Goal: Task Accomplishment & Management: Use online tool/utility

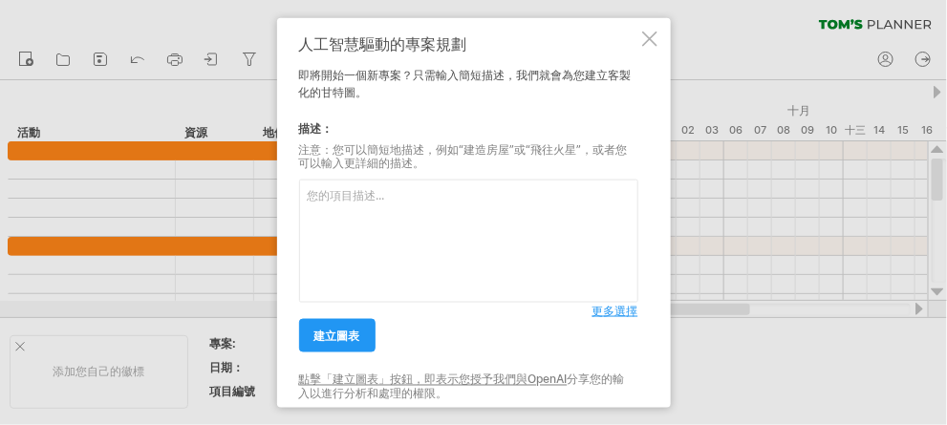
click at [372, 204] on textarea at bounding box center [468, 241] width 339 height 123
click at [366, 184] on textarea at bounding box center [468, 241] width 339 height 123
paste textarea "網紅聯名企劃"
type textarea "網紅聯名企劃反校園霸凌"
click at [610, 314] on font "更多選擇" at bounding box center [616, 311] width 46 height 14
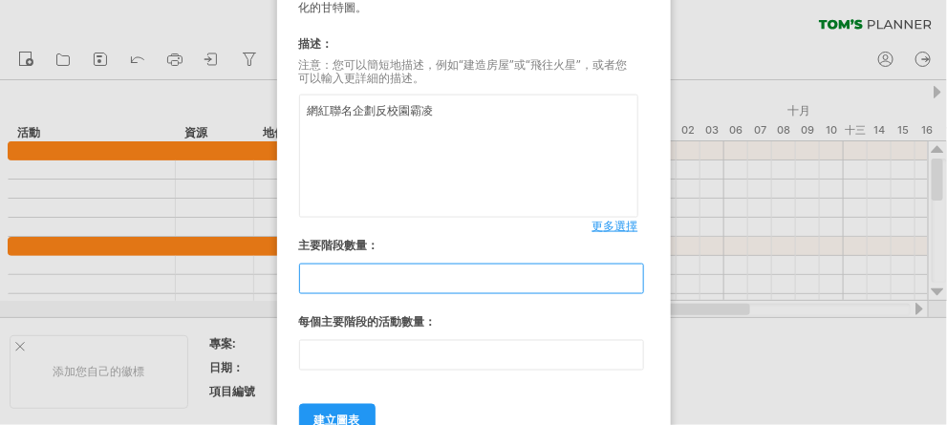
click at [635, 282] on input "*" at bounding box center [471, 279] width 345 height 31
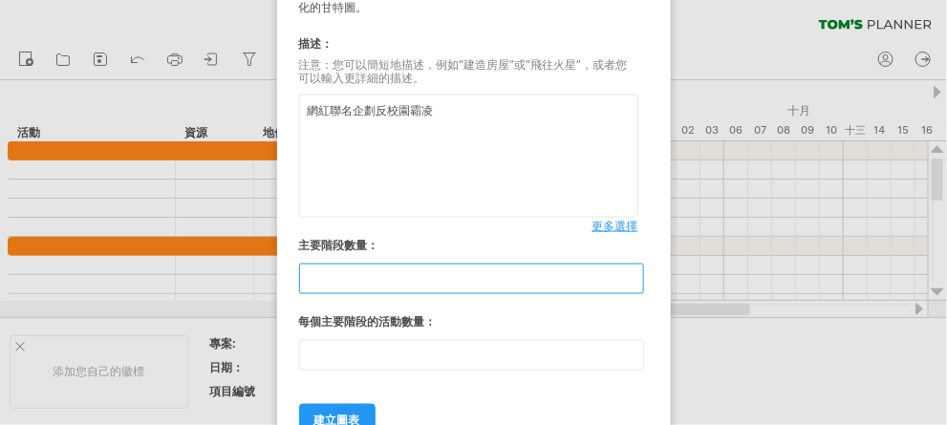
click at [635, 282] on input "*" at bounding box center [471, 279] width 345 height 31
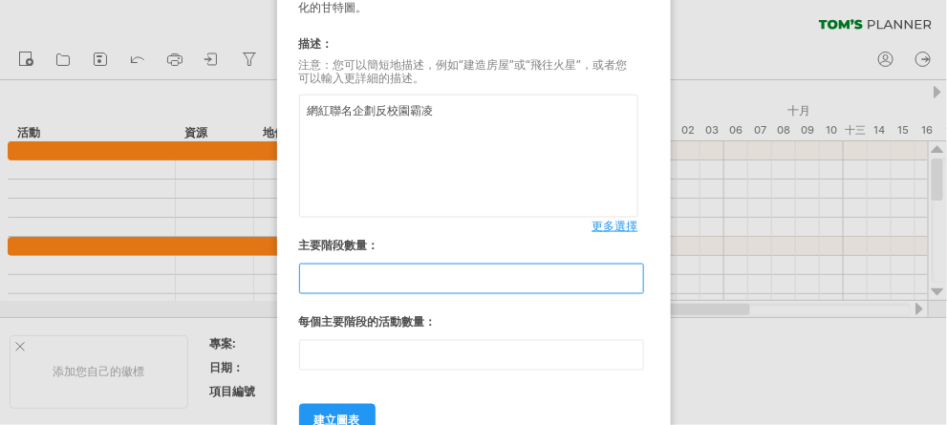
click at [635, 275] on input "*" at bounding box center [471, 279] width 345 height 31
type input "*"
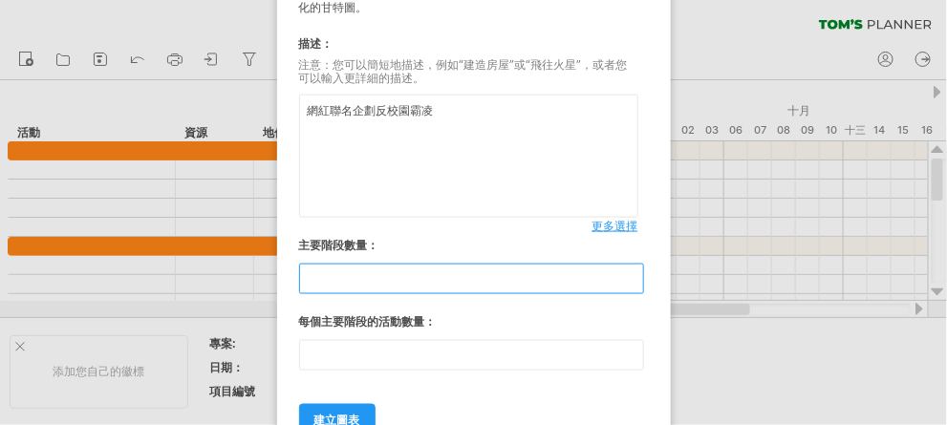
click at [635, 275] on input "*" at bounding box center [471, 279] width 345 height 31
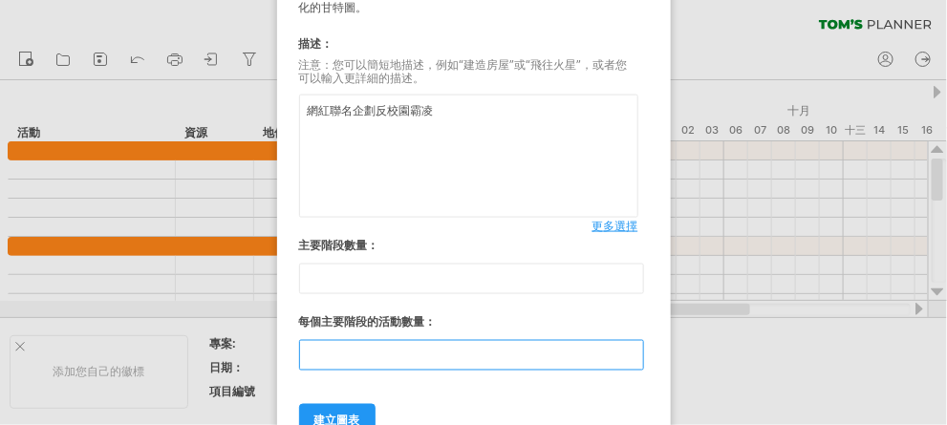
click at [586, 349] on input "**" at bounding box center [471, 355] width 345 height 31
click at [632, 362] on input "**" at bounding box center [471, 355] width 345 height 31
click at [634, 360] on input "**" at bounding box center [471, 355] width 345 height 31
click at [635, 357] on input "**" at bounding box center [471, 355] width 345 height 31
click at [635, 358] on input "**" at bounding box center [471, 355] width 345 height 31
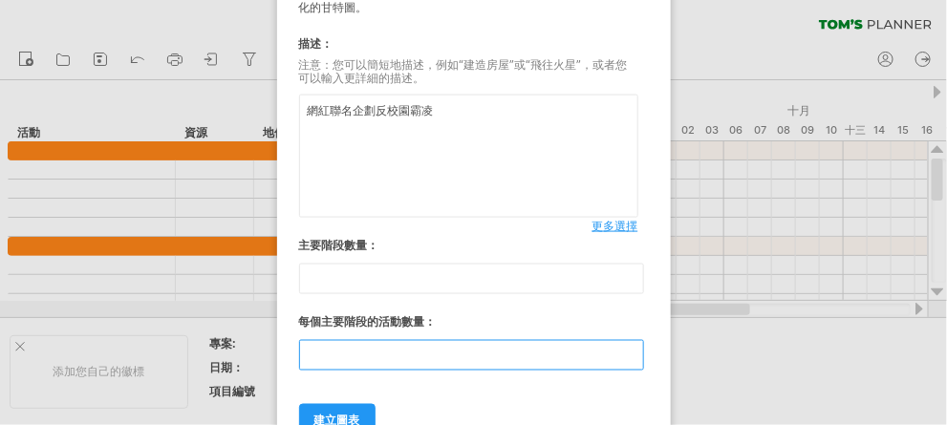
click at [635, 358] on input "*" at bounding box center [471, 355] width 345 height 31
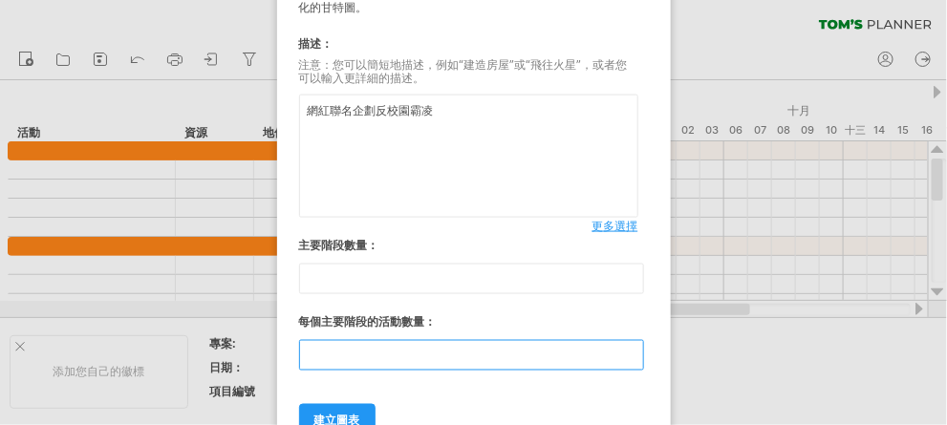
click at [635, 358] on input "*" at bounding box center [471, 355] width 345 height 31
type input "*"
click at [635, 358] on input "*" at bounding box center [471, 355] width 345 height 31
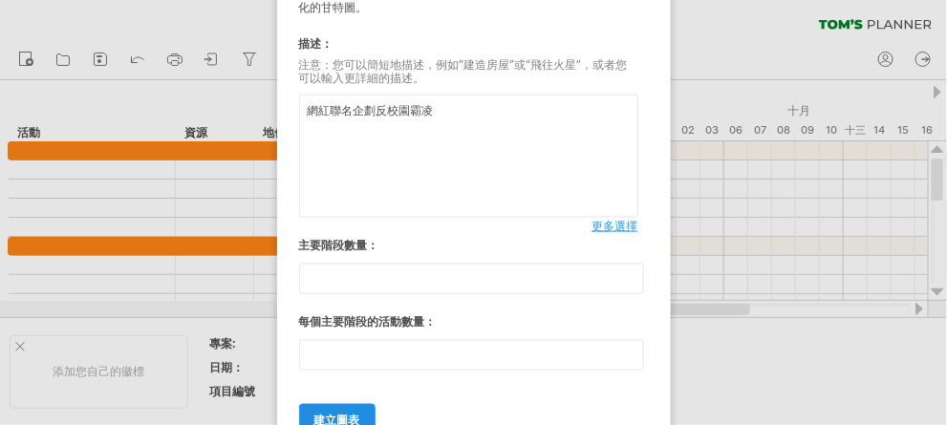
click at [350, 411] on link "建立圖表" at bounding box center [337, 420] width 76 height 33
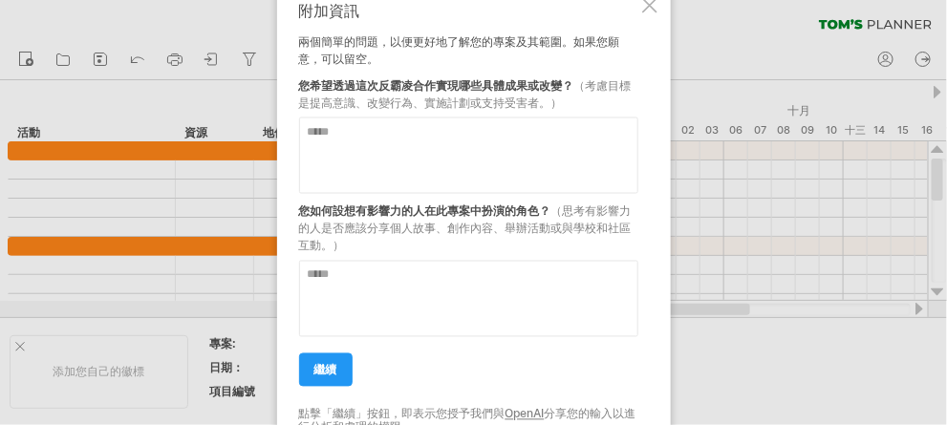
paste textarea "**********"
type textarea "**********"
click at [434, 289] on textarea at bounding box center [468, 298] width 339 height 76
drag, startPoint x: 563, startPoint y: 211, endPoint x: 566, endPoint y: 240, distance: 28.8
click at [566, 240] on div "您如何設想有影響力的人在此專案中扮演的角色？ （思考有影響力的人是否應該分享個人故事、創作內容、舉辦活動或與學校和社區互動。）" at bounding box center [468, 223] width 339 height 61
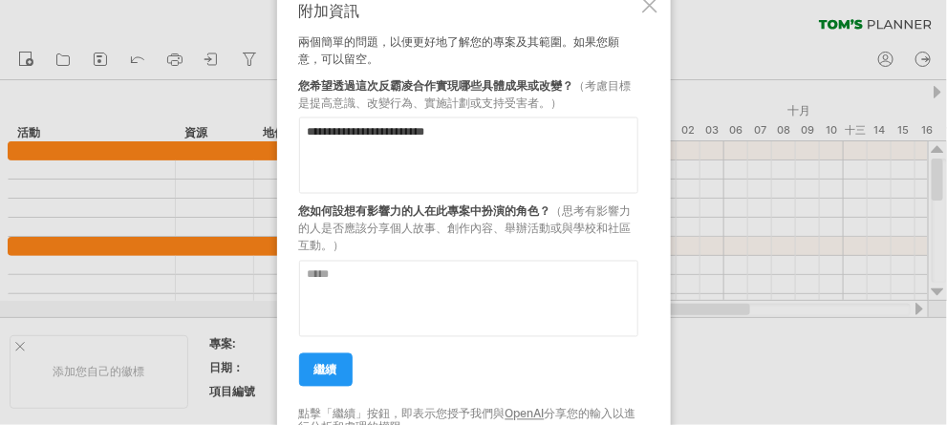
click at [387, 282] on textarea at bounding box center [468, 298] width 339 height 76
paste textarea "**********"
type textarea "**********"
click at [337, 370] on link "繼續" at bounding box center [326, 369] width 54 height 33
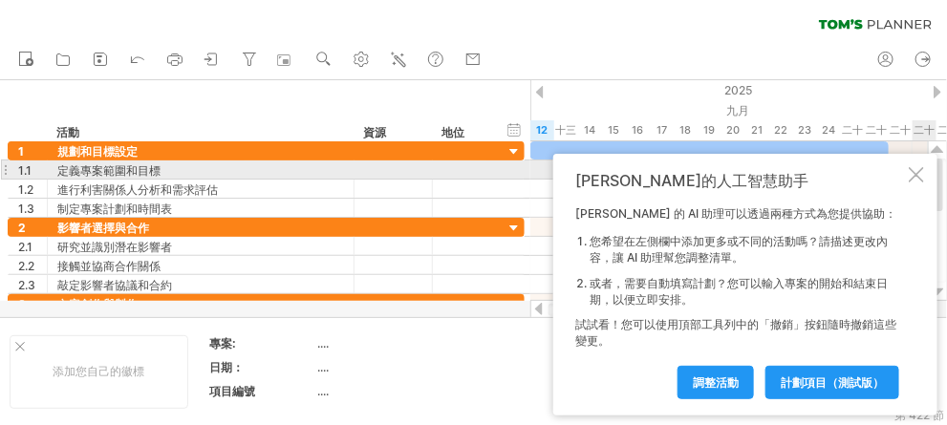
click at [914, 175] on div at bounding box center [916, 174] width 15 height 15
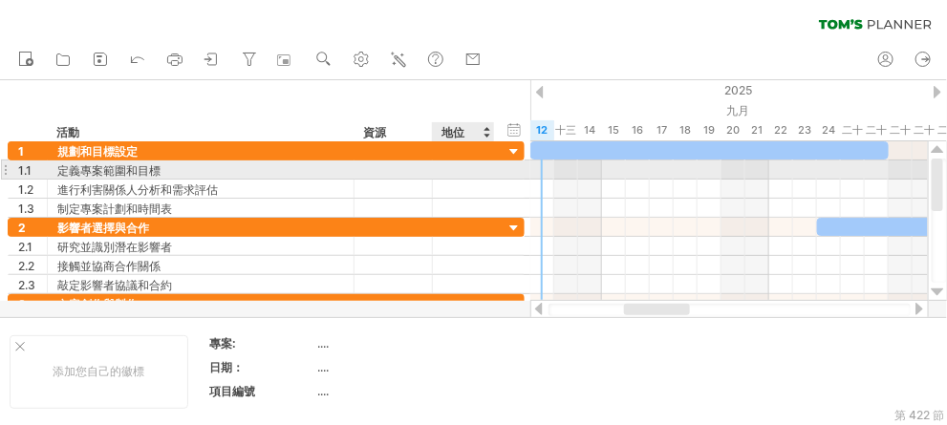
click at [490, 170] on div at bounding box center [493, 170] width 10 height 19
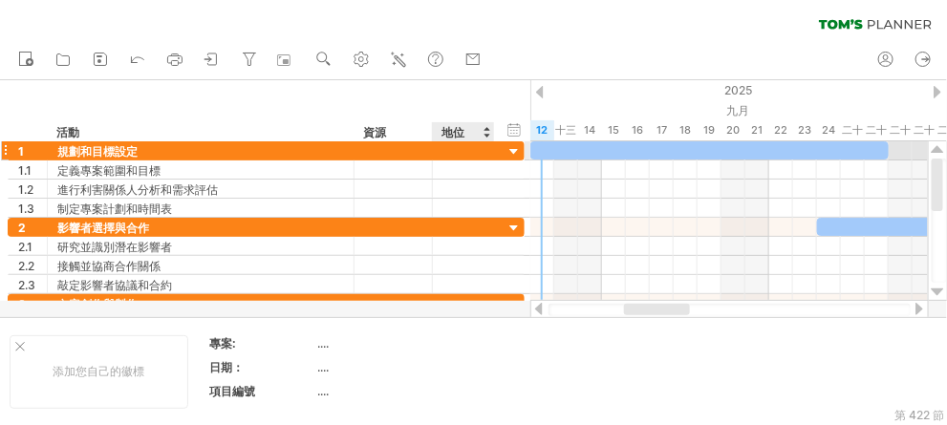
click at [512, 152] on div at bounding box center [515, 152] width 18 height 18
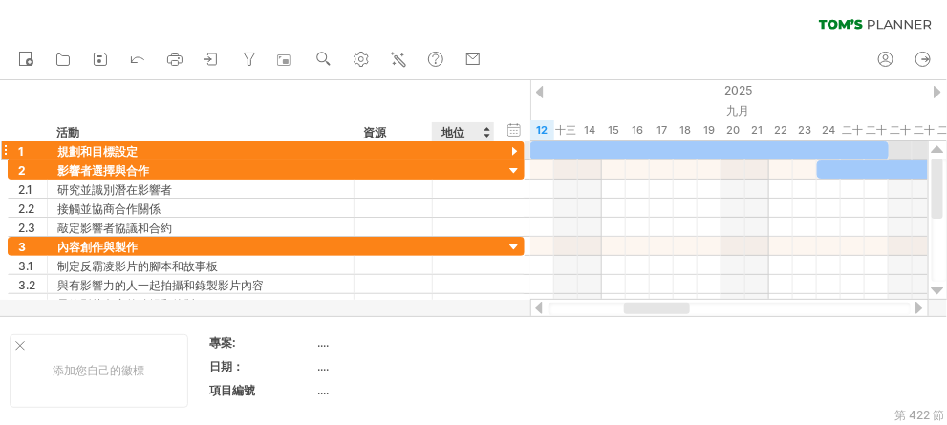
click at [515, 147] on div at bounding box center [515, 152] width 18 height 18
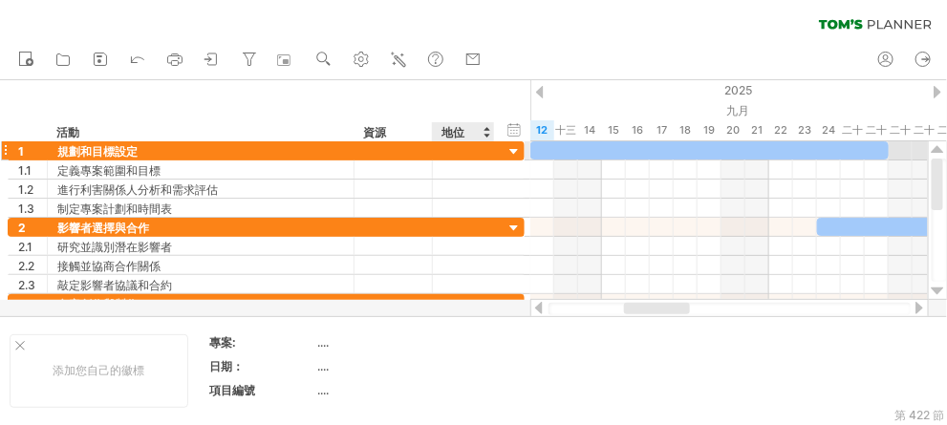
click at [511, 154] on div at bounding box center [515, 152] width 18 height 18
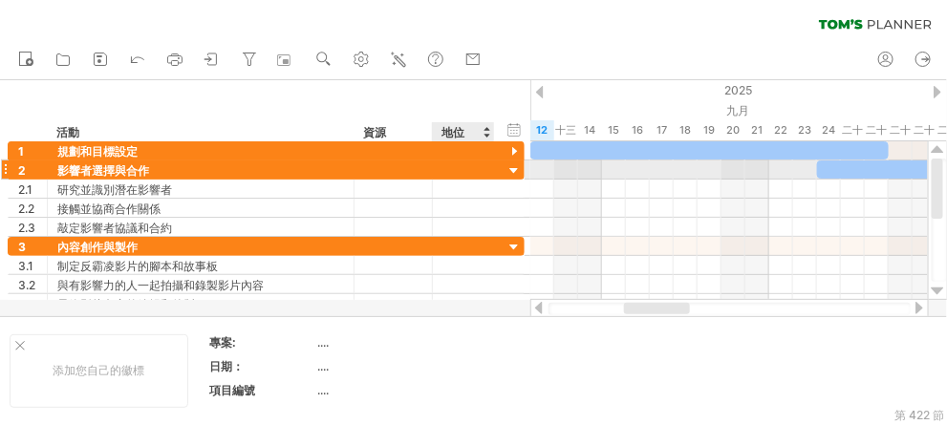
click at [511, 171] on div at bounding box center [515, 172] width 18 height 18
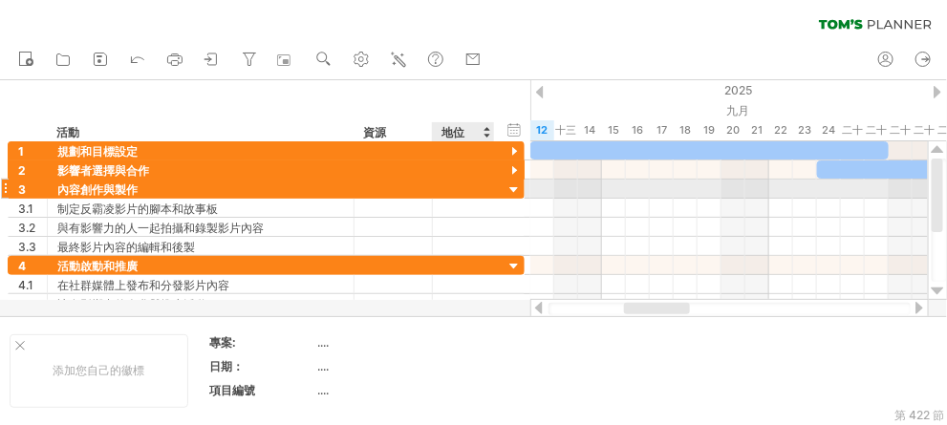
click at [512, 184] on div at bounding box center [515, 191] width 18 height 18
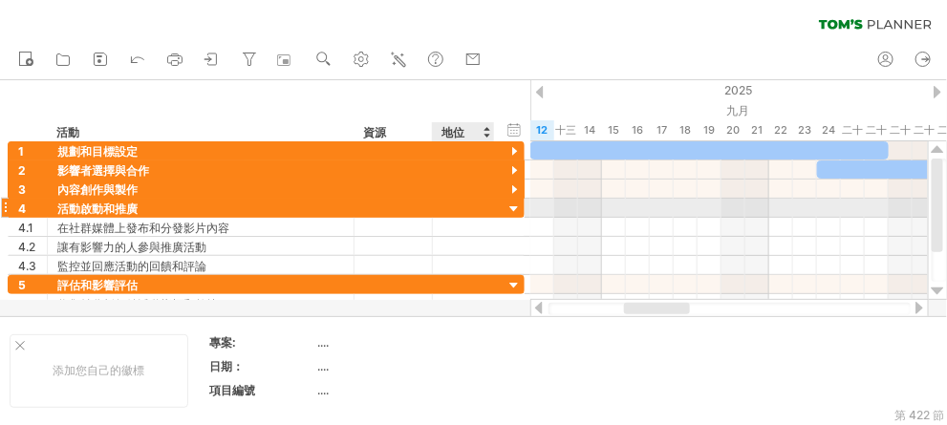
click at [514, 207] on div at bounding box center [515, 210] width 18 height 18
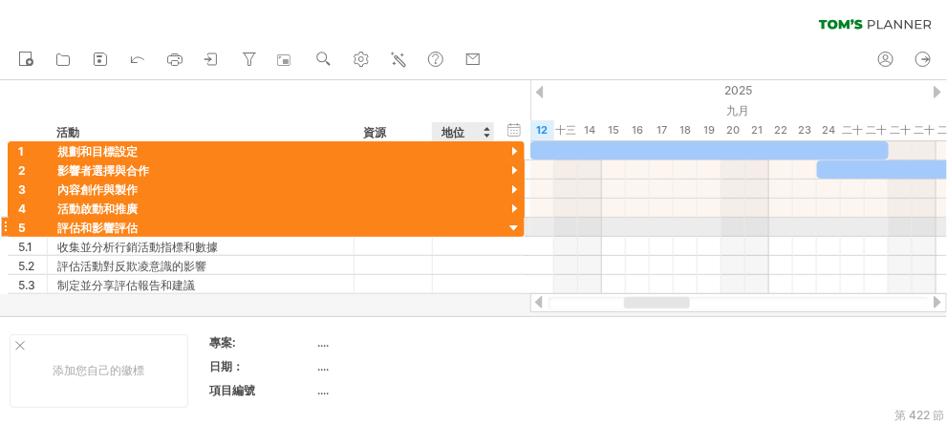
click at [512, 226] on div at bounding box center [515, 229] width 18 height 18
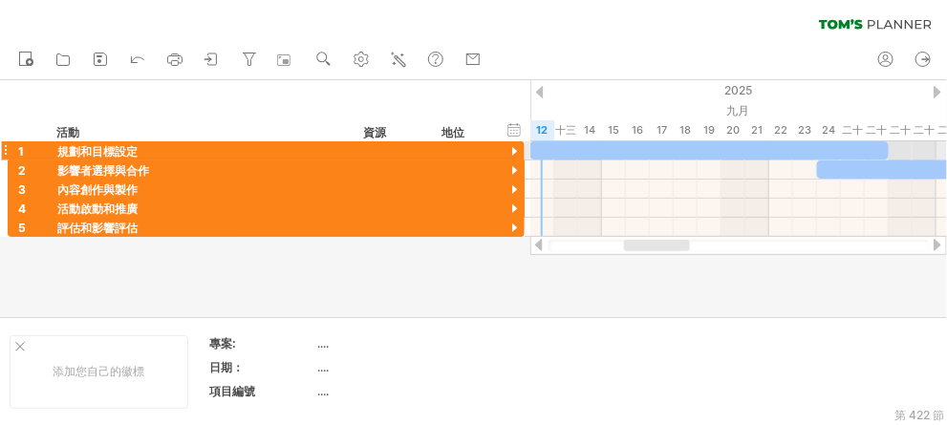
click at [516, 149] on div at bounding box center [515, 152] width 18 height 18
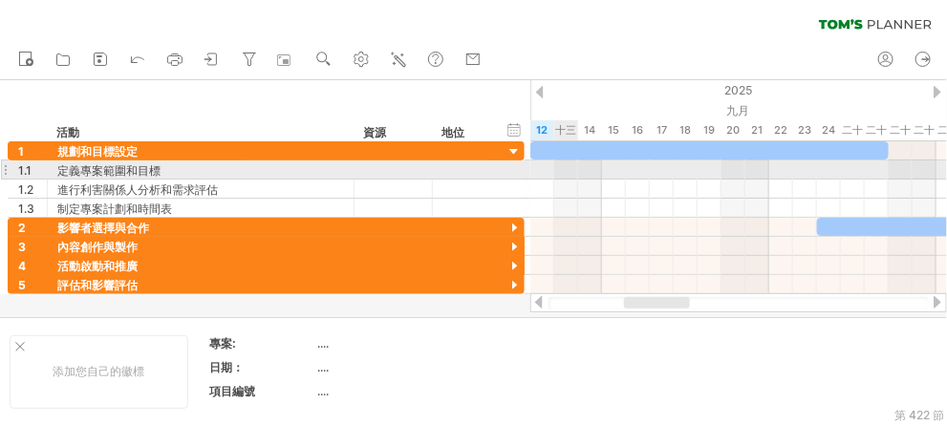
click at [554, 176] on div at bounding box center [739, 170] width 417 height 19
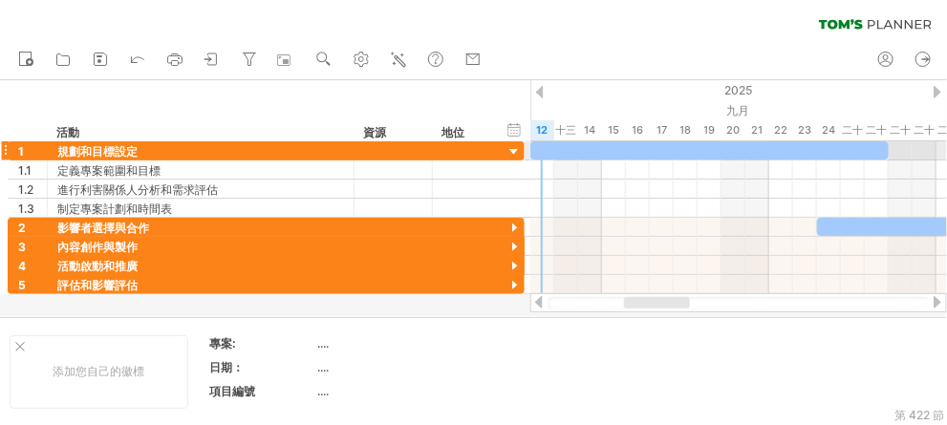
click at [550, 153] on div at bounding box center [710, 150] width 358 height 18
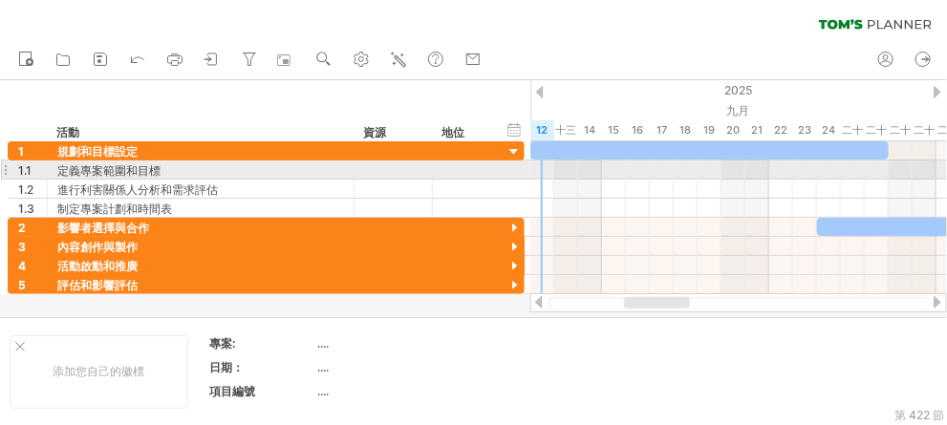
click at [540, 172] on div at bounding box center [739, 170] width 417 height 19
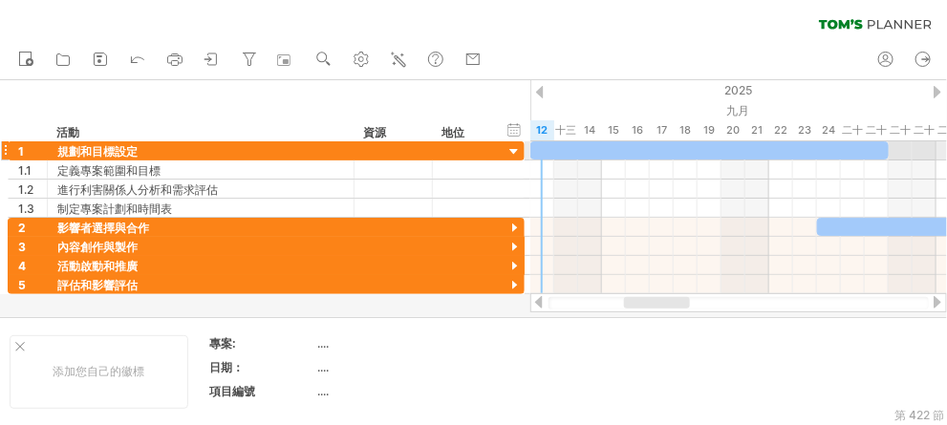
click at [536, 153] on div at bounding box center [710, 150] width 358 height 18
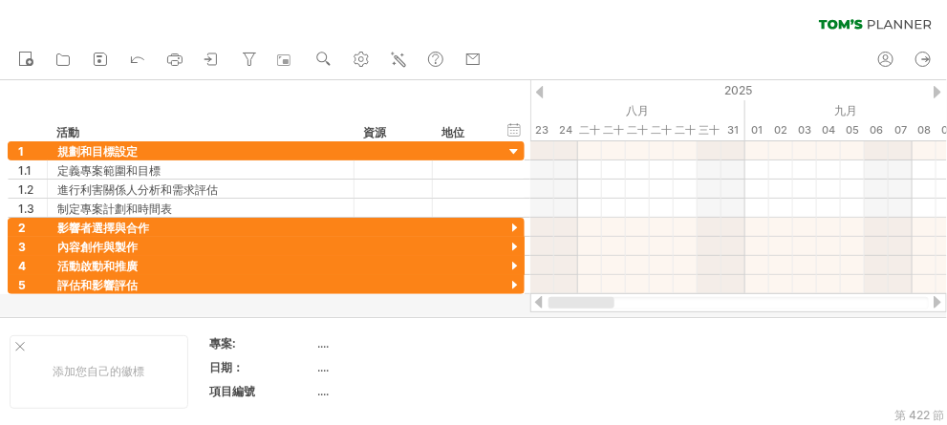
drag, startPoint x: 646, startPoint y: 302, endPoint x: 547, endPoint y: 312, distance: 99.9
click at [547, 312] on div at bounding box center [739, 302] width 417 height 19
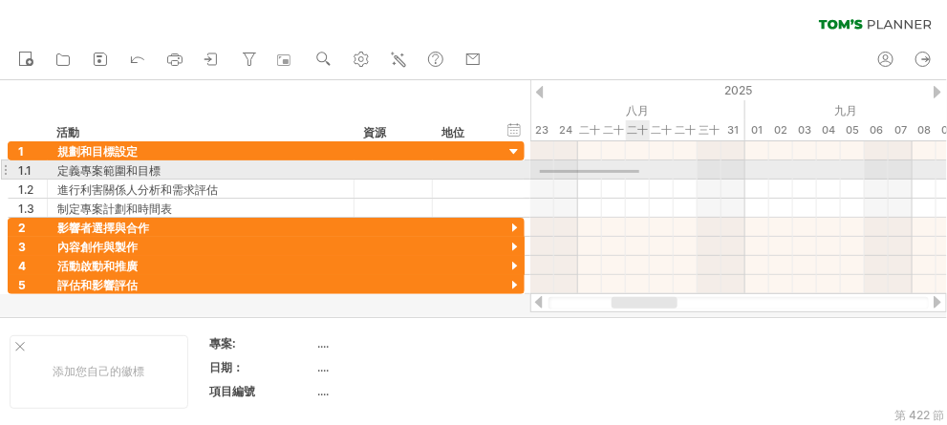
drag, startPoint x: 540, startPoint y: 170, endPoint x: 640, endPoint y: 173, distance: 99.5
click at [640, 173] on div at bounding box center [739, 170] width 417 height 19
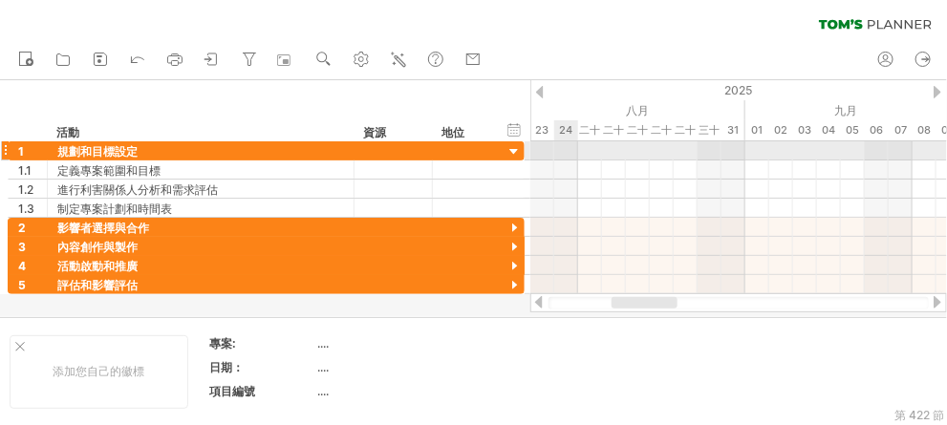
click at [555, 142] on div at bounding box center [739, 150] width 417 height 19
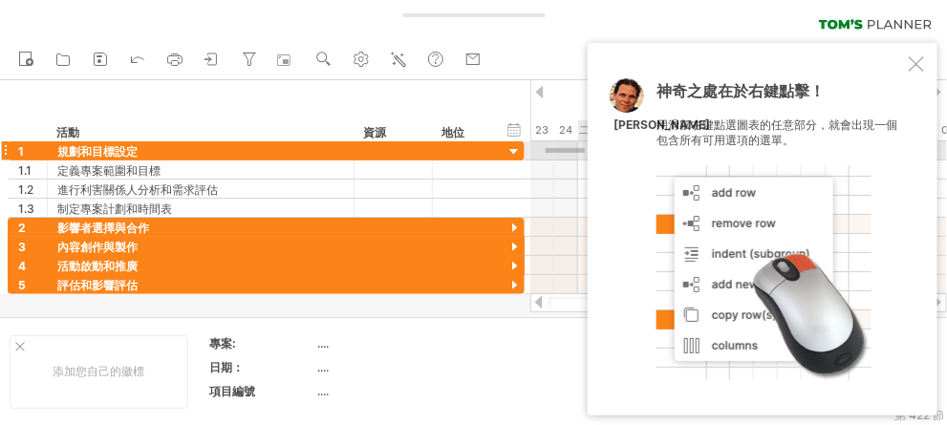
drag, startPoint x: 546, startPoint y: 148, endPoint x: 588, endPoint y: 153, distance: 42.3
click at [588, 153] on div "嘗試造訪 [DOMAIN_NAME] 再次連接... 0% 清除過濾器 新的" at bounding box center [473, 212] width 947 height 425
click at [919, 60] on div at bounding box center [916, 63] width 15 height 15
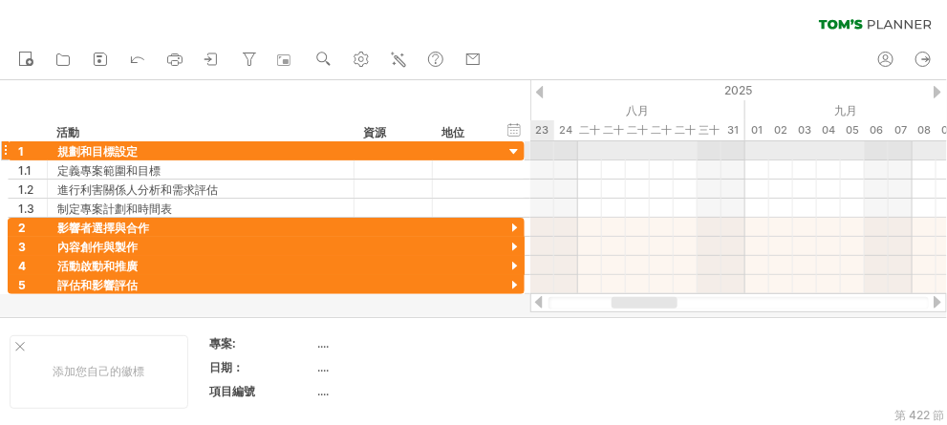
click at [544, 146] on div at bounding box center [739, 150] width 417 height 19
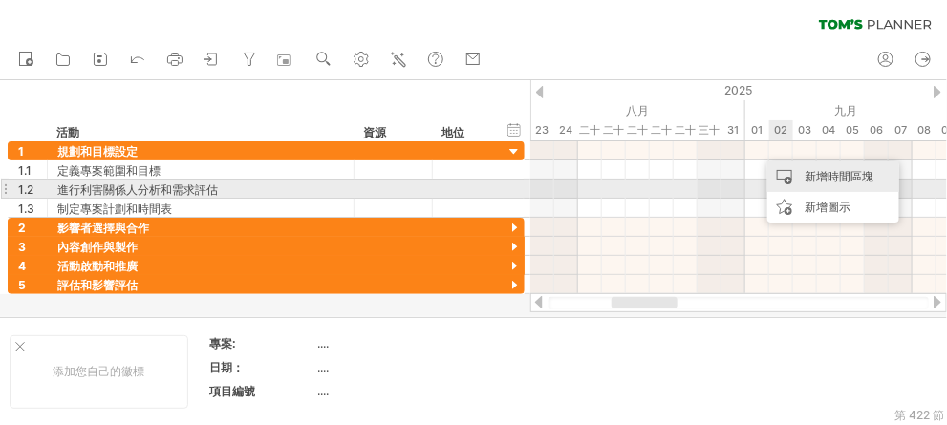
click at [814, 185] on div "新增時間區塊" at bounding box center [834, 177] width 132 height 31
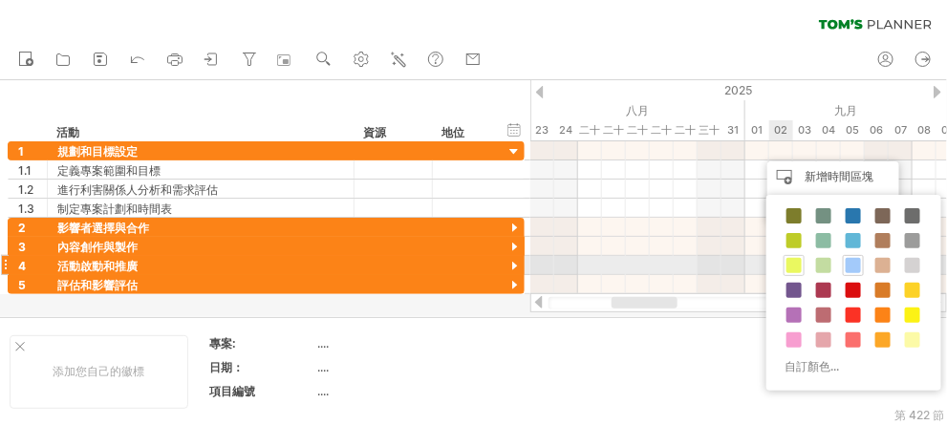
click at [792, 265] on span at bounding box center [794, 265] width 15 height 15
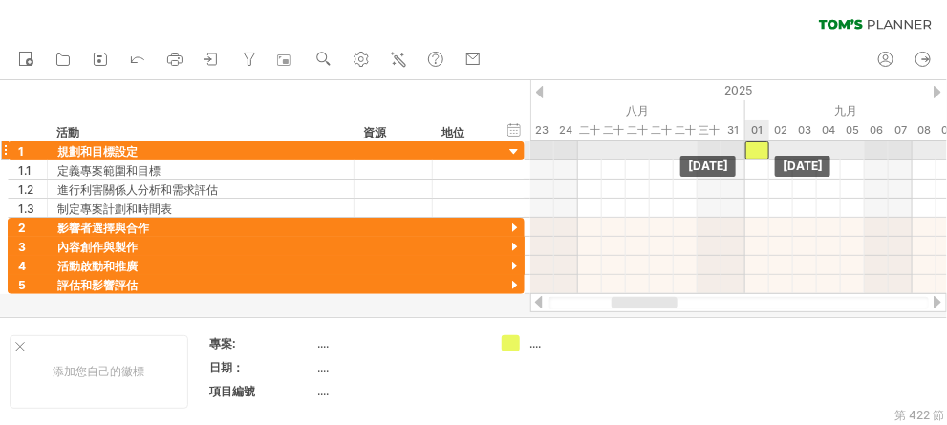
drag, startPoint x: 772, startPoint y: 156, endPoint x: 756, endPoint y: 146, distance: 18.9
click at [756, 146] on div at bounding box center [758, 150] width 24 height 18
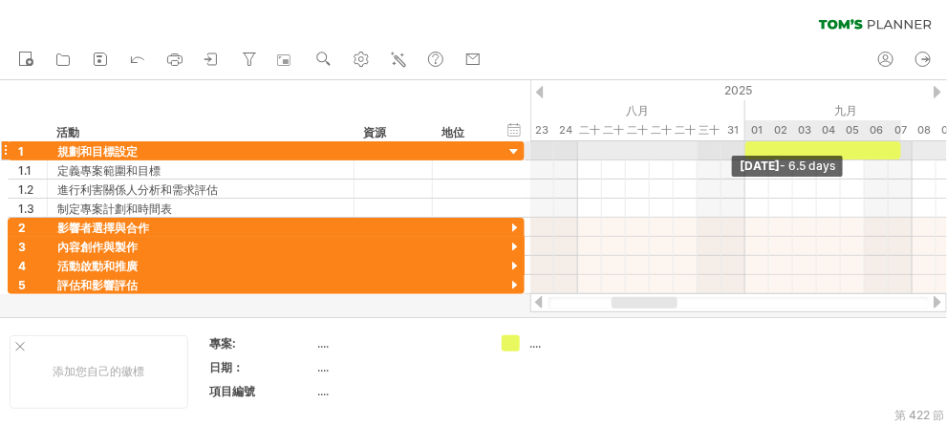
drag, startPoint x: 769, startPoint y: 151, endPoint x: 863, endPoint y: 158, distance: 94.9
click at [904, 159] on span at bounding box center [902, 150] width 8 height 18
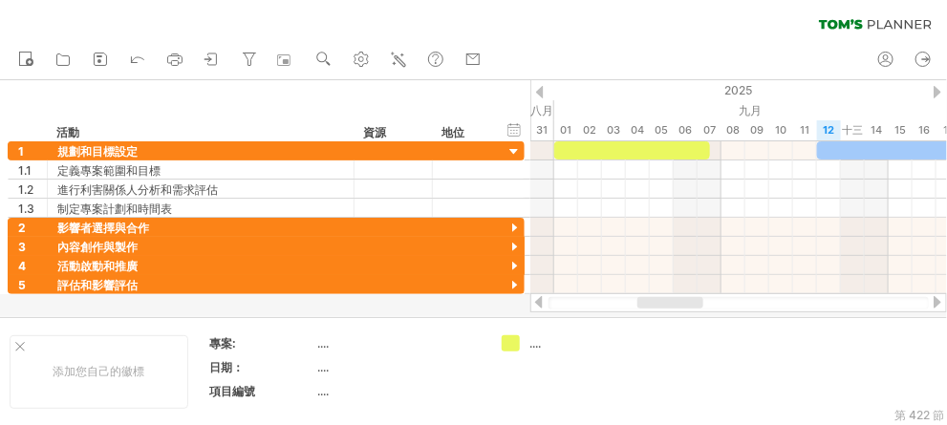
drag, startPoint x: 663, startPoint y: 302, endPoint x: 689, endPoint y: 315, distance: 28.6
click at [689, 315] on div "嘗試造訪 [DOMAIN_NAME] 再次連接... 0% 清除過濾器 新的" at bounding box center [473, 212] width 947 height 425
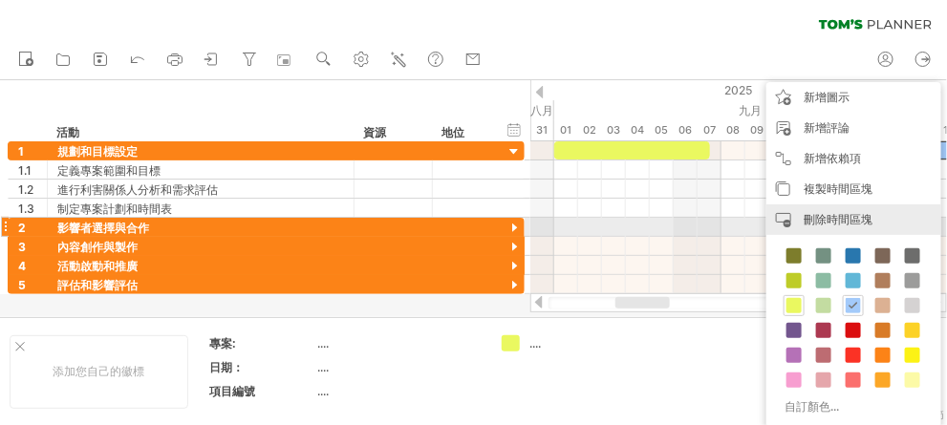
click at [859, 227] on font "刪除時間區塊" at bounding box center [838, 219] width 69 height 14
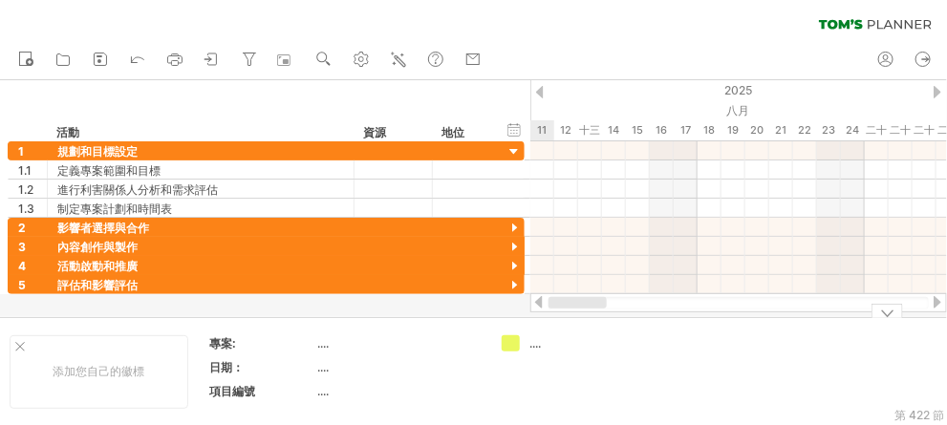
drag, startPoint x: 666, startPoint y: 308, endPoint x: 558, endPoint y: 315, distance: 108.2
click at [558, 315] on div "嘗試造訪 [DOMAIN_NAME] 再次連接... 0% 清除過濾器 新的" at bounding box center [473, 212] width 947 height 425
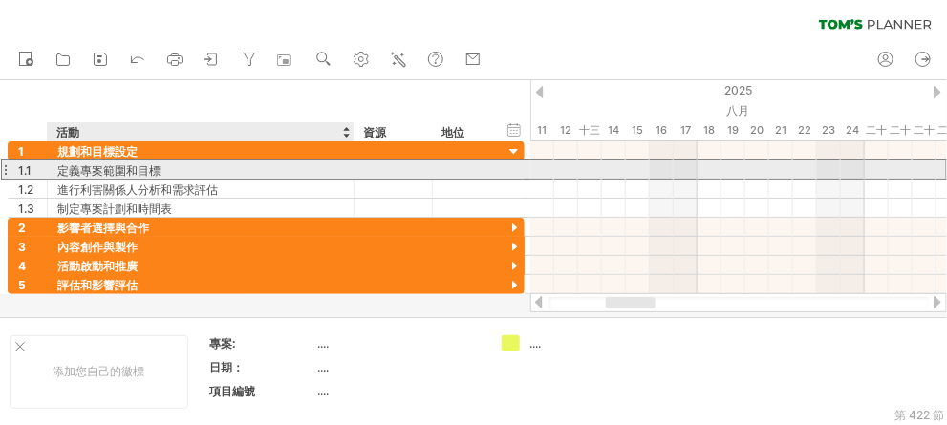
click at [160, 163] on div "定義專案範圍和目標" at bounding box center [200, 170] width 287 height 18
click at [237, 163] on input "**********" at bounding box center [200, 170] width 287 height 18
click at [241, 167] on input "**********" at bounding box center [200, 170] width 287 height 18
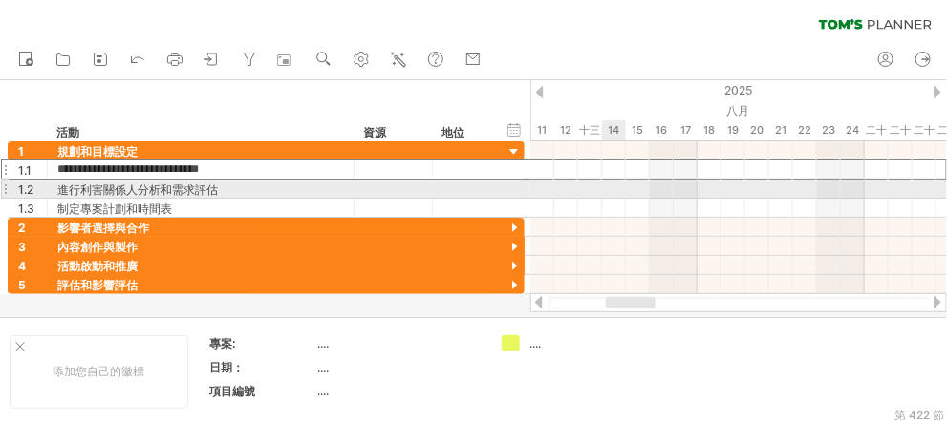
click at [620, 194] on div at bounding box center [739, 189] width 417 height 19
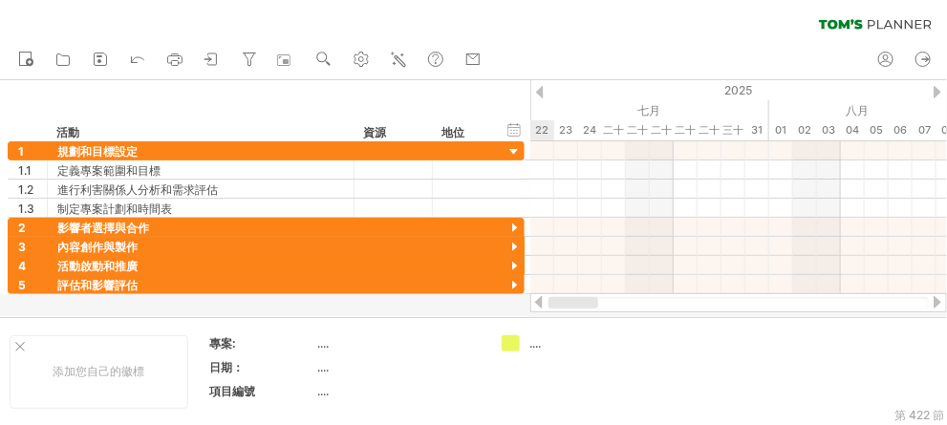
drag, startPoint x: 628, startPoint y: 303, endPoint x: 518, endPoint y: 307, distance: 110.0
click at [518, 307] on div "嘗試造訪 [DOMAIN_NAME] 再次連接... 0% 清除過濾器 新的" at bounding box center [473, 212] width 947 height 425
drag, startPoint x: 623, startPoint y: 303, endPoint x: 532, endPoint y: 311, distance: 91.1
click at [532, 311] on div at bounding box center [739, 302] width 417 height 19
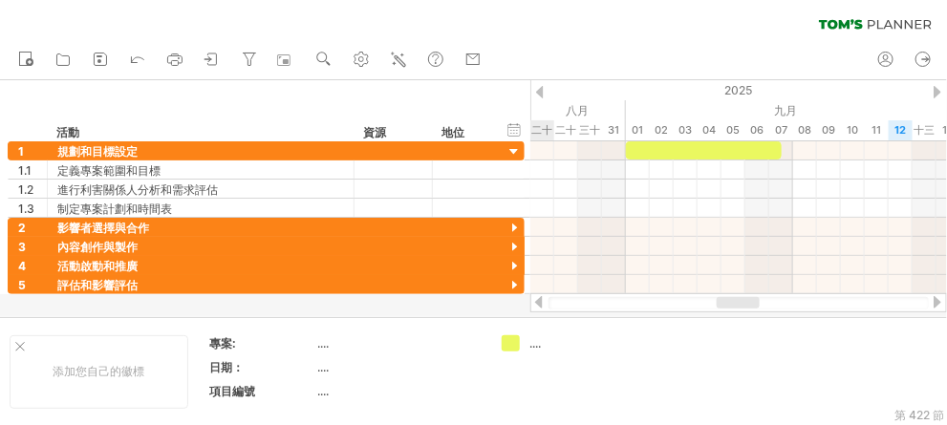
drag, startPoint x: 619, startPoint y: 303, endPoint x: 744, endPoint y: 305, distance: 124.3
click at [744, 305] on div at bounding box center [738, 302] width 43 height 11
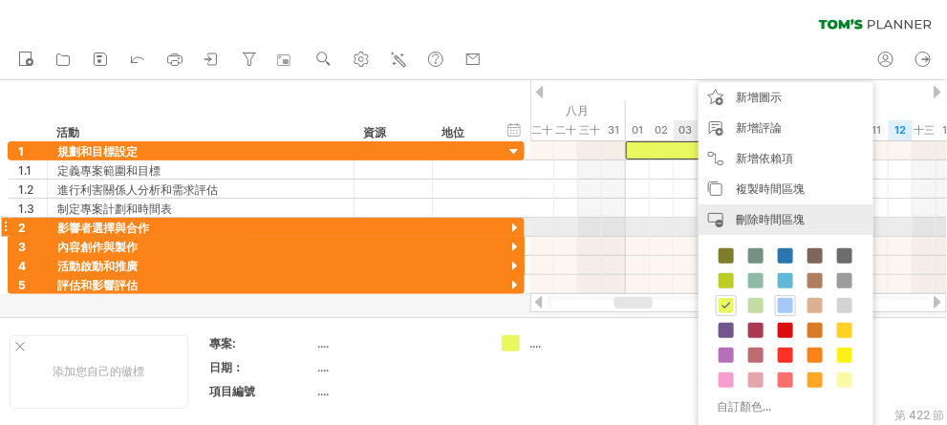
click at [757, 226] on font "刪除時間區塊" at bounding box center [770, 219] width 69 height 14
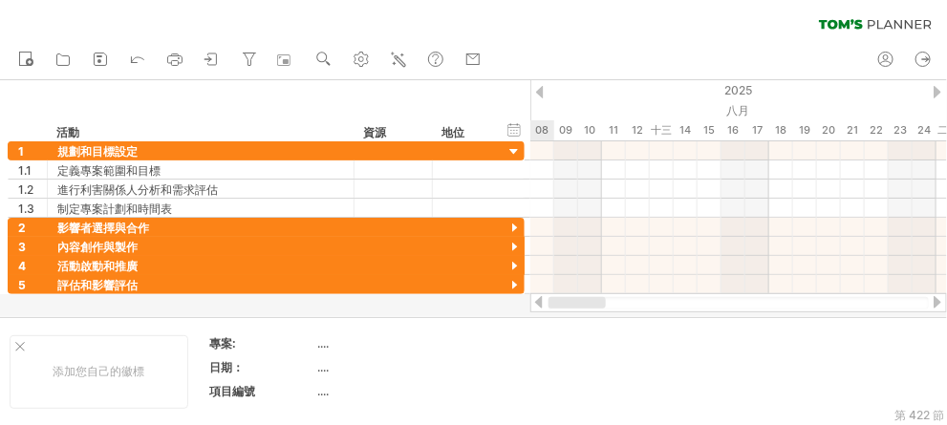
drag, startPoint x: 652, startPoint y: 297, endPoint x: 548, endPoint y: 309, distance: 104.8
click at [549, 309] on div at bounding box center [739, 303] width 380 height 12
click at [140, 62] on icon at bounding box center [137, 58] width 19 height 19
click at [138, 60] on icon at bounding box center [137, 58] width 19 height 19
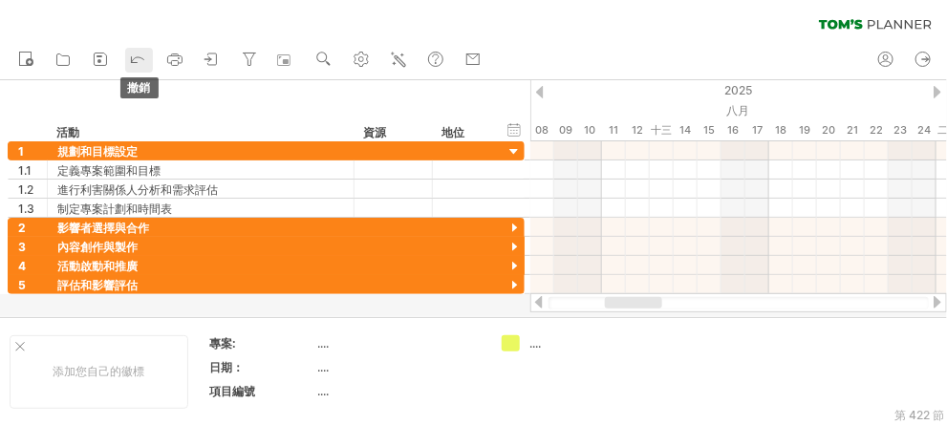
click at [136, 60] on icon at bounding box center [137, 58] width 19 height 19
click at [137, 51] on icon at bounding box center [137, 58] width 19 height 19
click at [129, 57] on icon at bounding box center [137, 58] width 19 height 19
click at [130, 61] on icon at bounding box center [137, 58] width 19 height 19
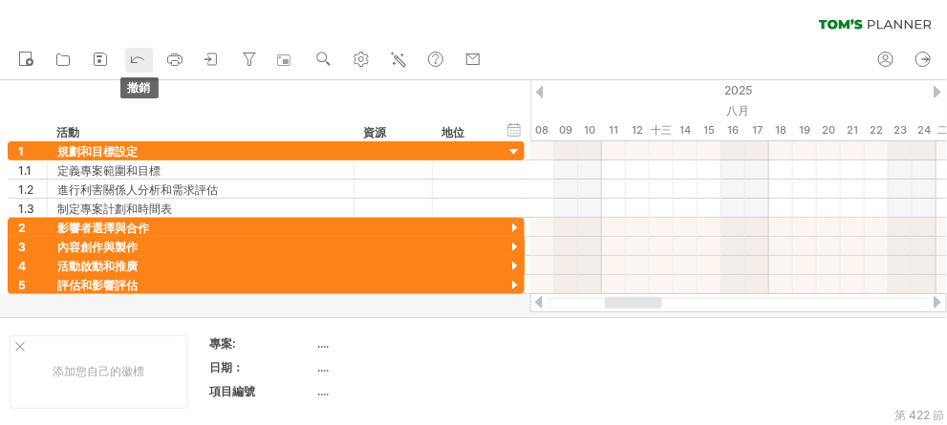
click at [130, 61] on icon at bounding box center [137, 58] width 19 height 19
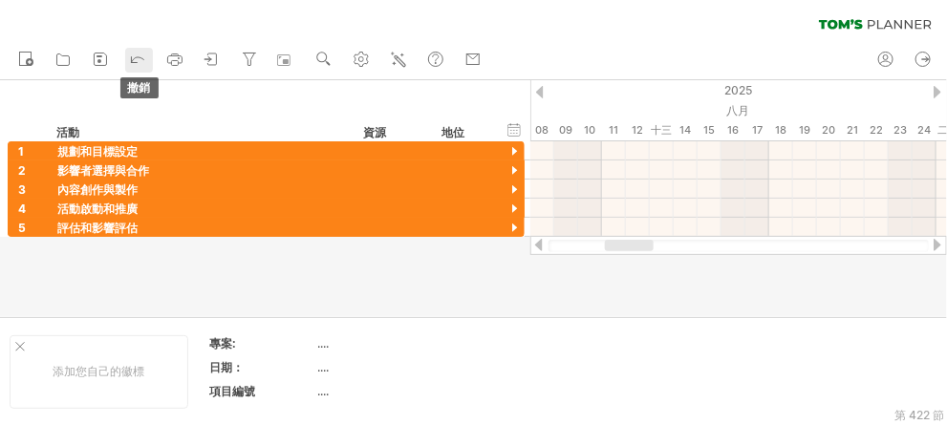
click at [130, 61] on icon at bounding box center [137, 58] width 19 height 19
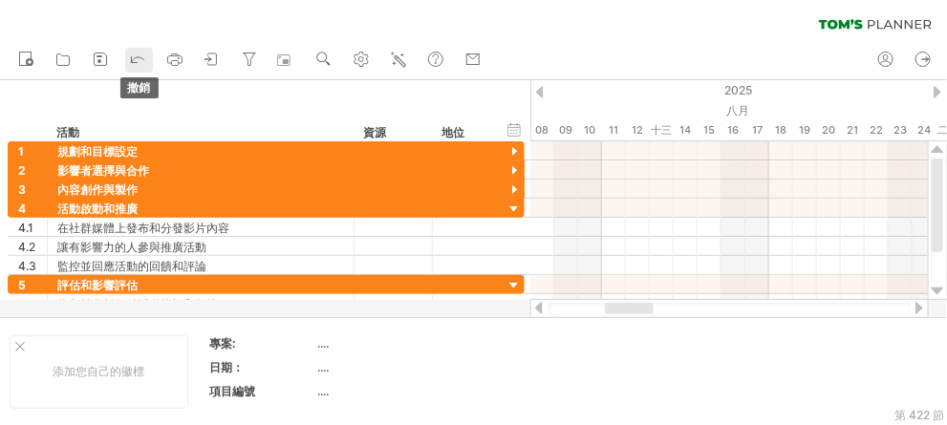
click at [130, 61] on icon at bounding box center [137, 58] width 19 height 19
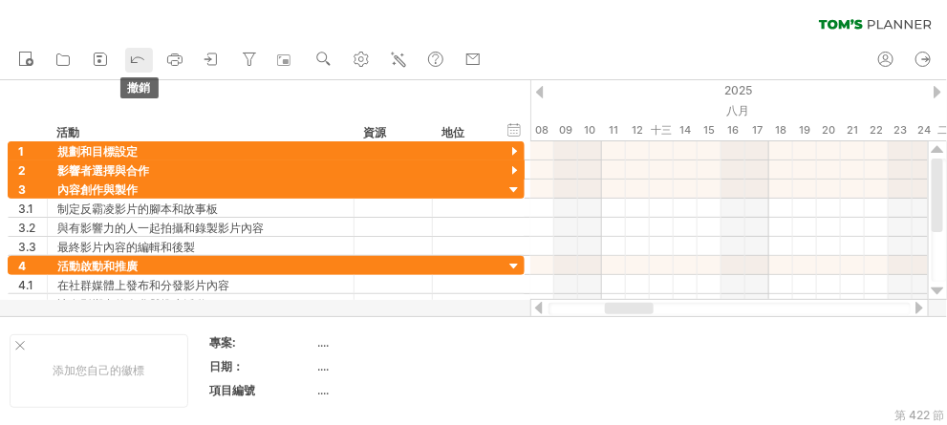
click at [131, 61] on polyline at bounding box center [132, 60] width 9 height 9
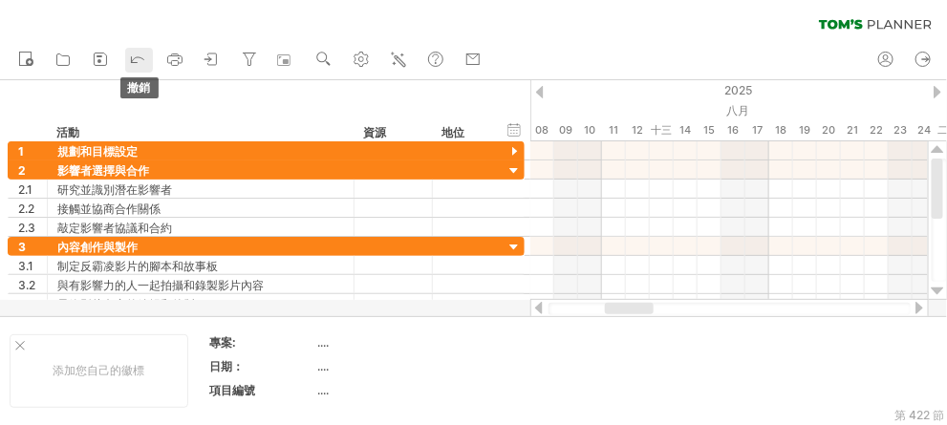
click at [134, 65] on icon at bounding box center [137, 58] width 19 height 19
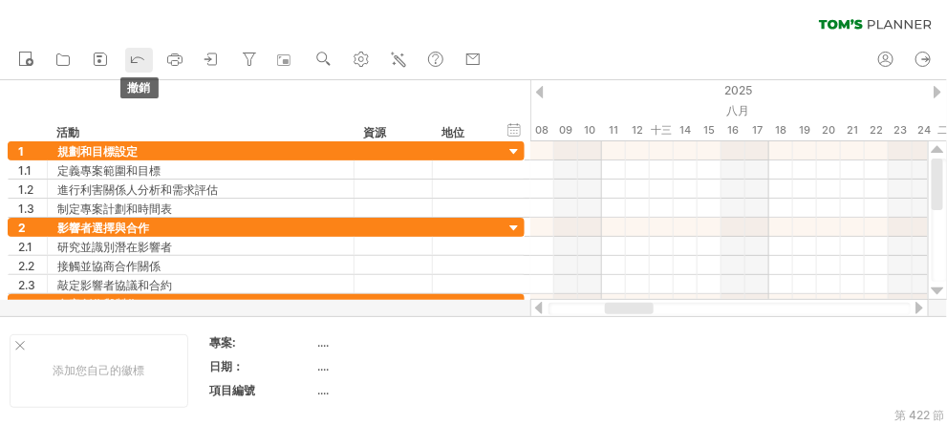
click at [134, 65] on icon at bounding box center [137, 58] width 19 height 19
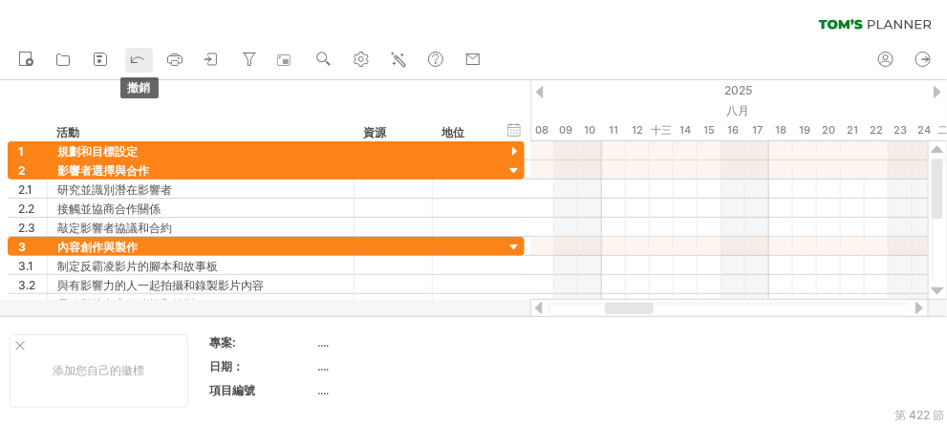
click at [134, 65] on icon at bounding box center [137, 58] width 19 height 19
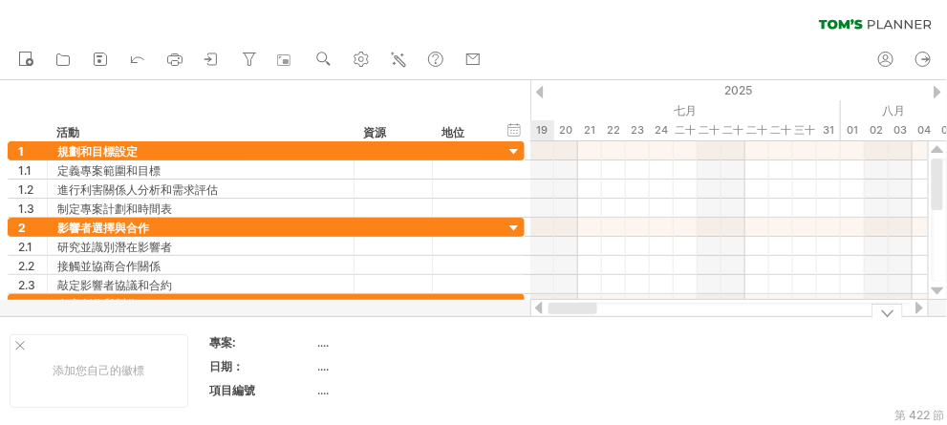
drag, startPoint x: 648, startPoint y: 313, endPoint x: 571, endPoint y: 328, distance: 78.9
click at [571, 328] on div "嘗試造訪 [DOMAIN_NAME] 再次連接... 0% 清除過濾器 新的" at bounding box center [473, 212] width 947 height 425
drag, startPoint x: 567, startPoint y: 315, endPoint x: 659, endPoint y: 315, distance: 91.8
click at [692, 313] on div "嘗試造訪 [DOMAIN_NAME] 再次連接... 0% 清除過濾器 新的" at bounding box center [473, 212] width 947 height 425
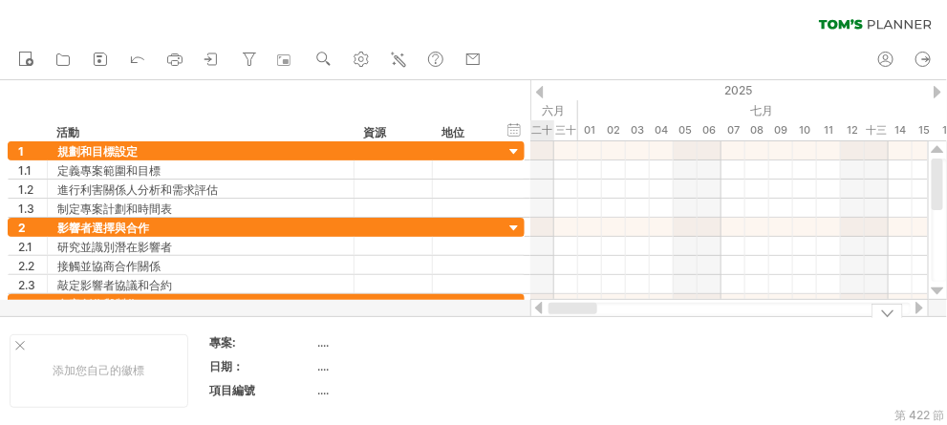
drag, startPoint x: 618, startPoint y: 310, endPoint x: 540, endPoint y: 325, distance: 79.9
click at [540, 325] on div "嘗試造訪 [DOMAIN_NAME] 再次連接... 0% 清除過濾器 新的" at bounding box center [473, 212] width 947 height 425
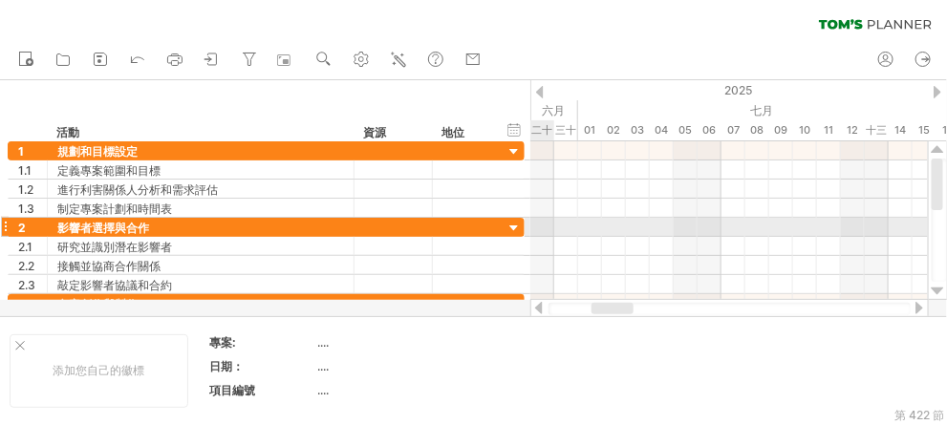
click at [513, 223] on div at bounding box center [515, 229] width 18 height 18
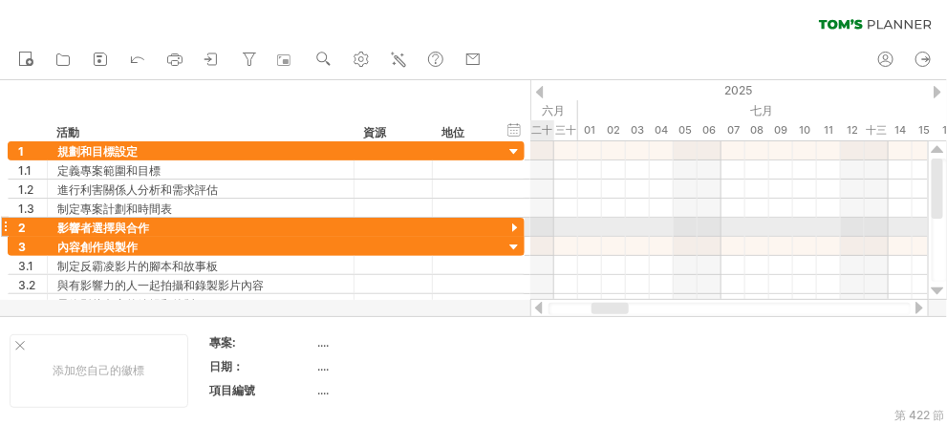
click at [513, 223] on div at bounding box center [515, 229] width 18 height 18
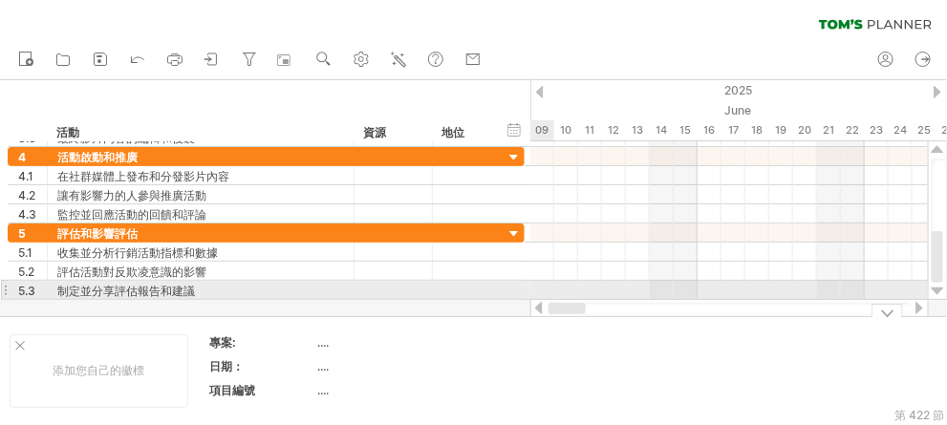
drag, startPoint x: 604, startPoint y: 311, endPoint x: 539, endPoint y: 290, distance: 68.3
click at [539, 290] on div "嘗試造訪 [DOMAIN_NAME] 再次連接... 0% 清除過濾器 新的" at bounding box center [473, 212] width 947 height 425
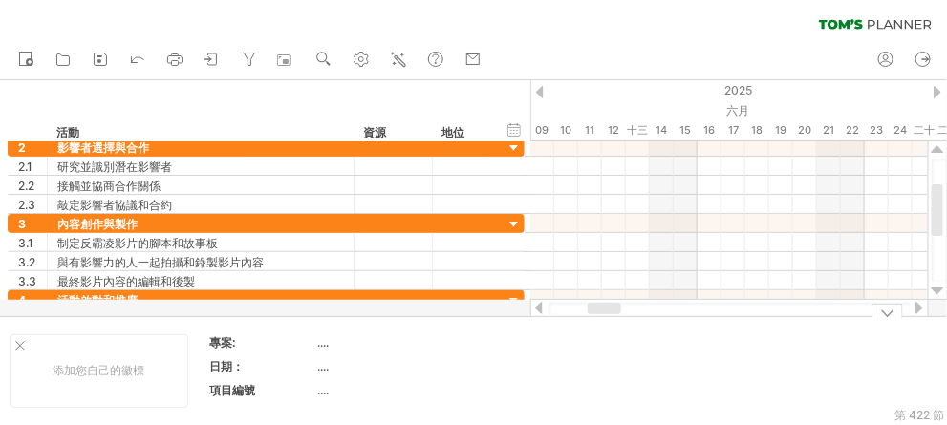
click at [888, 313] on div at bounding box center [888, 311] width 32 height 14
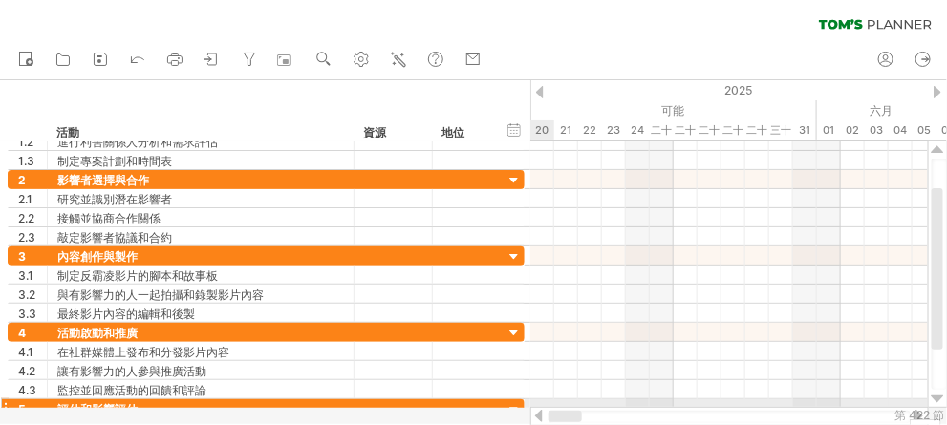
drag, startPoint x: 609, startPoint y: 418, endPoint x: 510, endPoint y: 403, distance: 99.5
click at [510, 403] on div "嘗試造訪 [DOMAIN_NAME] 再次連接... 0% 清除過濾器 新的" at bounding box center [473, 212] width 947 height 425
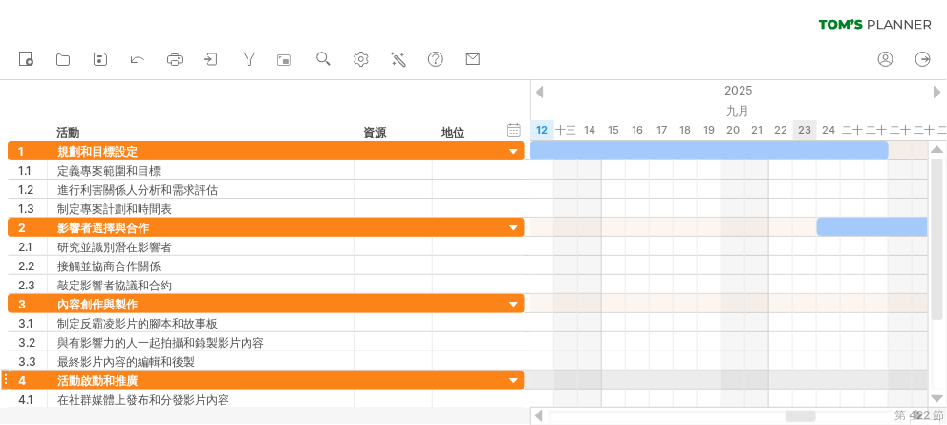
drag, startPoint x: 602, startPoint y: 413, endPoint x: 804, endPoint y: 384, distance: 203.7
click at [804, 384] on div "嘗試造訪 [DOMAIN_NAME] 再次連接... 0% 清除過濾器 新的" at bounding box center [473, 212] width 947 height 425
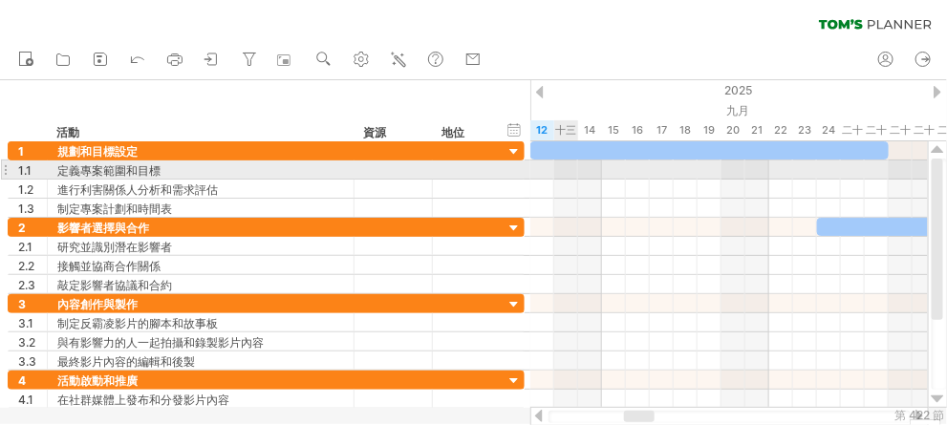
click at [576, 165] on div at bounding box center [730, 170] width 398 height 19
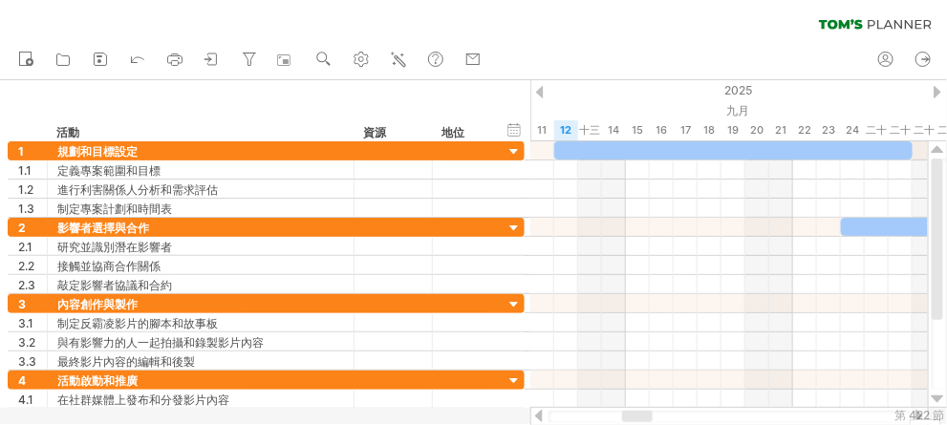
click at [638, 422] on div at bounding box center [637, 416] width 31 height 11
click at [516, 152] on div at bounding box center [515, 152] width 18 height 18
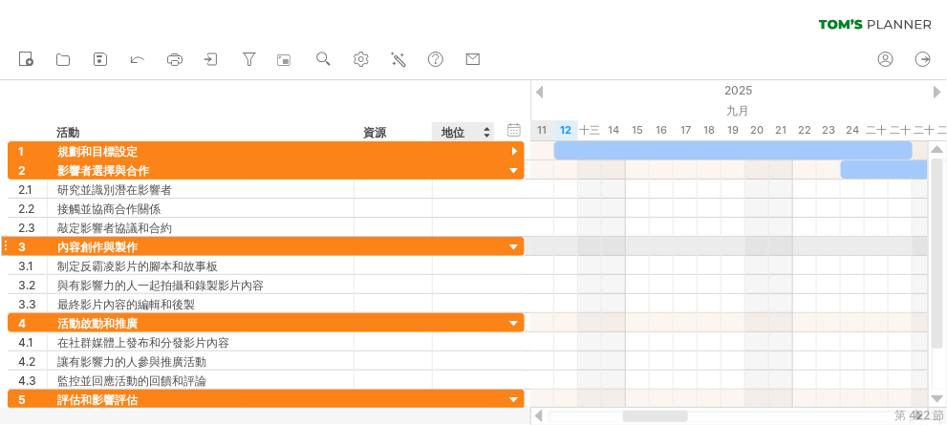
click at [515, 240] on div at bounding box center [515, 248] width 18 height 18
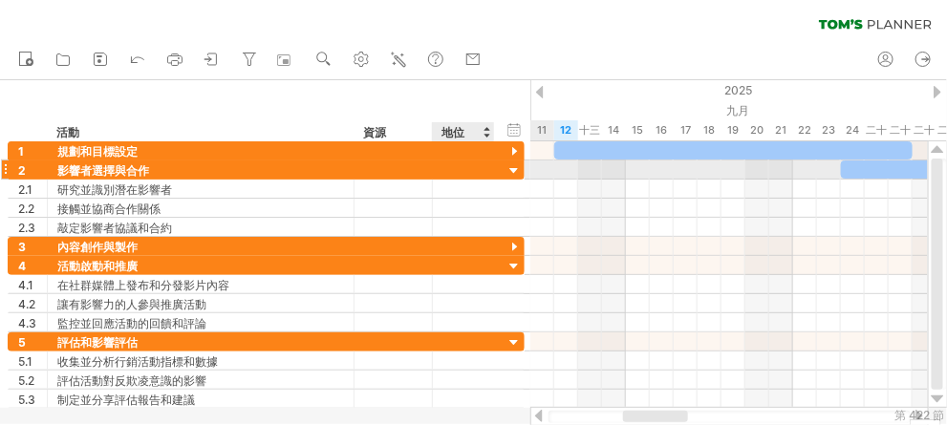
click at [517, 170] on div at bounding box center [515, 172] width 18 height 18
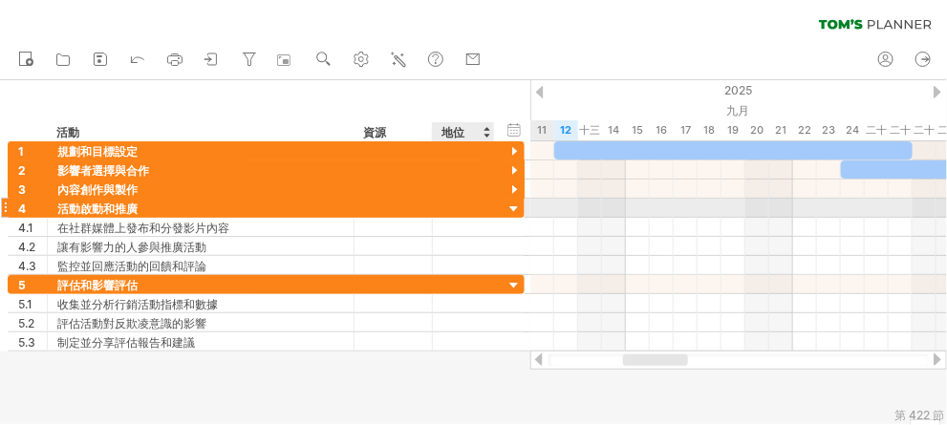
click at [513, 210] on div at bounding box center [515, 210] width 18 height 18
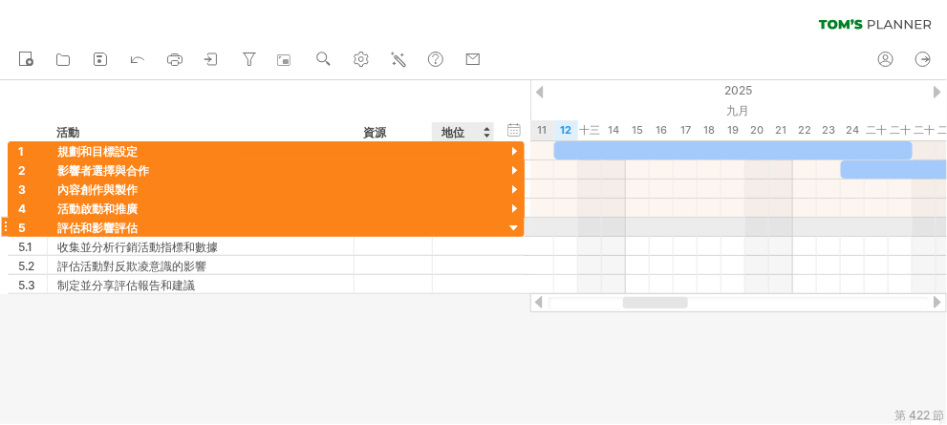
click at [515, 227] on div at bounding box center [515, 229] width 18 height 18
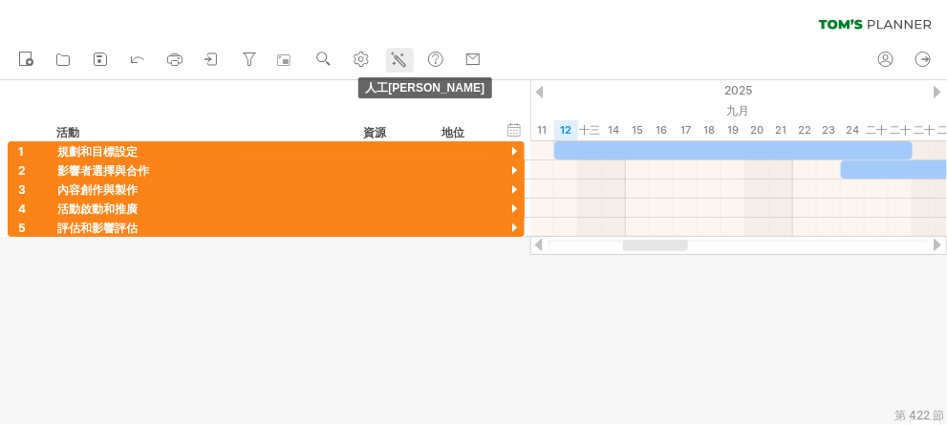
click at [402, 63] on icon at bounding box center [400, 60] width 11 height 11
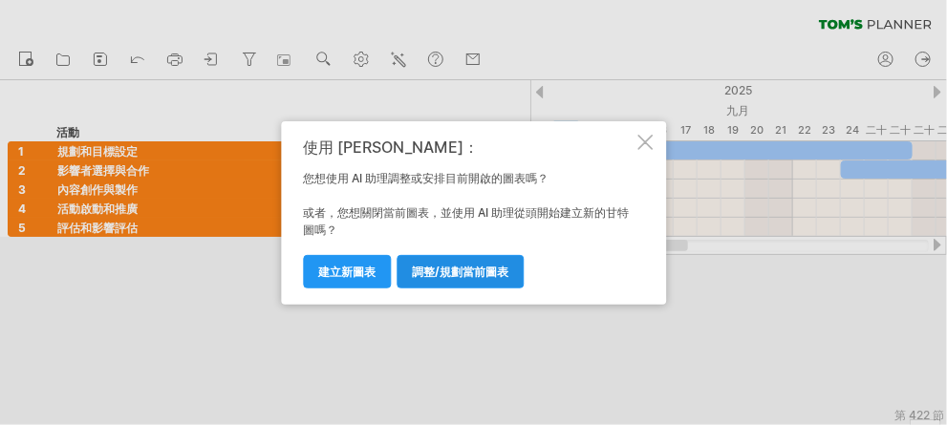
click at [424, 272] on font "調整/規劃當前圖表" at bounding box center [460, 272] width 97 height 14
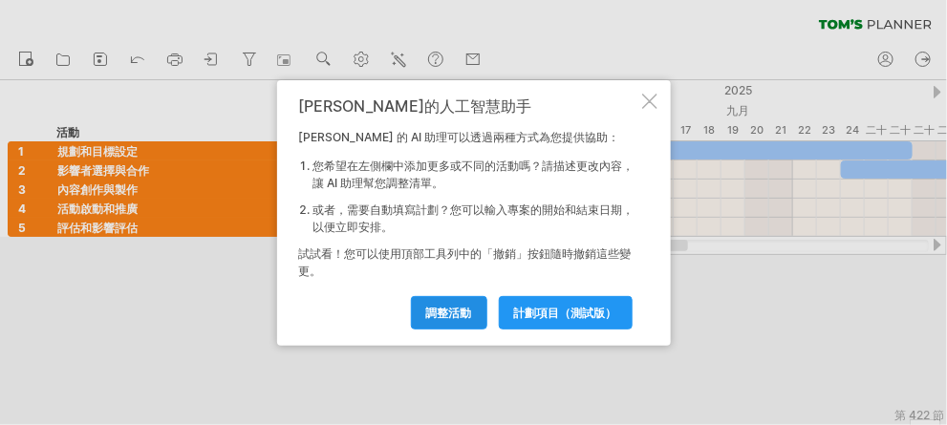
click at [446, 304] on link "調整活動" at bounding box center [449, 312] width 76 height 33
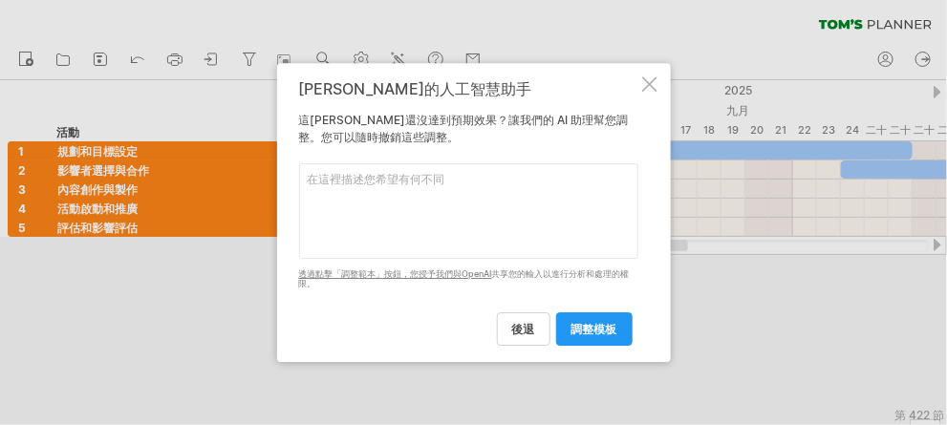
click at [378, 200] on textarea at bounding box center [468, 211] width 339 height 96
type textarea "G"
type textarea "設定查核點"
click at [589, 326] on font "調整模板" at bounding box center [595, 329] width 46 height 14
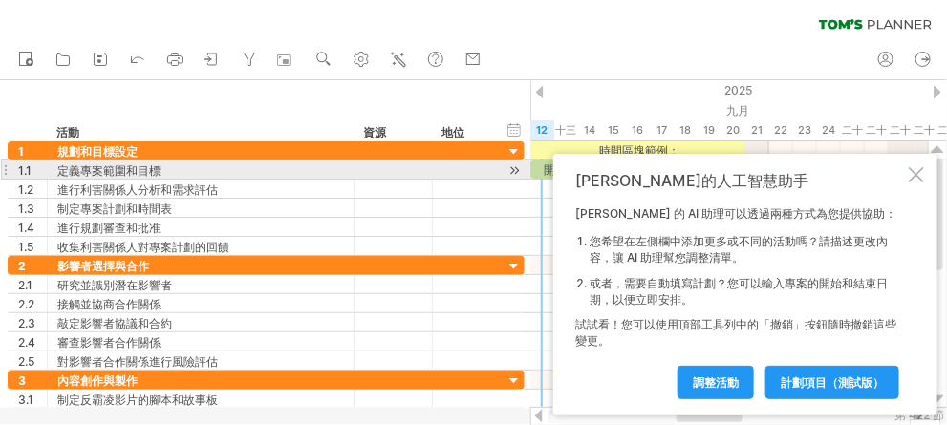
click at [912, 173] on div at bounding box center [916, 174] width 15 height 15
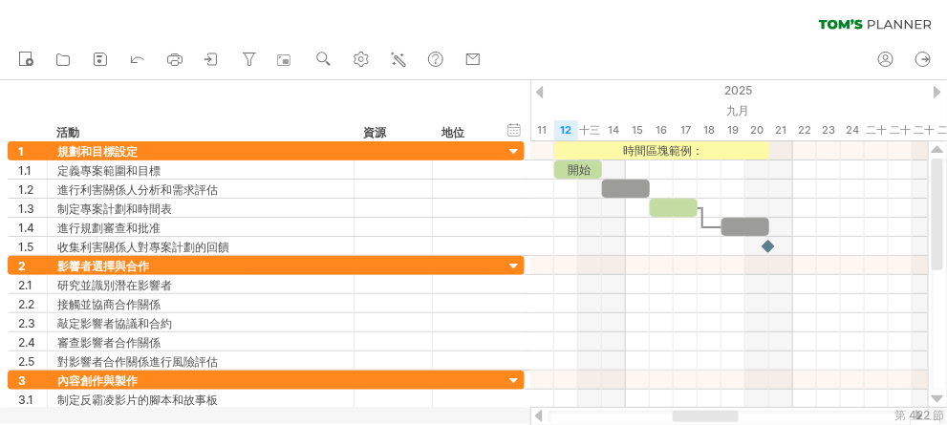
drag, startPoint x: 707, startPoint y: 420, endPoint x: 704, endPoint y: 409, distance: 11.2
click at [704, 409] on div at bounding box center [730, 416] width 399 height 19
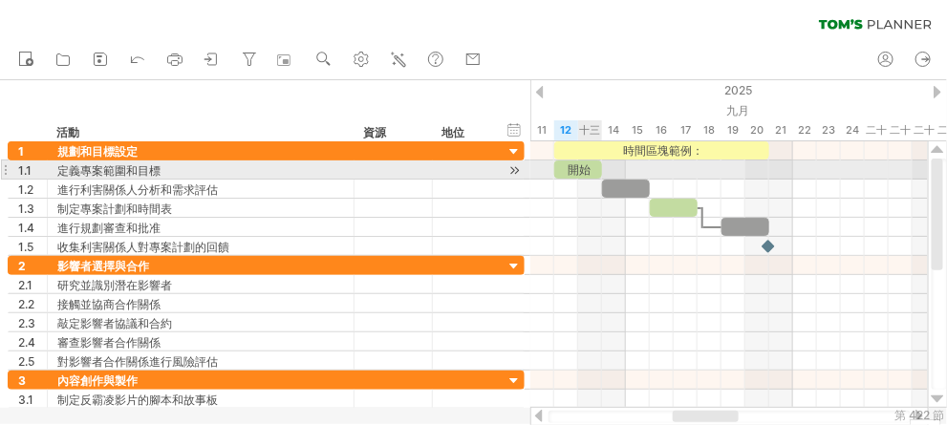
click at [579, 167] on font "開始" at bounding box center [580, 170] width 23 height 14
click at [608, 165] on div "開始" at bounding box center [584, 170] width 60 height 18
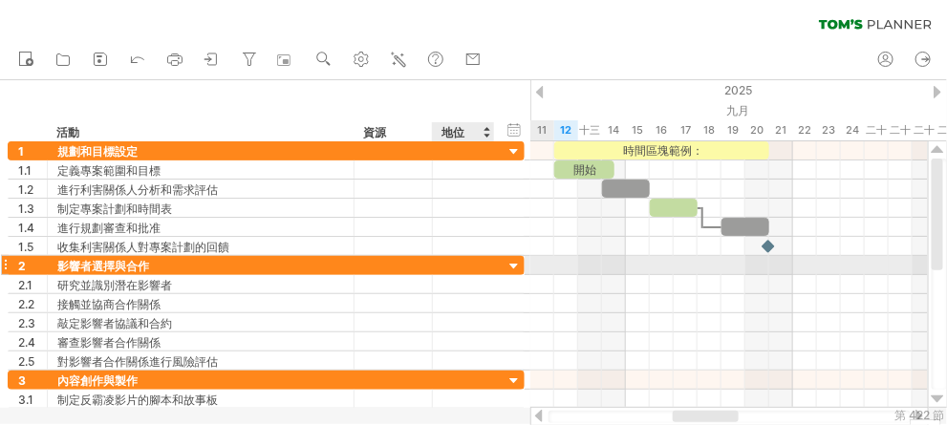
click at [513, 259] on div at bounding box center [515, 267] width 18 height 18
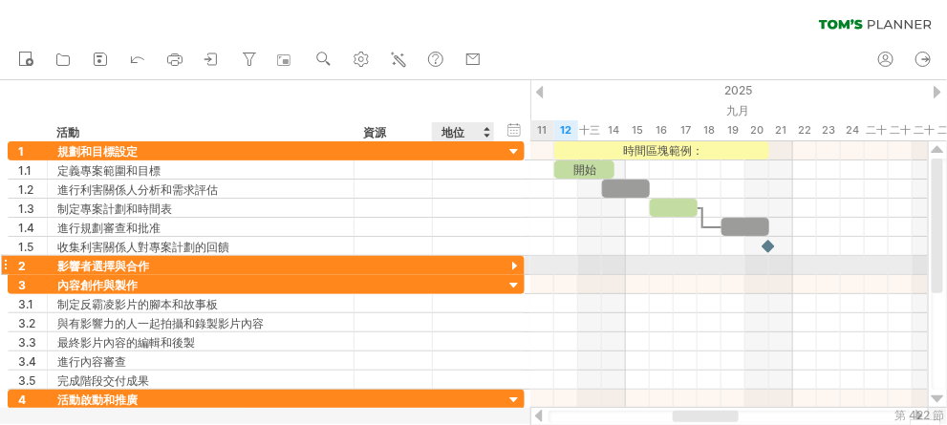
click at [517, 266] on div at bounding box center [515, 267] width 18 height 18
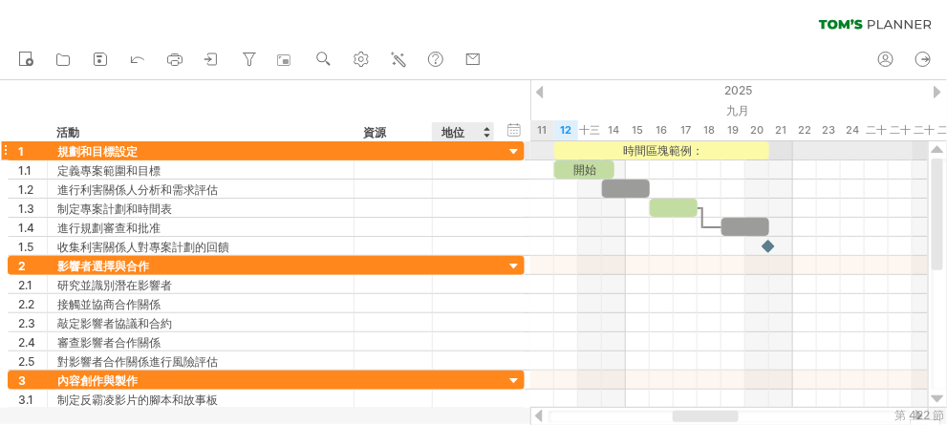
click at [518, 142] on div "**********" at bounding box center [266, 150] width 517 height 19
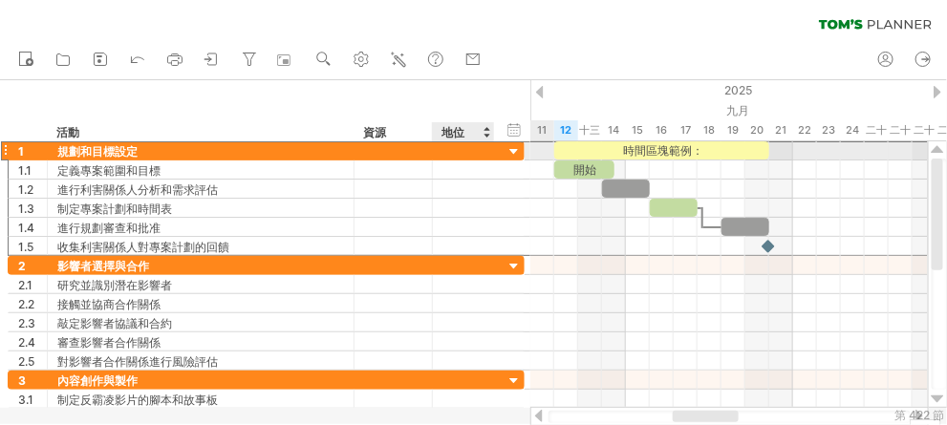
click at [516, 147] on div at bounding box center [515, 152] width 18 height 18
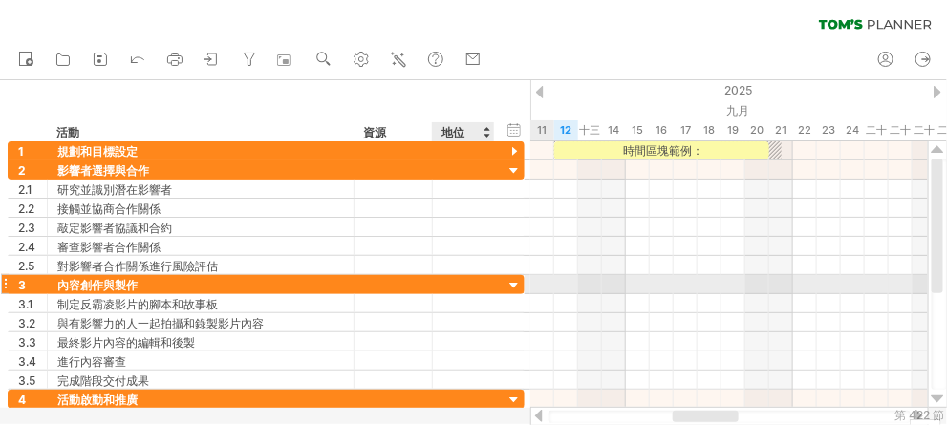
click at [512, 278] on div at bounding box center [515, 286] width 18 height 18
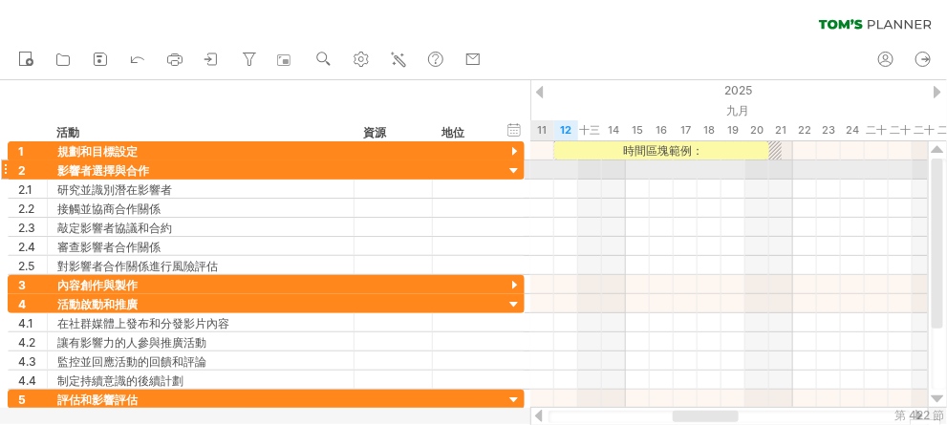
click at [520, 175] on div at bounding box center [515, 172] width 18 height 18
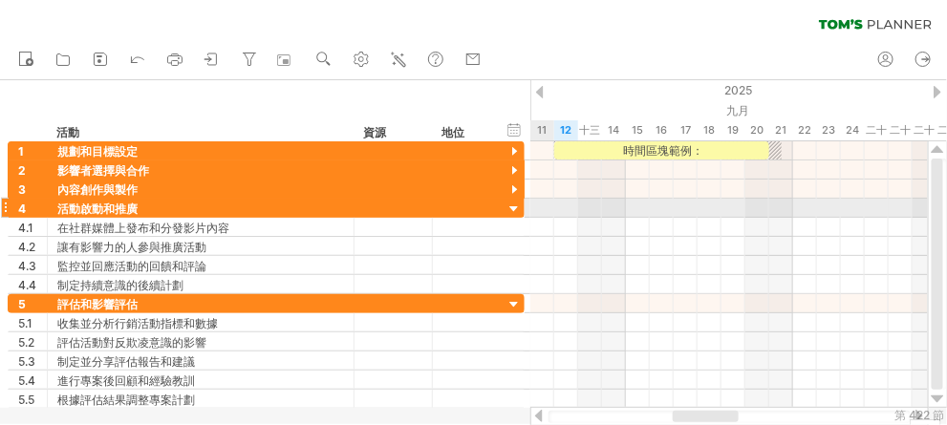
click at [515, 204] on div at bounding box center [515, 210] width 18 height 18
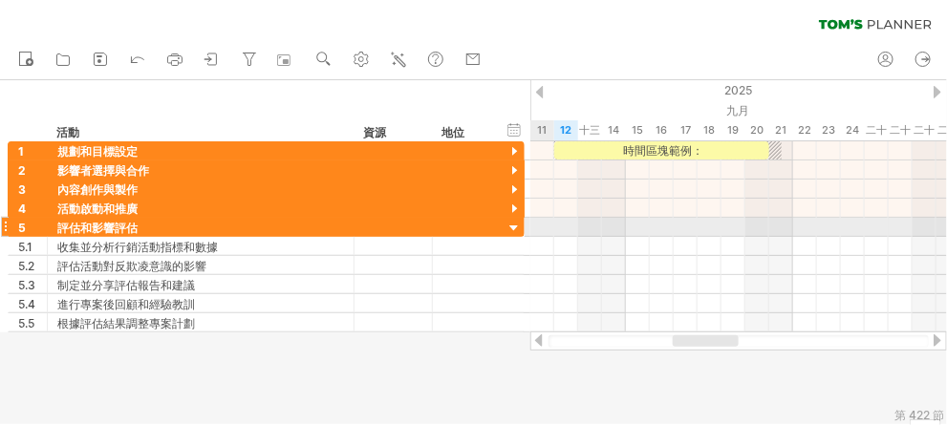
click at [510, 228] on div at bounding box center [515, 229] width 18 height 18
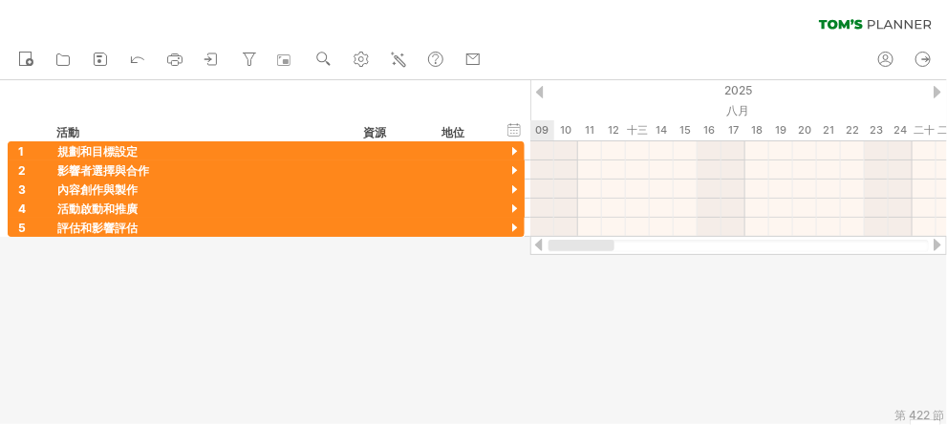
drag, startPoint x: 690, startPoint y: 250, endPoint x: 535, endPoint y: 250, distance: 154.9
click at [535, 250] on div at bounding box center [739, 245] width 417 height 19
click at [376, 139] on font "資源" at bounding box center [374, 132] width 23 height 14
click at [379, 129] on font "資源" at bounding box center [374, 132] width 23 height 14
click at [536, 94] on div at bounding box center [540, 92] width 8 height 12
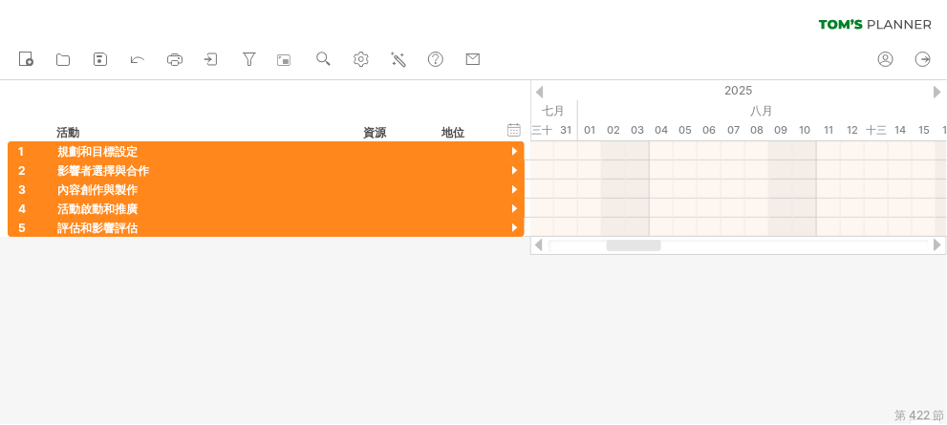
click at [536, 94] on div at bounding box center [540, 92] width 8 height 12
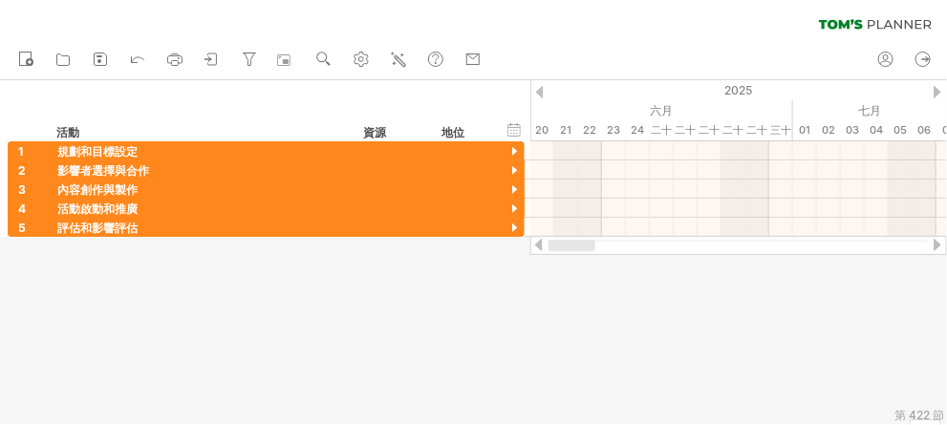
drag, startPoint x: 619, startPoint y: 245, endPoint x: 549, endPoint y: 238, distance: 71.1
click at [550, 238] on div at bounding box center [739, 245] width 417 height 19
click at [26, 59] on icon at bounding box center [25, 58] width 19 height 19
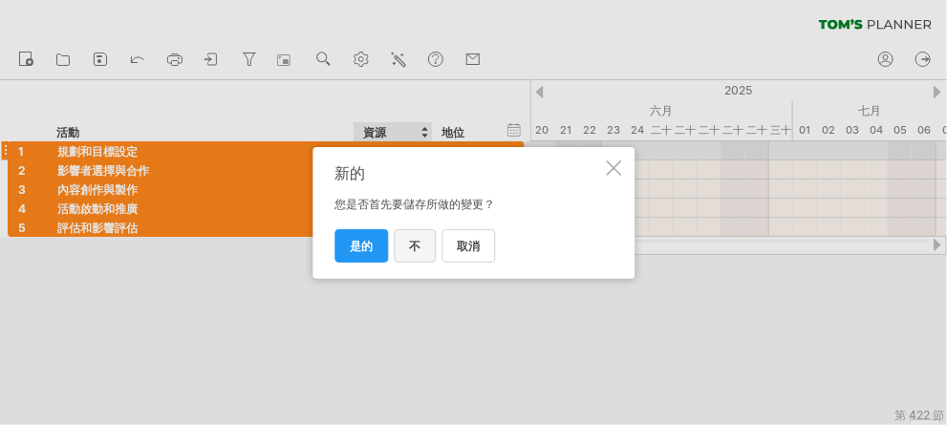
click at [413, 244] on font "不" at bounding box center [414, 246] width 11 height 14
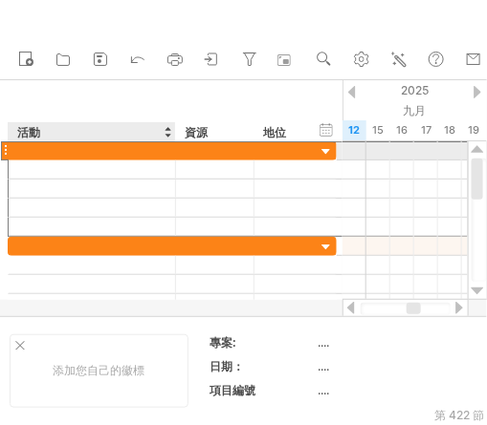
click at [54, 150] on div at bounding box center [91, 150] width 147 height 18
click at [44, 153] on input "text" at bounding box center [91, 150] width 147 height 18
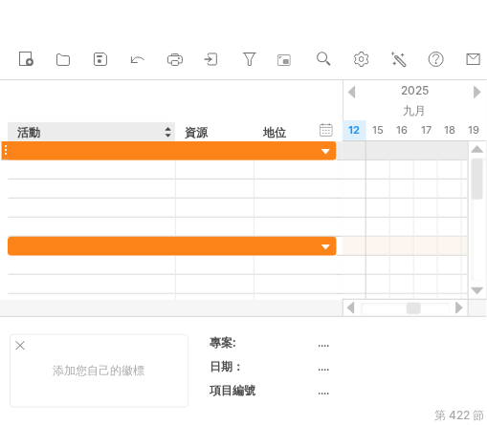
paste input "******"
type input "******"
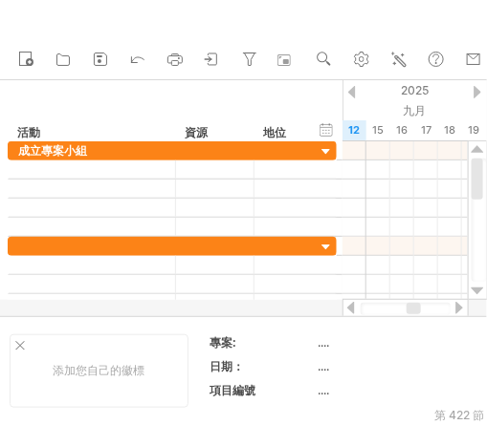
click at [353, 308] on div at bounding box center [350, 308] width 15 height 12
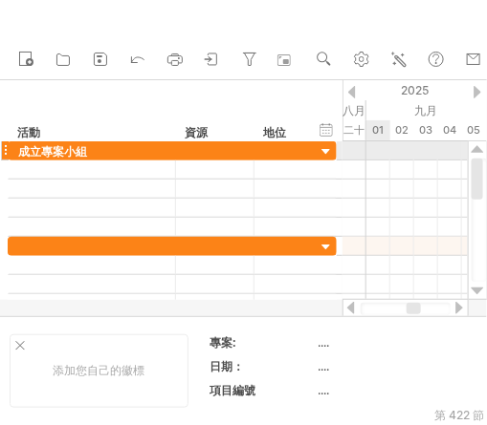
click at [374, 148] on div at bounding box center [404, 150] width 125 height 19
click at [377, 151] on div at bounding box center [404, 150] width 125 height 19
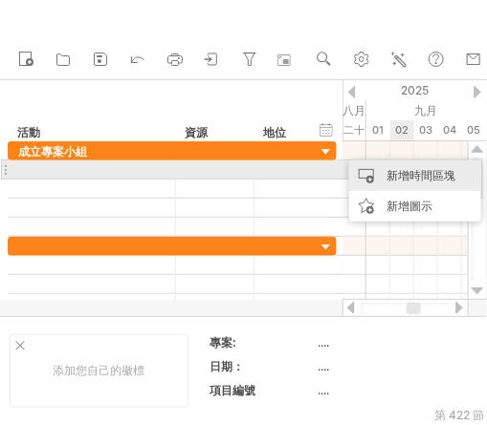
click at [410, 171] on font "新增時間區塊" at bounding box center [420, 175] width 69 height 14
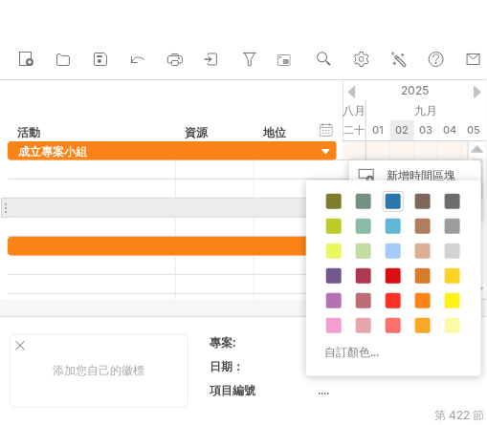
click at [391, 203] on span at bounding box center [392, 201] width 15 height 15
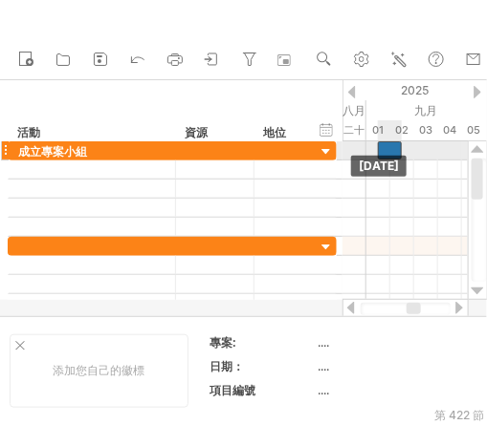
click at [378, 150] on div at bounding box center [390, 150] width 24 height 18
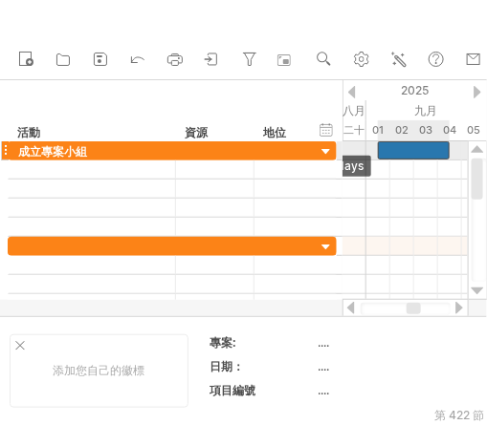
drag, startPoint x: 401, startPoint y: 150, endPoint x: 447, endPoint y: 149, distance: 45.9
click at [447, 149] on span at bounding box center [449, 150] width 8 height 18
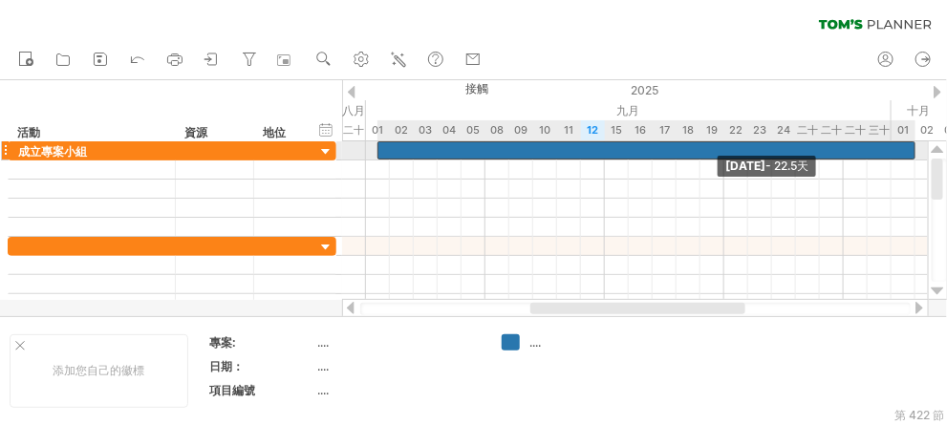
drag, startPoint x: 446, startPoint y: 150, endPoint x: 910, endPoint y: 148, distance: 463.6
click at [910, 148] on div at bounding box center [647, 150] width 538 height 18
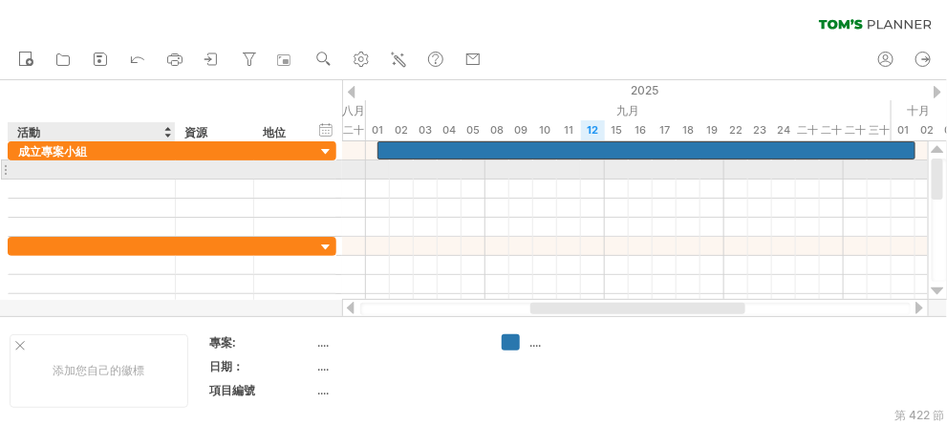
click at [29, 169] on div at bounding box center [91, 170] width 147 height 18
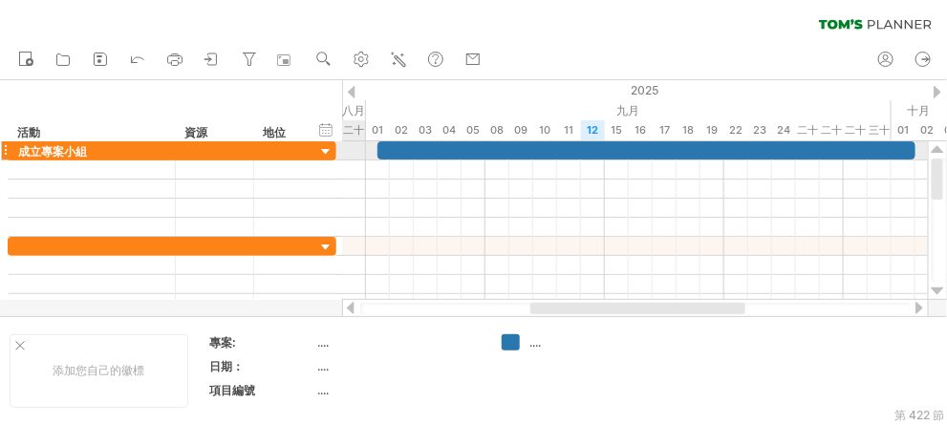
click at [329, 157] on div at bounding box center [326, 152] width 18 height 18
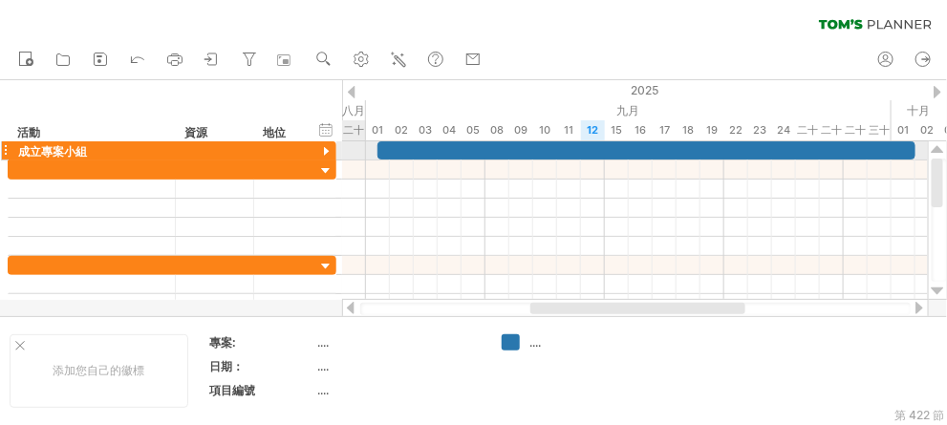
click at [326, 149] on div at bounding box center [326, 152] width 18 height 18
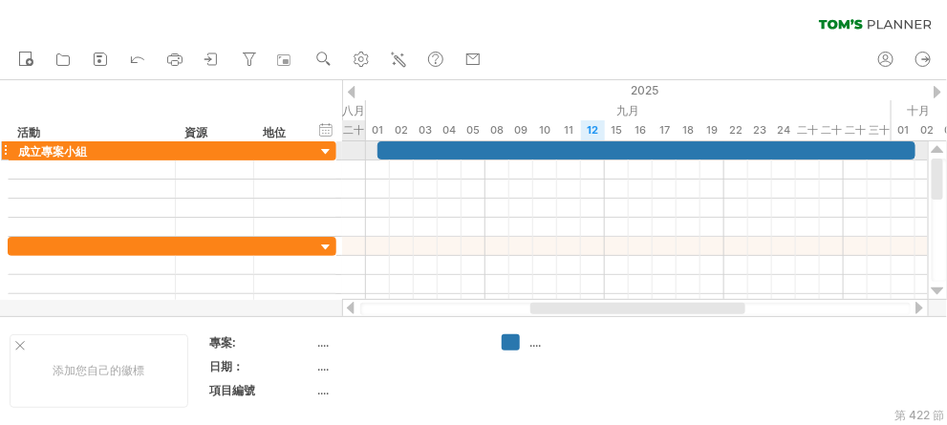
click at [322, 153] on div at bounding box center [326, 152] width 18 height 18
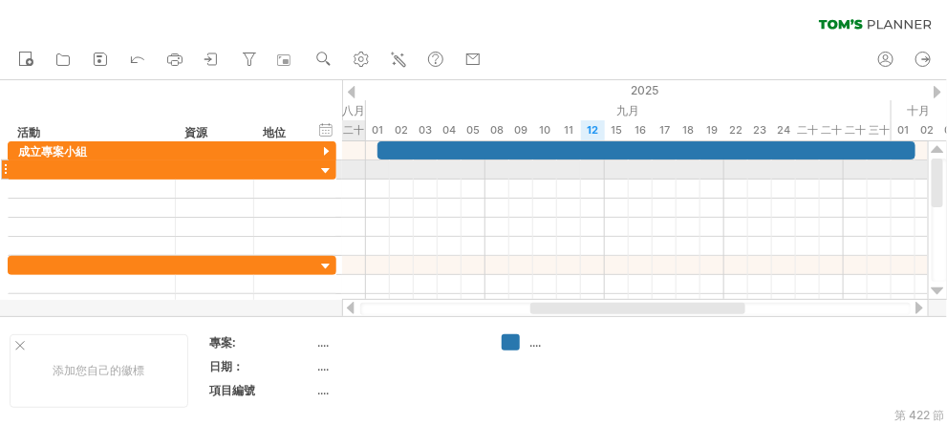
click at [326, 171] on div at bounding box center [326, 172] width 18 height 18
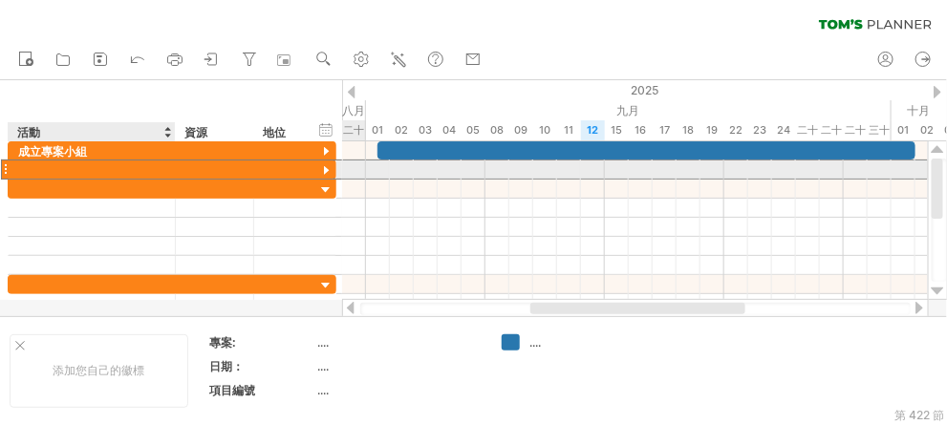
click at [33, 169] on div at bounding box center [91, 170] width 147 height 18
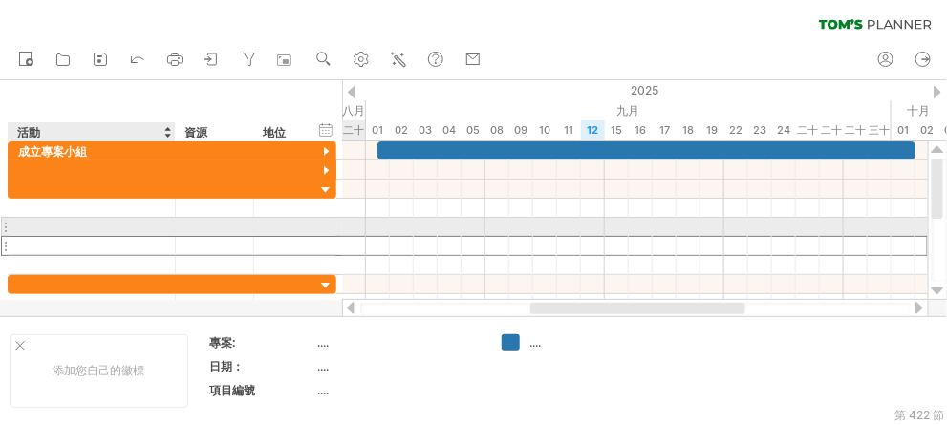
click at [29, 237] on div at bounding box center [91, 246] width 147 height 18
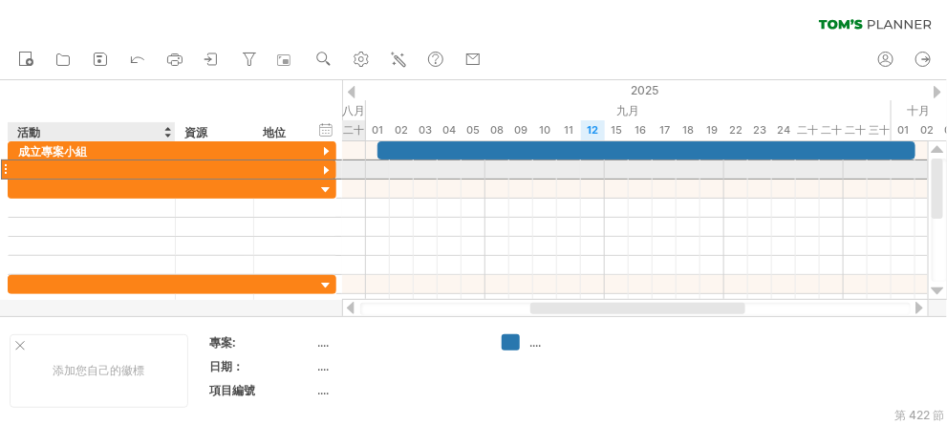
click at [19, 173] on div at bounding box center [91, 170] width 147 height 18
paste input "********"
type input "********"
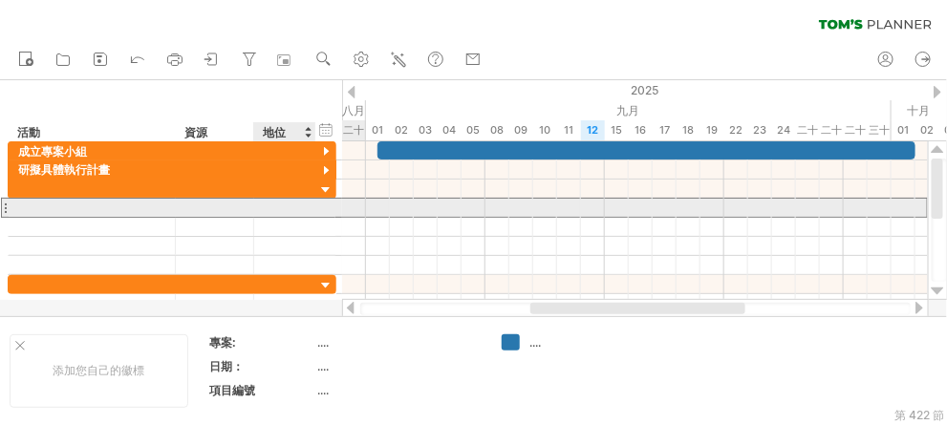
click at [298, 200] on div at bounding box center [285, 208] width 42 height 18
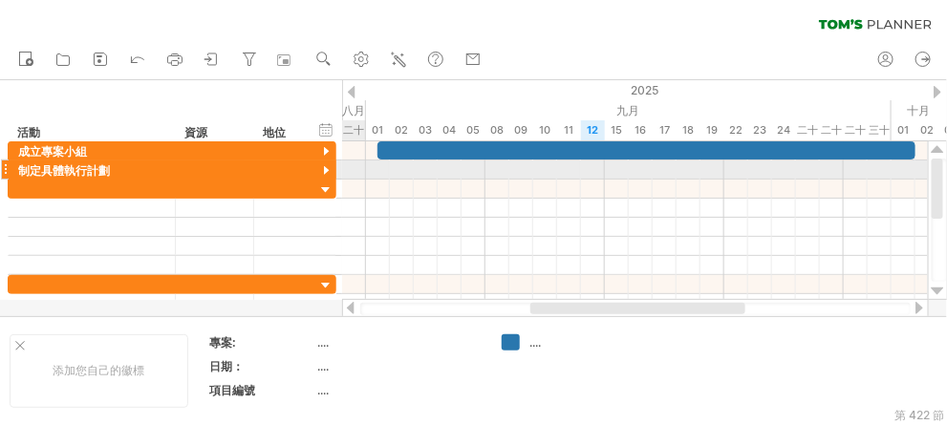
click at [354, 165] on div at bounding box center [635, 170] width 586 height 19
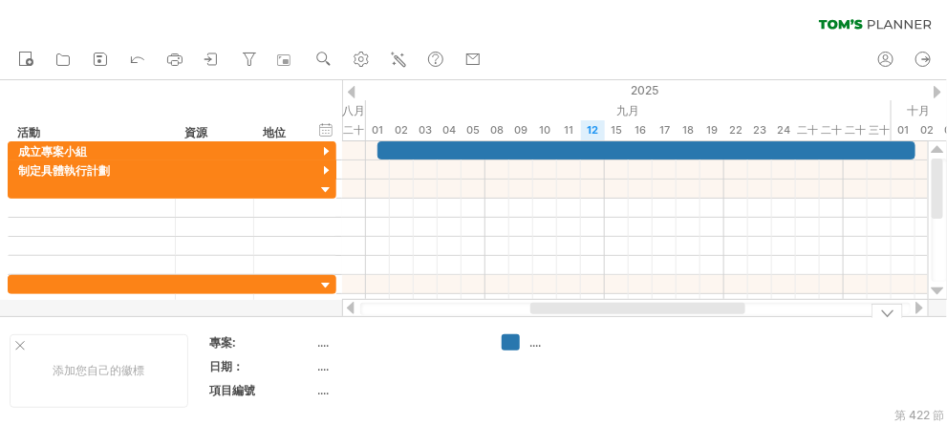
click at [510, 348] on div "嘗試造訪 [DOMAIN_NAME] 再次連接... 0% 清除過濾器 新的" at bounding box center [473, 212] width 947 height 425
click at [545, 344] on div "...." at bounding box center [582, 343] width 104 height 16
click at [509, 341] on div "嘗試造訪 [DOMAIN_NAME] 再次連接... 0% 清除過濾器 新的" at bounding box center [473, 212] width 947 height 425
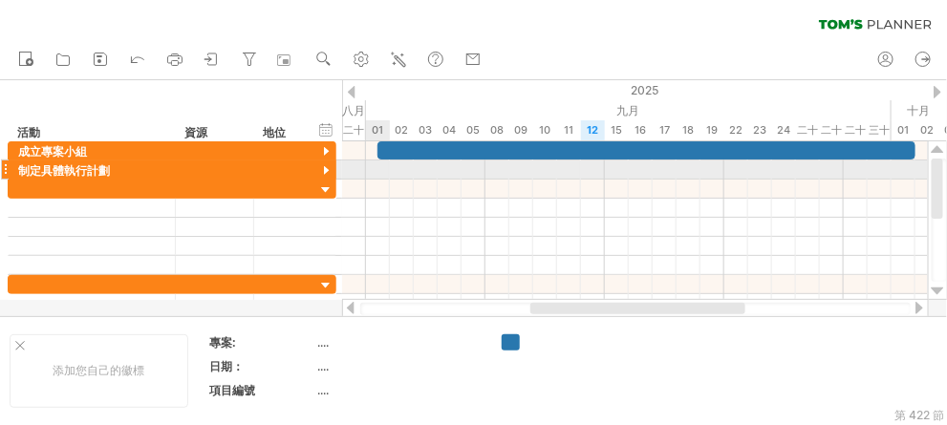
click at [381, 169] on div at bounding box center [635, 170] width 586 height 19
click at [327, 168] on div at bounding box center [326, 172] width 18 height 18
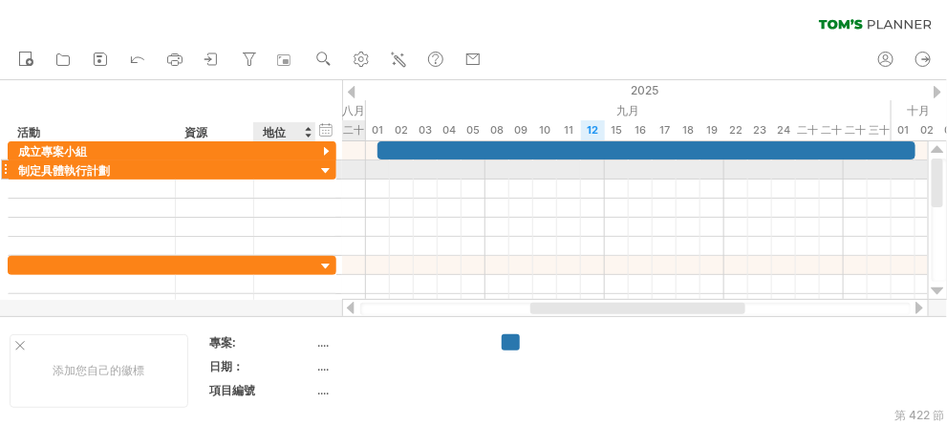
click at [321, 169] on div at bounding box center [326, 172] width 18 height 18
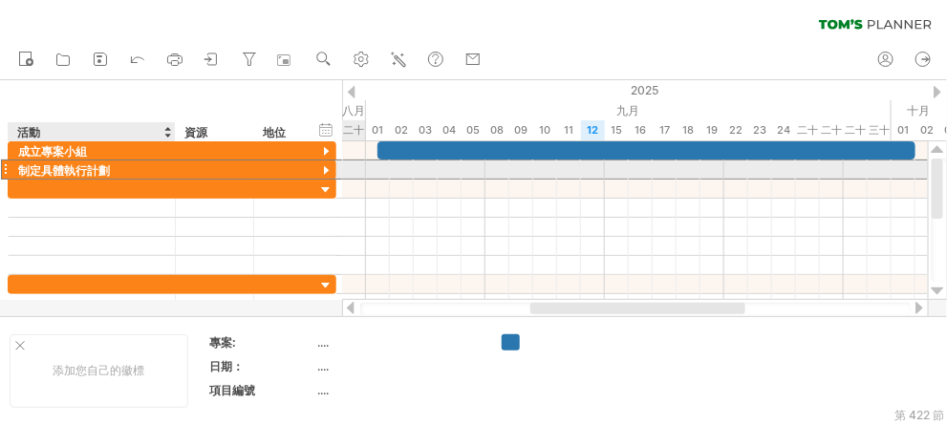
drag, startPoint x: 119, startPoint y: 170, endPoint x: 96, endPoint y: 173, distance: 24.1
click at [96, 173] on div "制定具體執行計劃" at bounding box center [91, 170] width 147 height 18
click at [104, 168] on font "制定具體執行計劃" at bounding box center [64, 170] width 92 height 14
click at [116, 168] on div "制定具體執行計劃" at bounding box center [91, 170] width 147 height 18
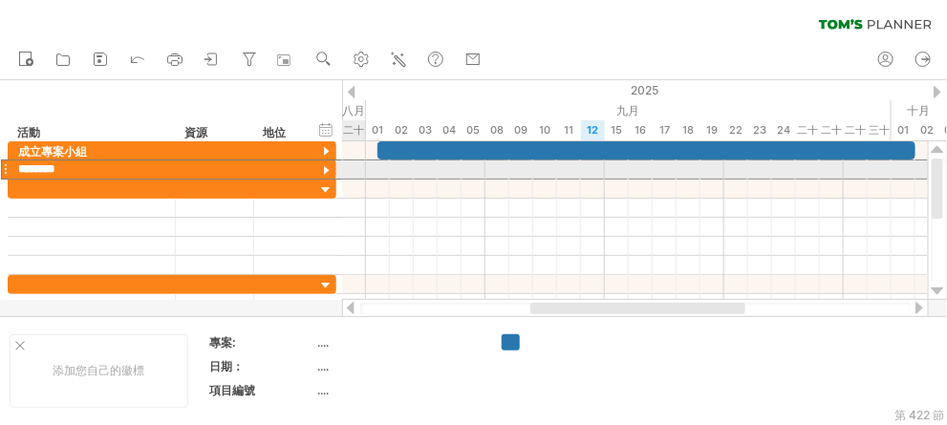
drag, startPoint x: 110, startPoint y: 167, endPoint x: 11, endPoint y: 177, distance: 98.9
click at [11, 177] on div "******** 制定具體執行計劃" at bounding box center [92, 170] width 167 height 18
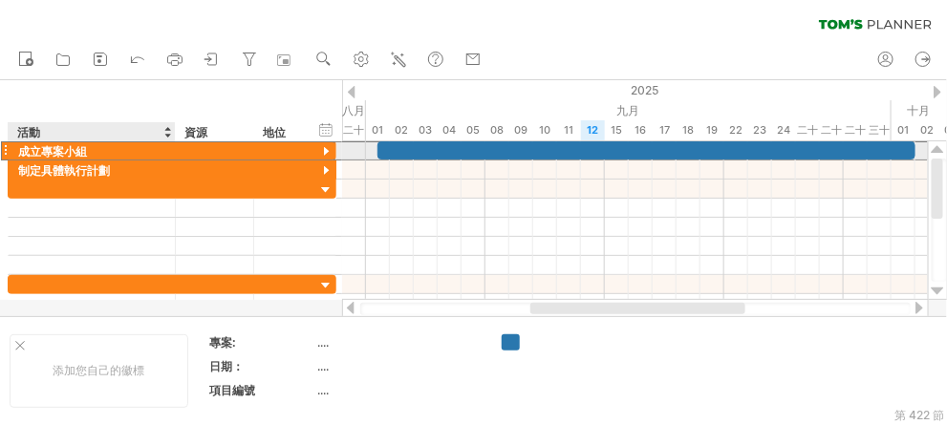
click at [289, 153] on div at bounding box center [285, 150] width 42 height 18
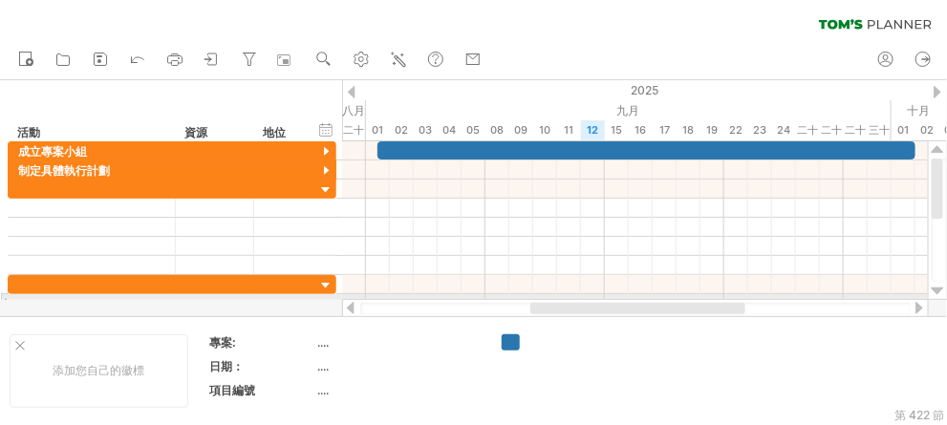
drag, startPoint x: 598, startPoint y: 317, endPoint x: 692, endPoint y: 298, distance: 95.6
click at [696, 298] on div "嘗試造訪 [DOMAIN_NAME] 再次連接... 0% 清除過濾器 新的" at bounding box center [473, 212] width 947 height 425
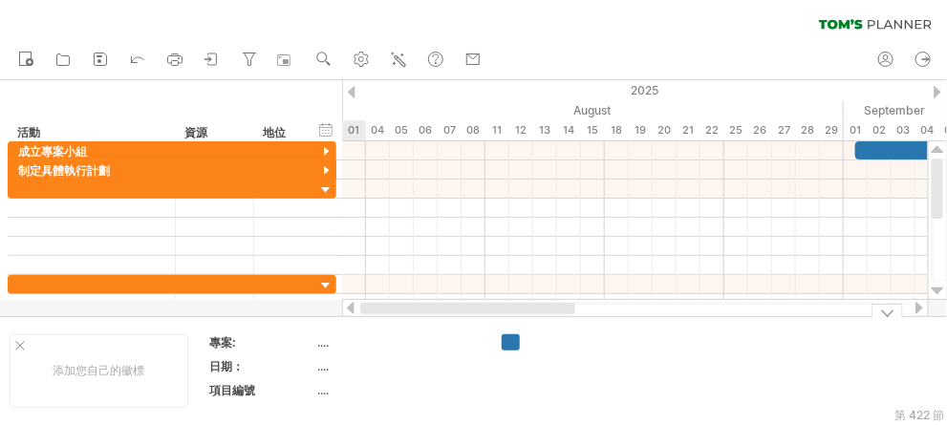
drag, startPoint x: 663, startPoint y: 311, endPoint x: 475, endPoint y: 369, distance: 197.1
click at [475, 369] on div "嘗試造訪 [DOMAIN_NAME] 再次連接... 0% 清除過濾器 新的" at bounding box center [473, 212] width 947 height 425
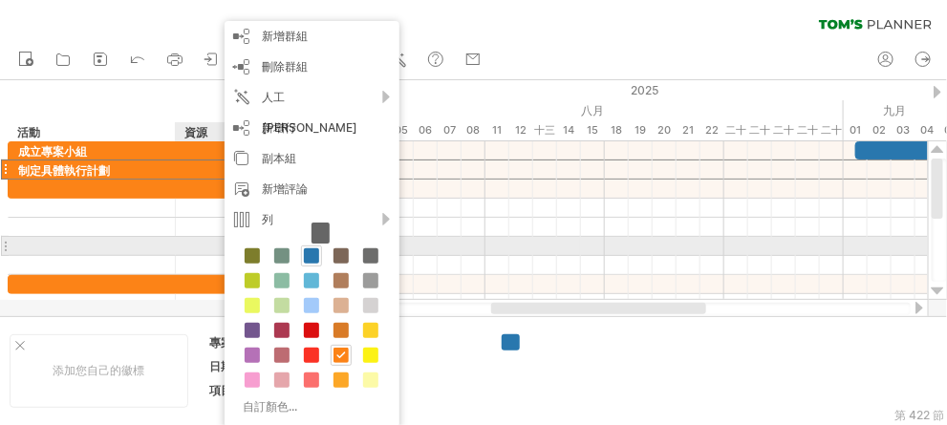
click at [304, 254] on span at bounding box center [311, 256] width 15 height 15
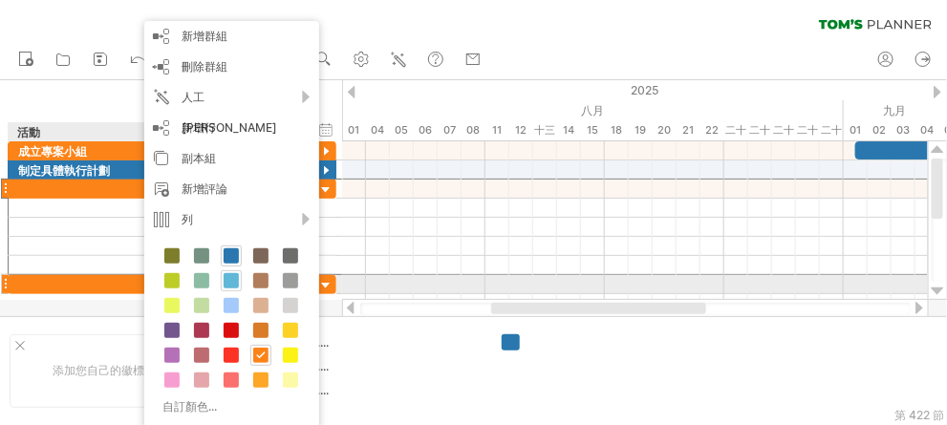
click at [227, 282] on span at bounding box center [231, 280] width 15 height 15
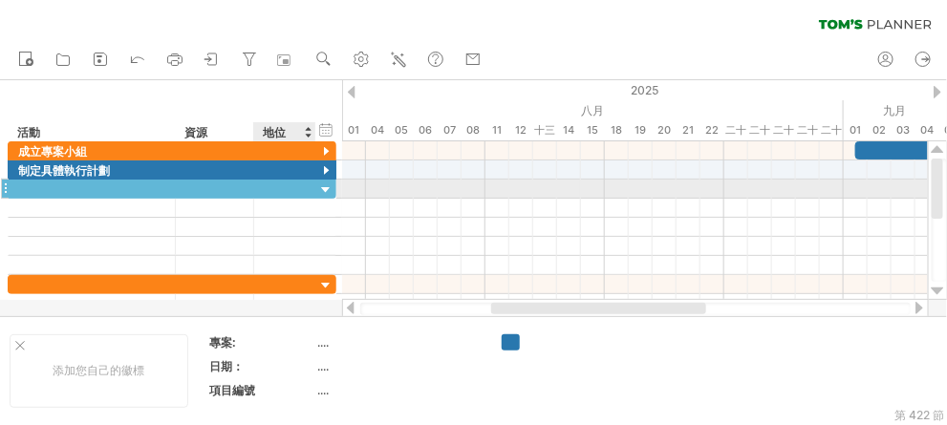
click at [323, 188] on div at bounding box center [326, 191] width 18 height 18
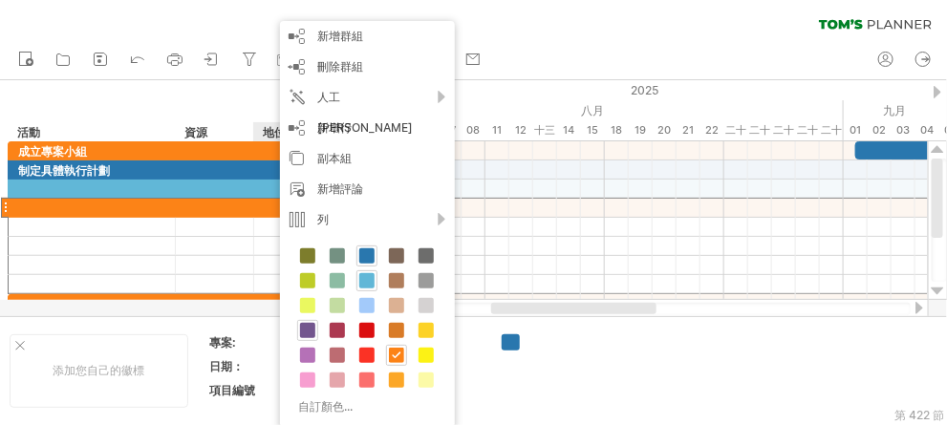
click at [308, 327] on span at bounding box center [307, 330] width 15 height 15
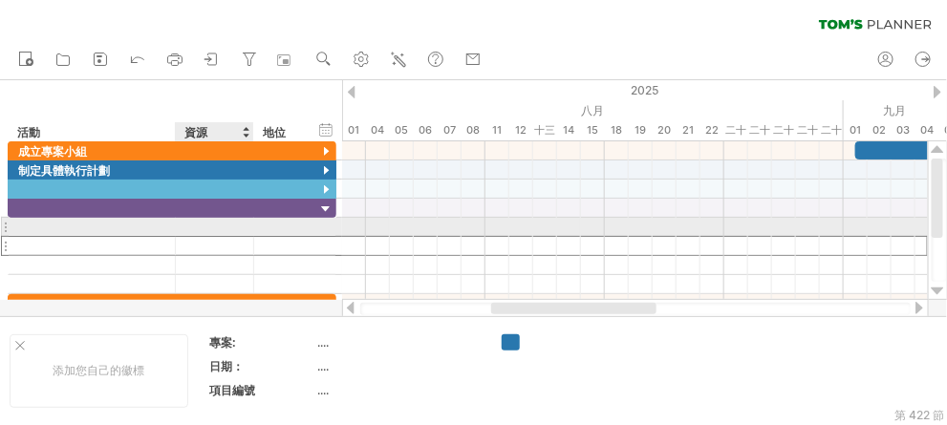
click at [218, 237] on div at bounding box center [214, 246] width 58 height 18
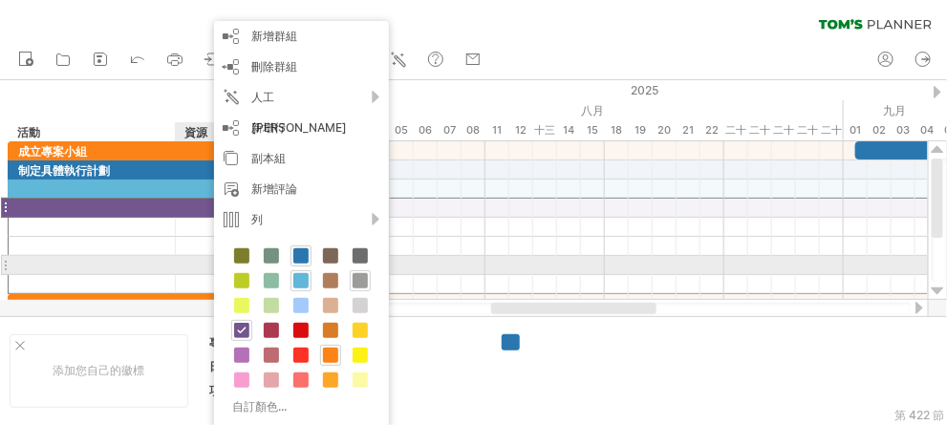
click at [356, 276] on span at bounding box center [360, 280] width 15 height 15
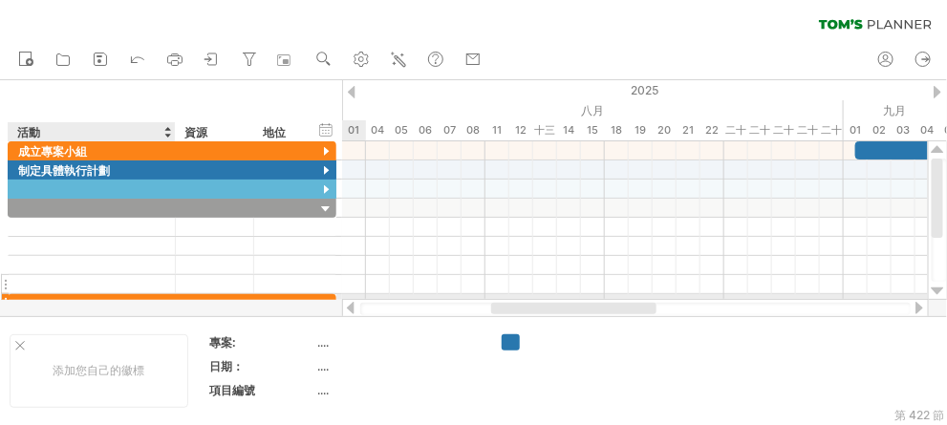
click at [145, 285] on div at bounding box center [91, 284] width 147 height 18
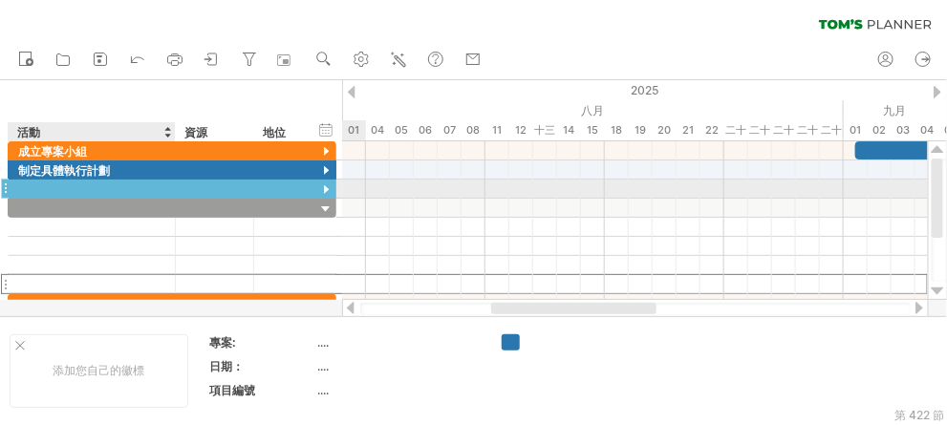
click at [77, 186] on div at bounding box center [91, 189] width 147 height 18
click at [34, 192] on div at bounding box center [91, 189] width 147 height 18
click at [49, 183] on input "text" at bounding box center [91, 189] width 147 height 18
paste input "******"
type input "******"
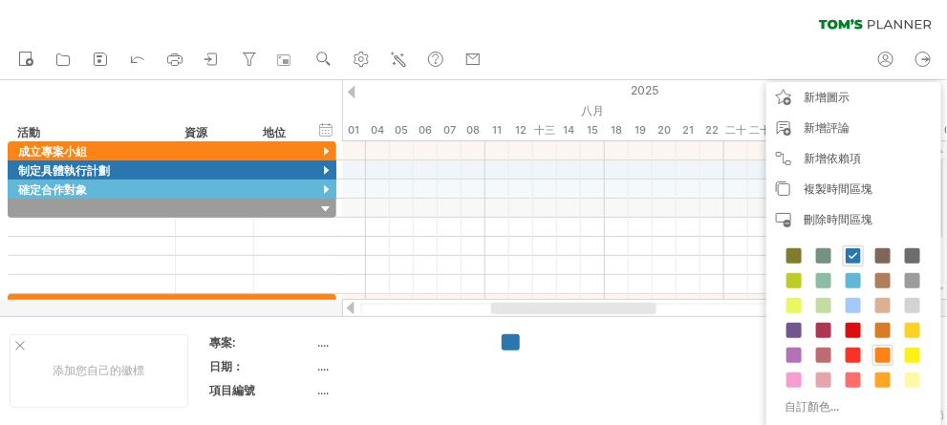
click at [879, 356] on span at bounding box center [883, 355] width 15 height 15
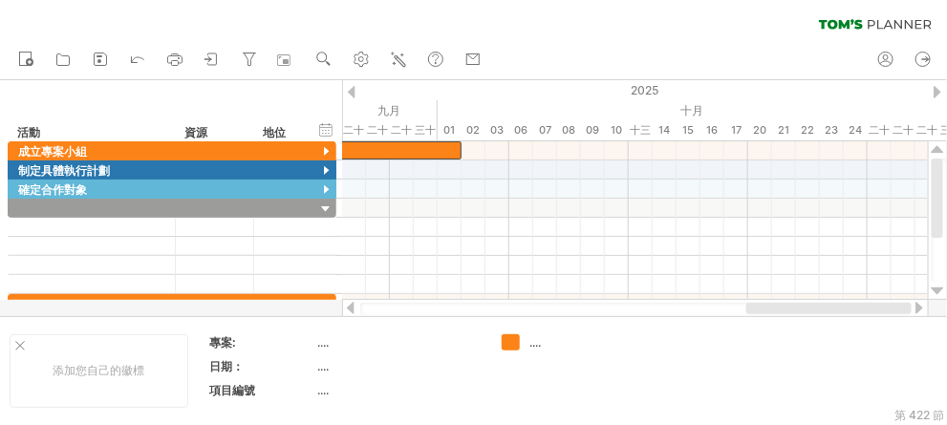
drag, startPoint x: 637, startPoint y: 308, endPoint x: 893, endPoint y: 312, distance: 256.2
click at [893, 312] on div at bounding box center [829, 308] width 165 height 11
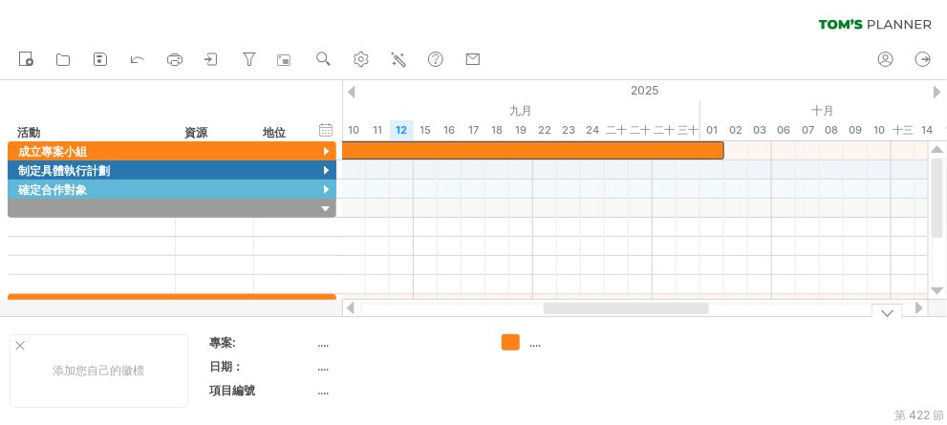
drag, startPoint x: 714, startPoint y: 309, endPoint x: 639, endPoint y: 334, distance: 79.5
click at [639, 334] on div "嘗試造訪 [DOMAIN_NAME] 再次連接... 0% 清除過濾器 新的" at bounding box center [473, 212] width 947 height 425
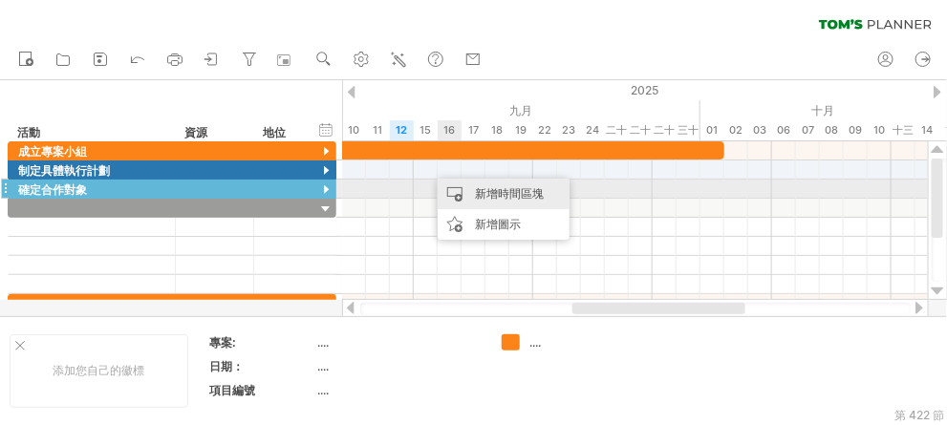
click at [491, 190] on font "新增時間區塊" at bounding box center [509, 193] width 69 height 14
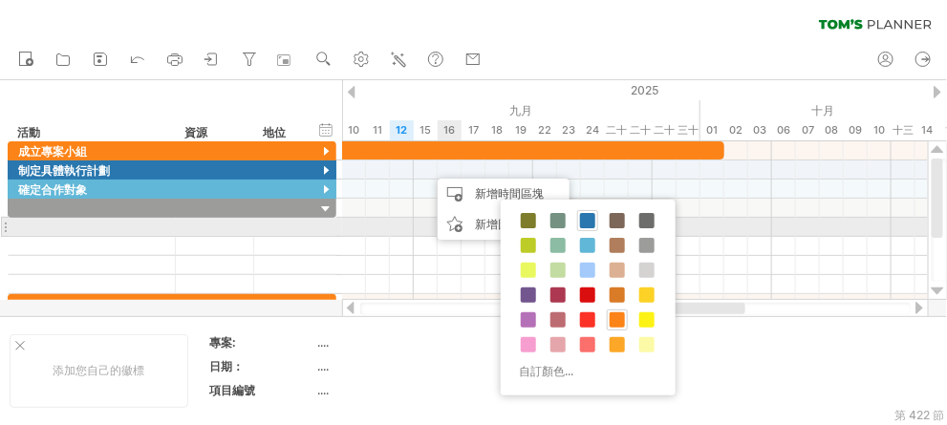
click at [587, 220] on span at bounding box center [587, 220] width 15 height 15
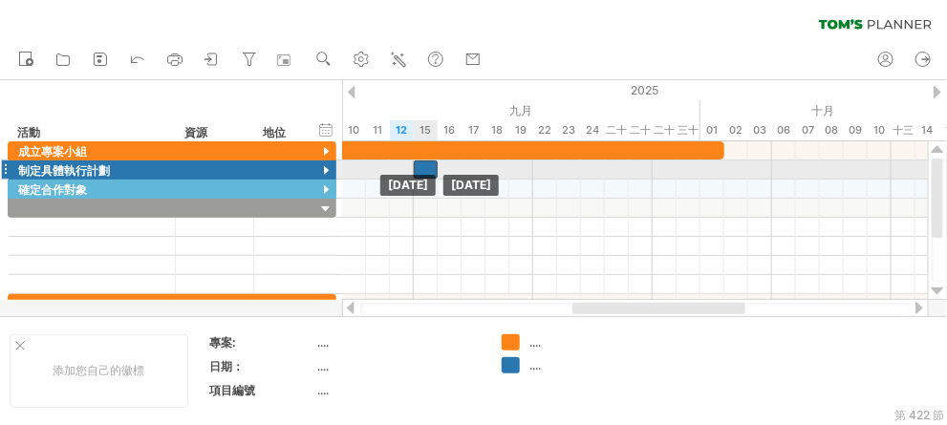
drag, startPoint x: 443, startPoint y: 170, endPoint x: 425, endPoint y: 166, distance: 17.6
click at [425, 166] on div at bounding box center [426, 170] width 24 height 18
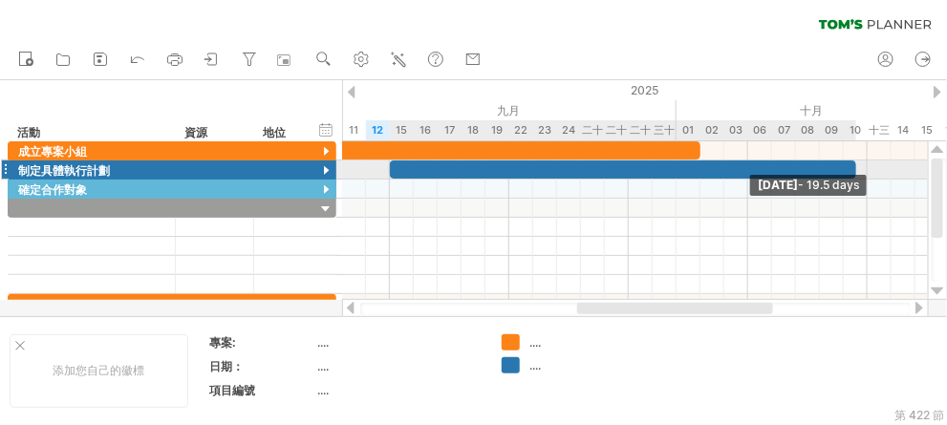
drag, startPoint x: 437, startPoint y: 170, endPoint x: 852, endPoint y: 166, distance: 414.9
click at [853, 166] on span at bounding box center [857, 170] width 8 height 18
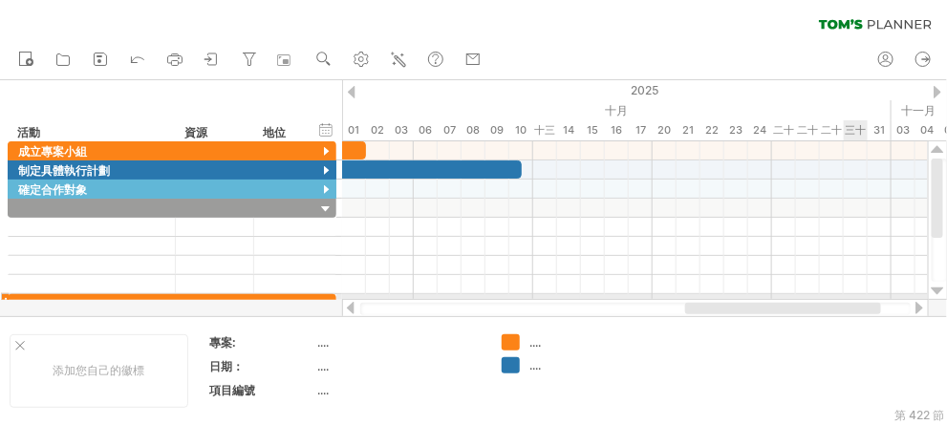
drag, startPoint x: 739, startPoint y: 306, endPoint x: 847, endPoint y: 295, distance: 108.5
click at [847, 295] on div "嘗試造訪 [DOMAIN_NAME] 再次連接... 0% 清除過濾器 新的" at bounding box center [473, 212] width 947 height 425
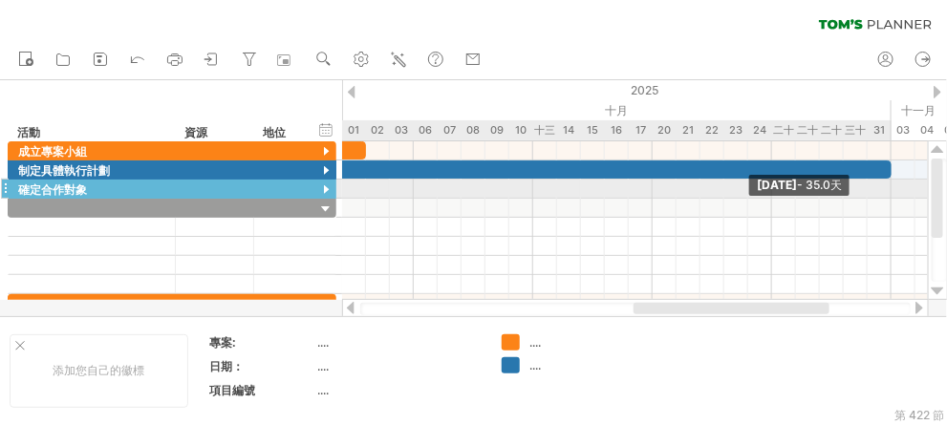
drag, startPoint x: 520, startPoint y: 167, endPoint x: 885, endPoint y: 195, distance: 366.2
click at [885, 195] on div "[DATE] - 35.0天 [DATE]" at bounding box center [635, 220] width 586 height 159
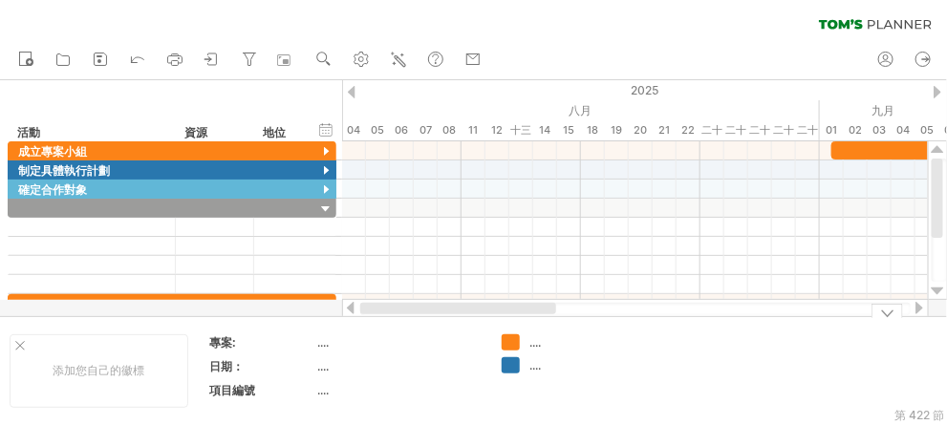
drag, startPoint x: 705, startPoint y: 310, endPoint x: 326, endPoint y: 379, distance: 385.7
click at [326, 379] on div "嘗試造訪 [DOMAIN_NAME] 再次連接... 0% 清除過濾器 新的" at bounding box center [473, 212] width 947 height 425
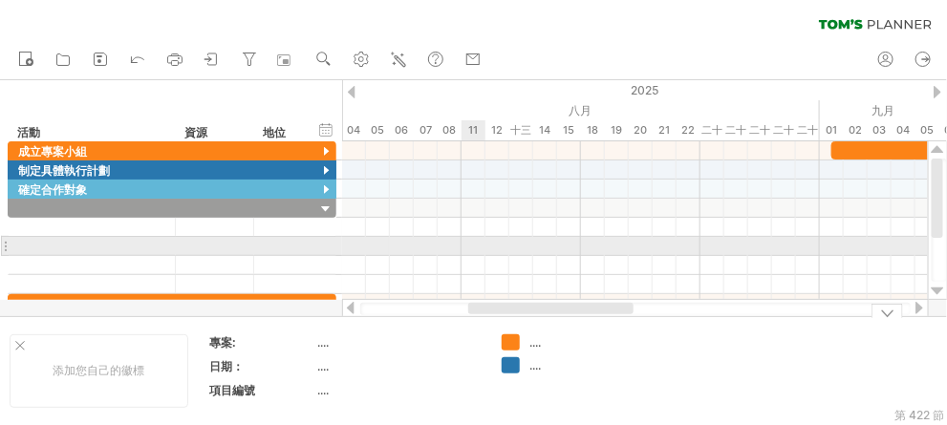
click at [474, 247] on div at bounding box center [635, 246] width 586 height 19
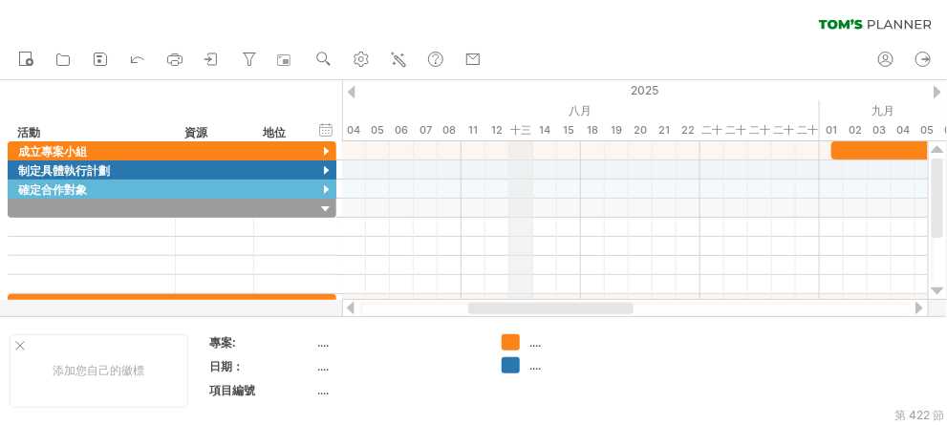
click at [525, 127] on font "十三" at bounding box center [521, 129] width 21 height 13
click at [528, 126] on font "十三" at bounding box center [521, 129] width 21 height 13
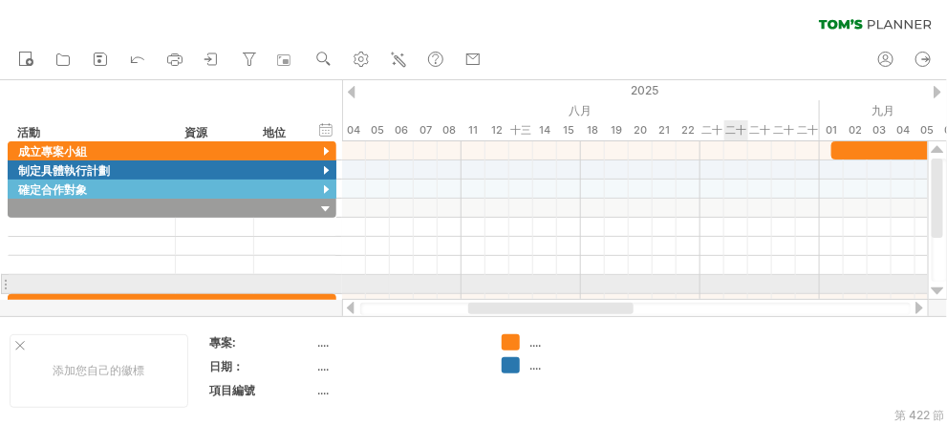
drag, startPoint x: 588, startPoint y: 315, endPoint x: 728, endPoint y: 284, distance: 144.0
click at [728, 284] on div "嘗試造訪 [DOMAIN_NAME] 再次連接... 0% 清除過濾器 新的" at bounding box center [473, 212] width 947 height 425
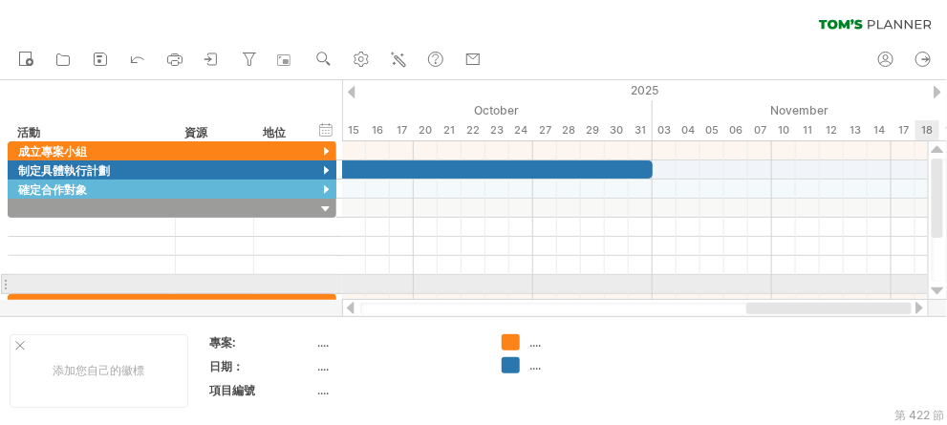
drag, startPoint x: 618, startPoint y: 311, endPoint x: 919, endPoint y: 290, distance: 301.9
click at [919, 290] on div "嘗試造訪 [DOMAIN_NAME] 再次連接... 0% 清除過濾器 新的" at bounding box center [473, 212] width 947 height 425
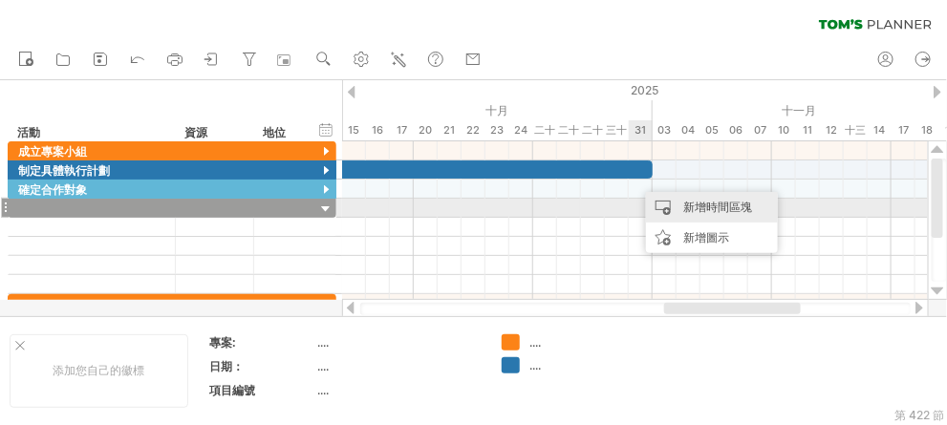
click at [663, 205] on div "新增時間區塊" at bounding box center [712, 207] width 132 height 31
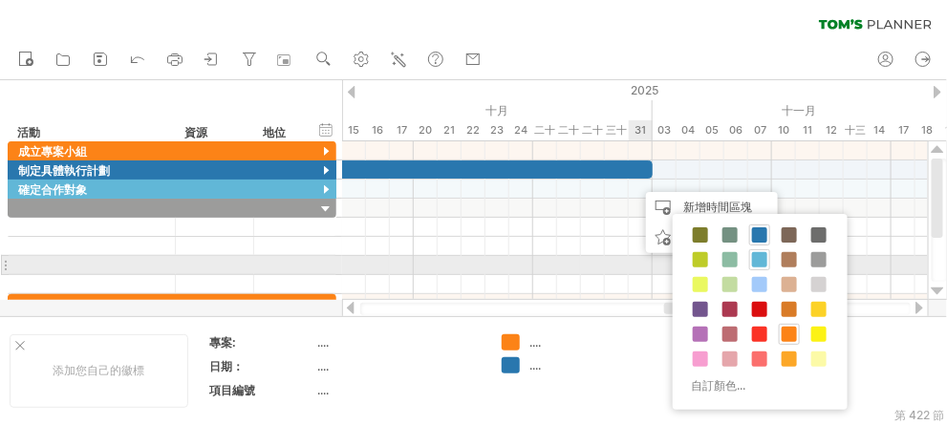
click at [758, 259] on span at bounding box center [759, 259] width 15 height 15
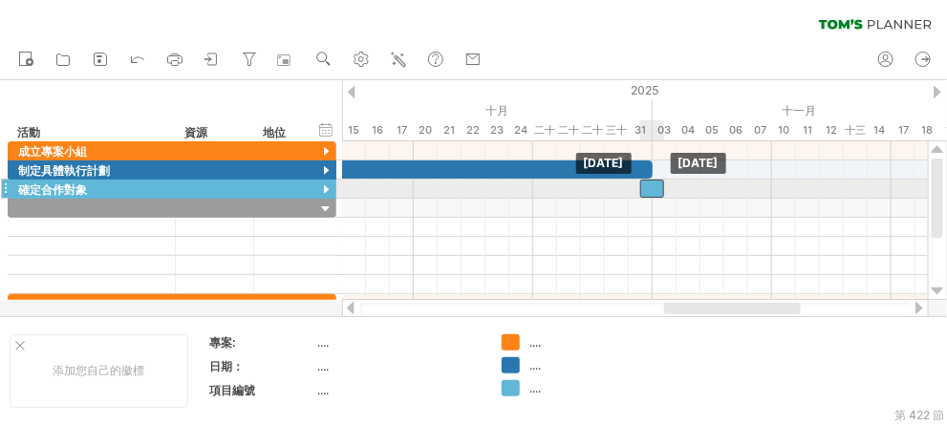
click at [660, 190] on div at bounding box center [652, 189] width 24 height 18
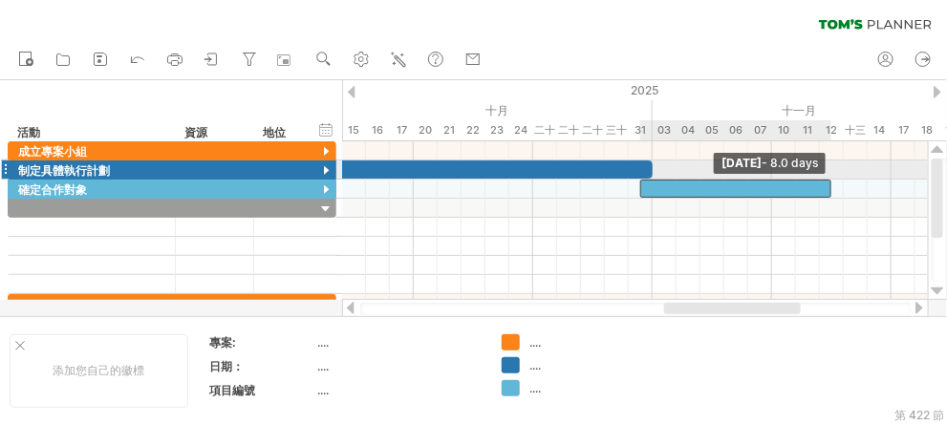
drag, startPoint x: 660, startPoint y: 190, endPoint x: 821, endPoint y: 175, distance: 162.3
click at [821, 174] on div "[DATE] - 8.0 days [DATE]" at bounding box center [635, 220] width 586 height 159
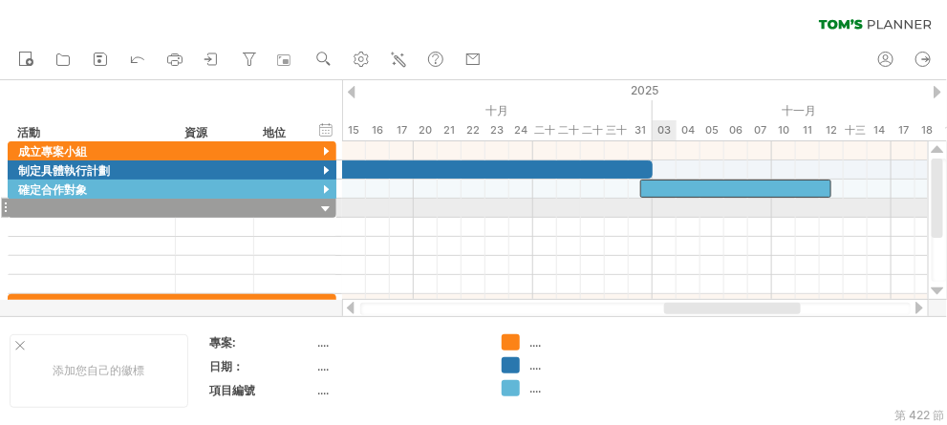
click at [661, 212] on div at bounding box center [635, 208] width 586 height 19
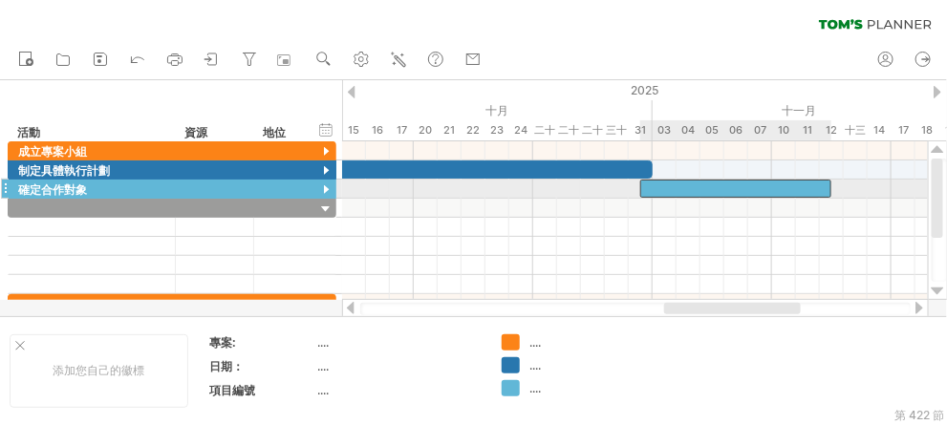
click at [701, 181] on div at bounding box center [735, 189] width 191 height 18
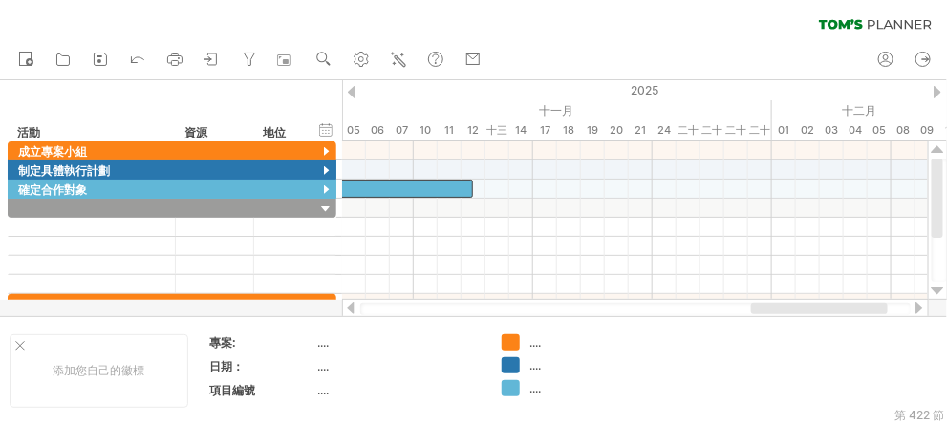
drag, startPoint x: 758, startPoint y: 310, endPoint x: 845, endPoint y: 310, distance: 87.0
click at [845, 310] on div at bounding box center [819, 308] width 137 height 11
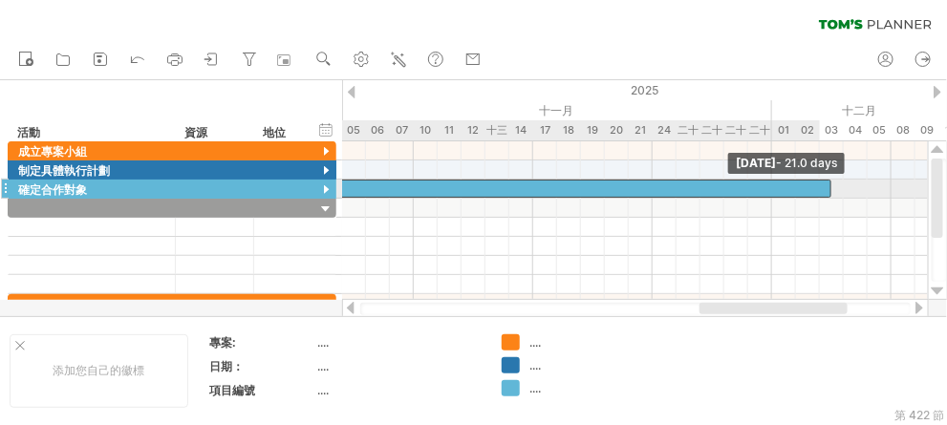
drag, startPoint x: 472, startPoint y: 188, endPoint x: 835, endPoint y: 192, distance: 363.3
click at [835, 192] on div "[DATE] - 21.0 days [DATE]" at bounding box center [635, 220] width 586 height 159
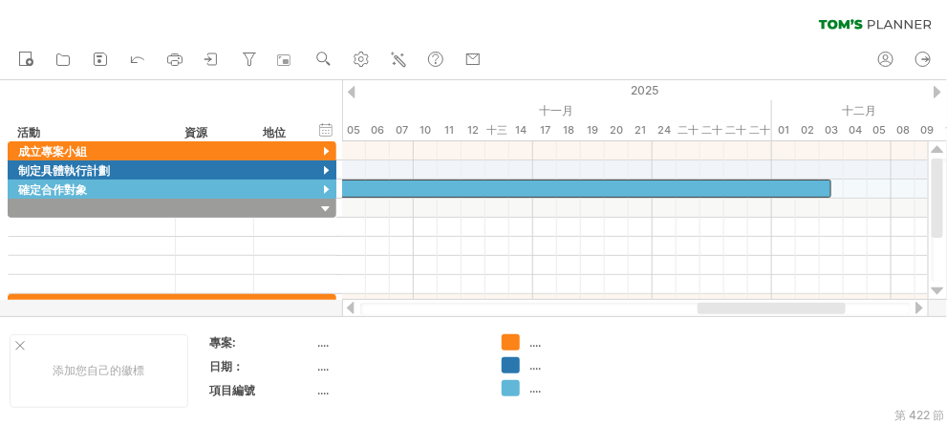
click at [789, 308] on div at bounding box center [772, 308] width 148 height 11
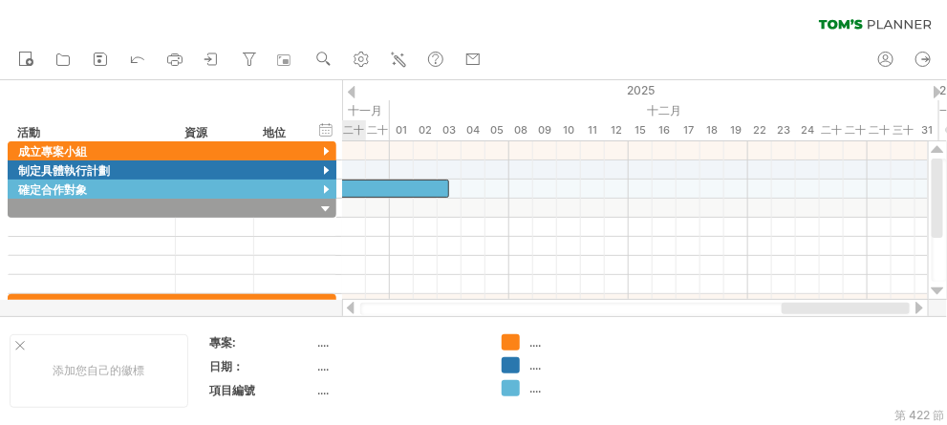
drag, startPoint x: 786, startPoint y: 309, endPoint x: 871, endPoint y: 301, distance: 85.4
click at [871, 301] on div at bounding box center [635, 308] width 587 height 19
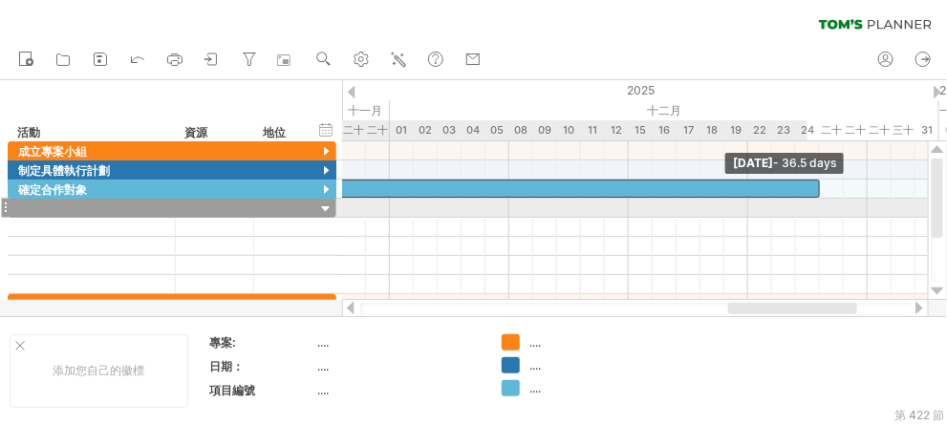
drag, startPoint x: 447, startPoint y: 184, endPoint x: 819, endPoint y: 202, distance: 372.3
click at [819, 202] on div "[DATE] - 36.5 days [DATE]" at bounding box center [635, 220] width 586 height 159
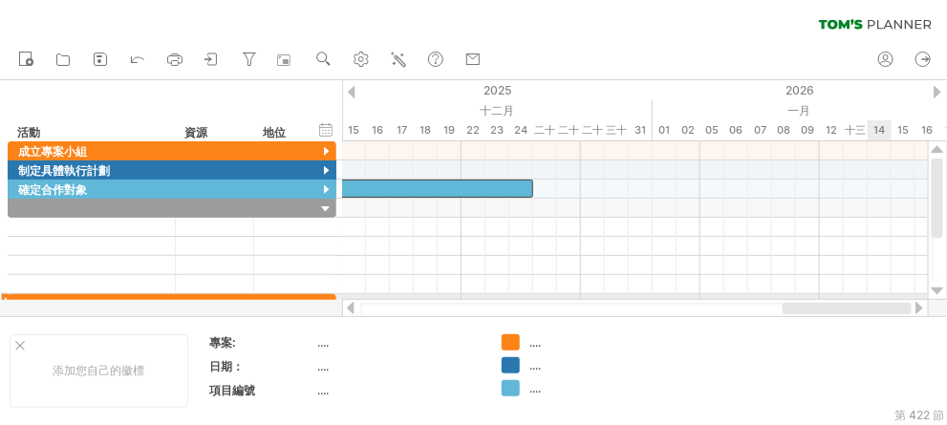
drag, startPoint x: 812, startPoint y: 310, endPoint x: 889, endPoint y: 294, distance: 78.9
click at [889, 294] on div "嘗試造訪 [DOMAIN_NAME] 再次連接... 0% 清除過濾器 新的" at bounding box center [473, 212] width 947 height 425
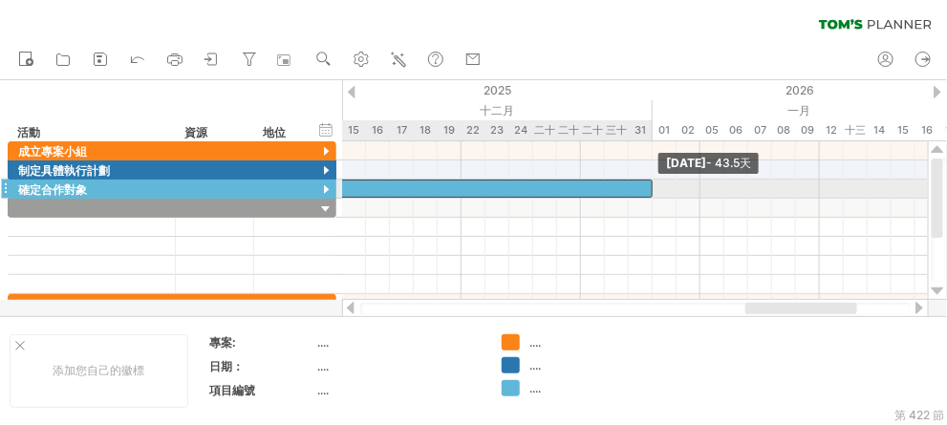
drag, startPoint x: 531, startPoint y: 193, endPoint x: 649, endPoint y: 181, distance: 119.2
click at [649, 181] on span at bounding box center [653, 189] width 8 height 18
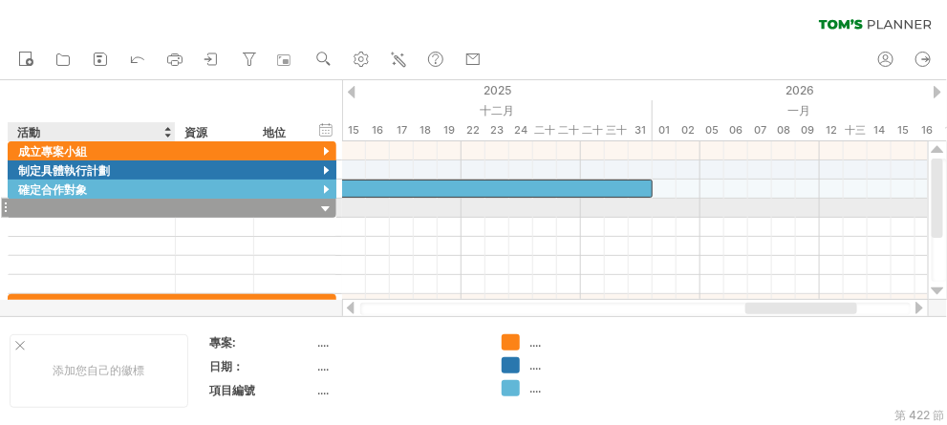
click at [52, 205] on div at bounding box center [91, 208] width 147 height 18
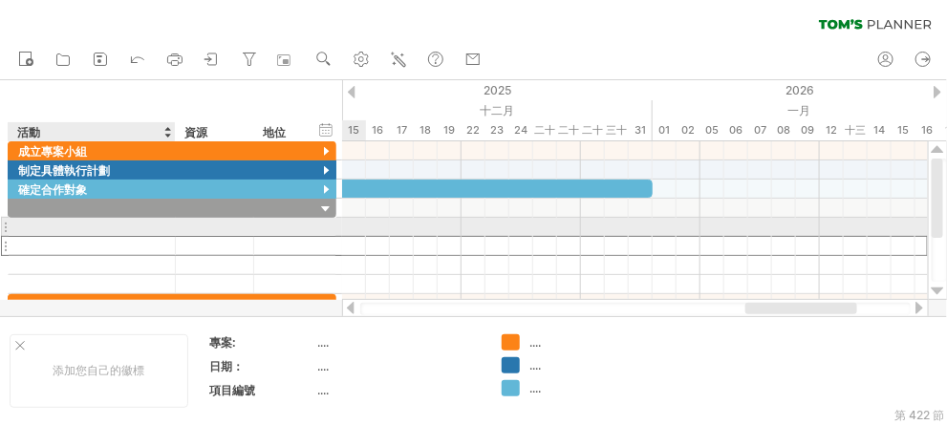
click at [329, 236] on div at bounding box center [172, 246] width 329 height 20
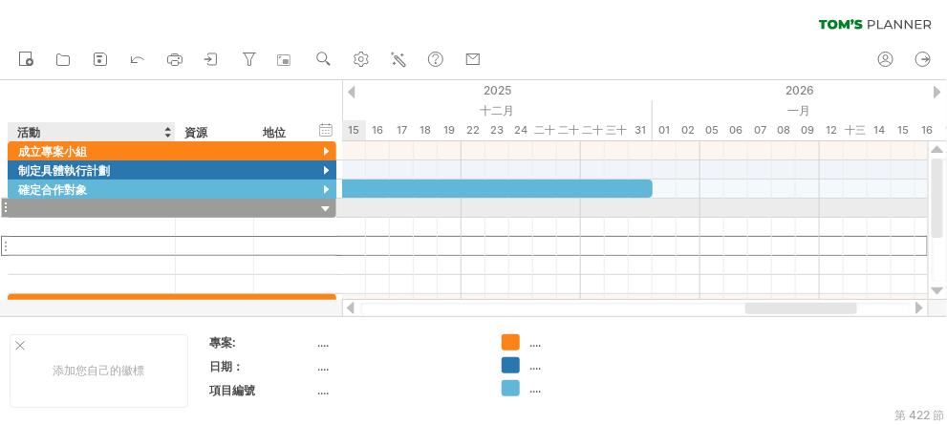
click at [76, 209] on div at bounding box center [91, 208] width 147 height 18
paste input "******"
type input "******"
click at [406, 218] on div at bounding box center [635, 227] width 586 height 19
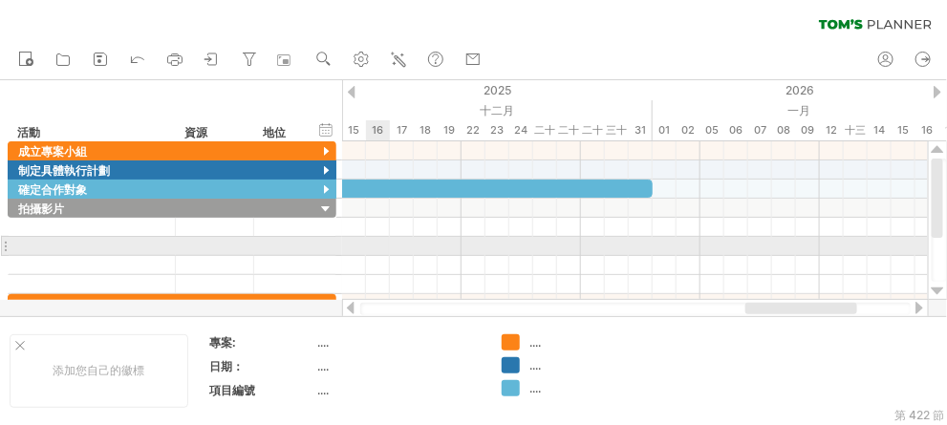
click at [376, 256] on div at bounding box center [635, 265] width 586 height 19
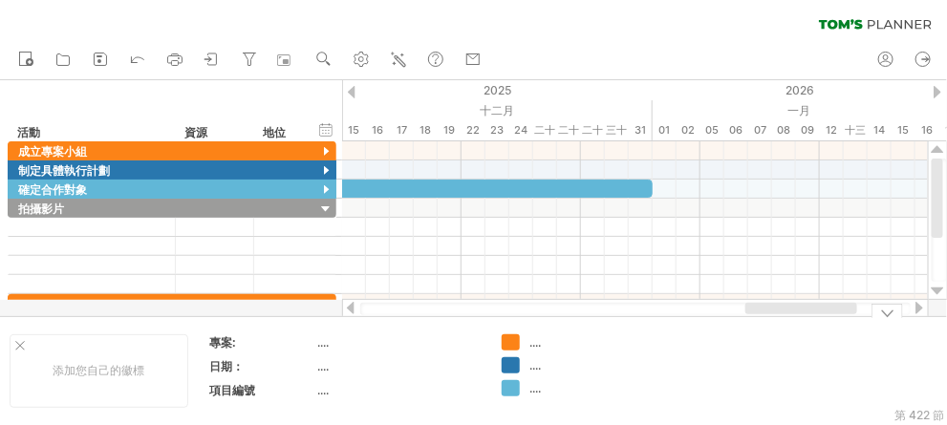
drag, startPoint x: 761, startPoint y: 315, endPoint x: 664, endPoint y: 320, distance: 96.7
click at [664, 320] on div "嘗試造訪 [DOMAIN_NAME] 再次連接... 0% 清除過濾器 新的" at bounding box center [473, 212] width 947 height 425
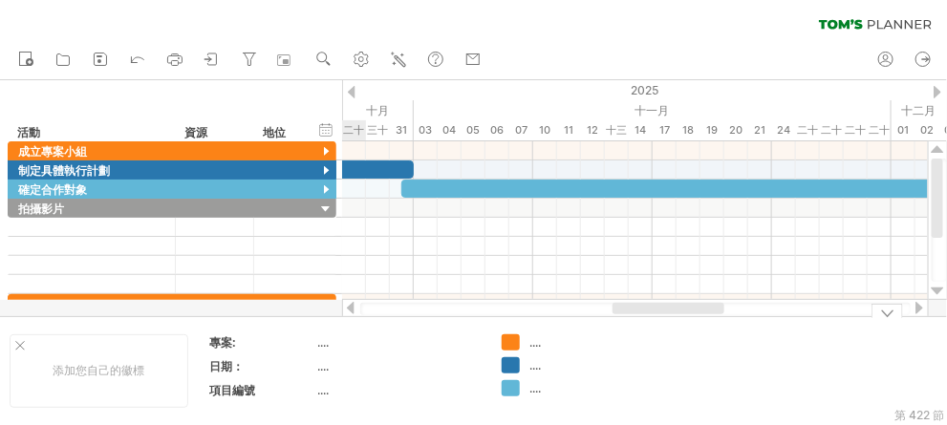
drag, startPoint x: 776, startPoint y: 306, endPoint x: 643, endPoint y: 326, distance: 134.4
click at [643, 326] on div "嘗試造訪 [DOMAIN_NAME] 再次連接... 0% 清除過濾器 新的" at bounding box center [473, 212] width 947 height 425
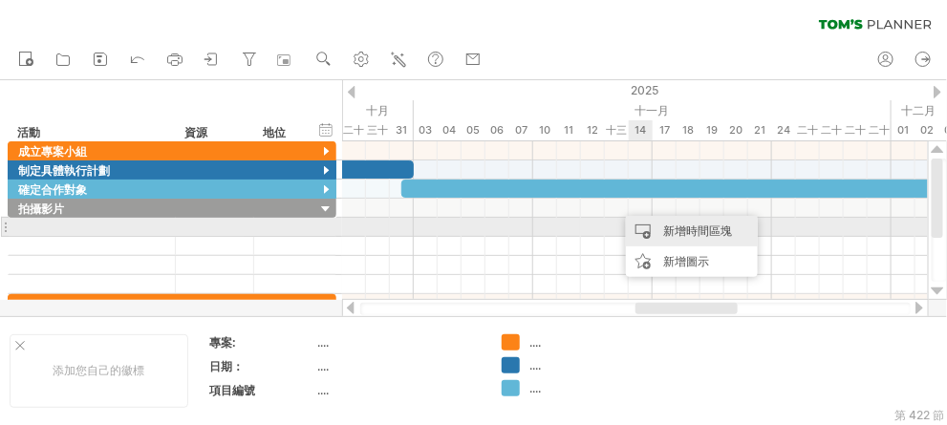
click at [663, 224] on font "新增時間區塊" at bounding box center [697, 231] width 69 height 14
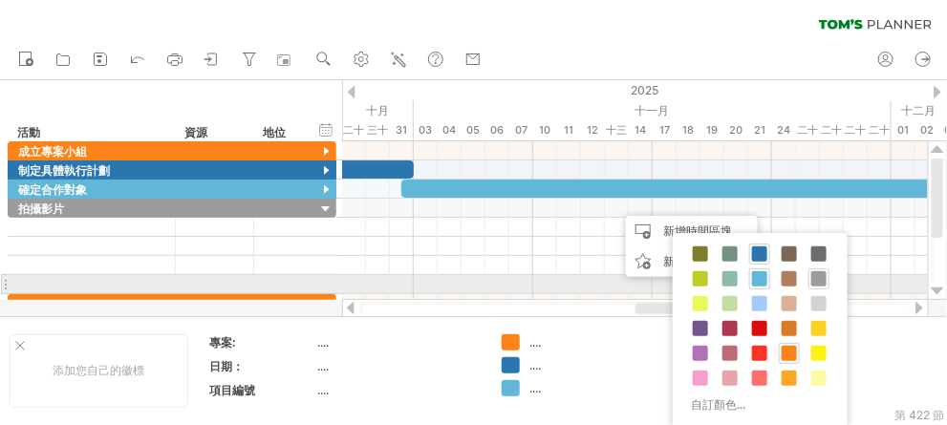
click at [817, 281] on span at bounding box center [819, 278] width 15 height 15
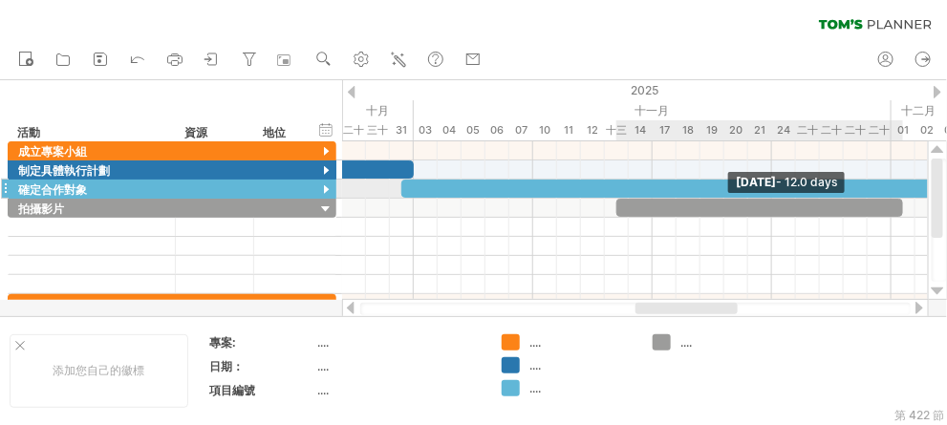
drag, startPoint x: 637, startPoint y: 206, endPoint x: 905, endPoint y: 195, distance: 268.8
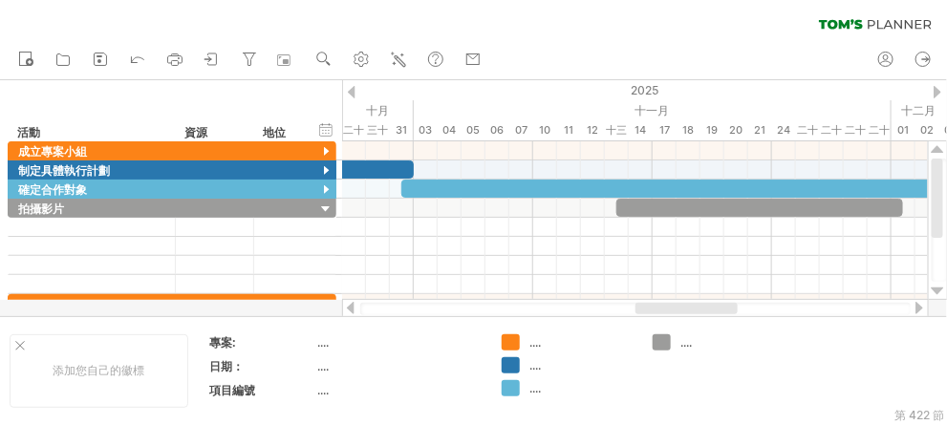
drag, startPoint x: 714, startPoint y: 315, endPoint x: 731, endPoint y: 315, distance: 17.2
click at [773, 305] on div at bounding box center [635, 309] width 551 height 12
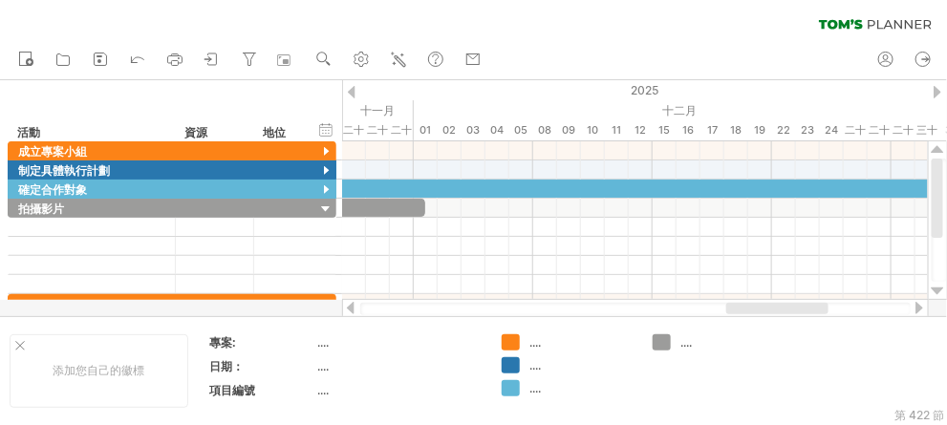
drag, startPoint x: 714, startPoint y: 309, endPoint x: 805, endPoint y: 307, distance: 90.8
click at [805, 307] on div at bounding box center [778, 308] width 102 height 11
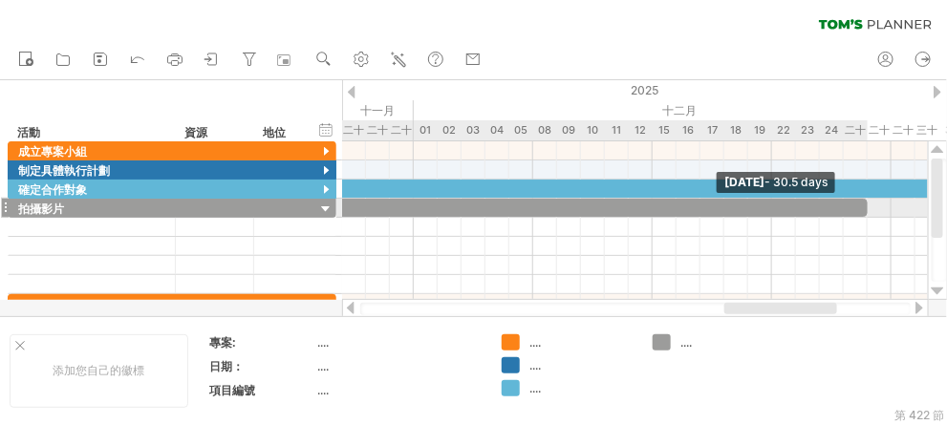
drag, startPoint x: 423, startPoint y: 204, endPoint x: 860, endPoint y: 211, distance: 437.9
click at [860, 211] on div at bounding box center [503, 208] width 729 height 18
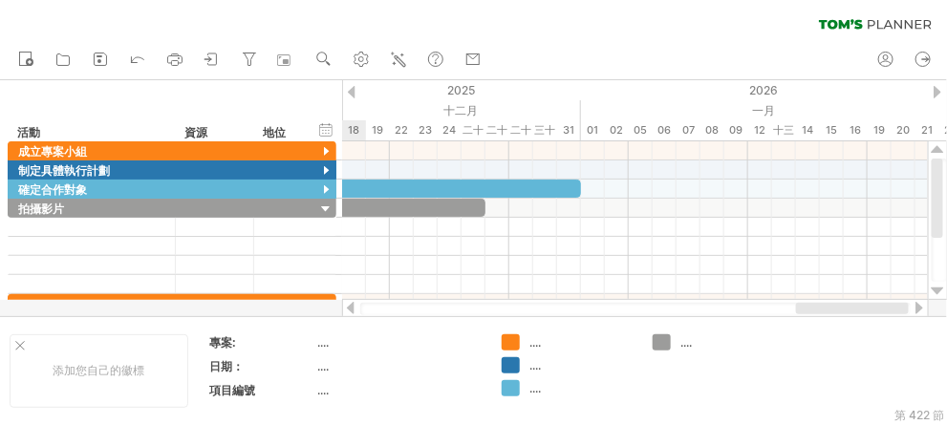
drag, startPoint x: 791, startPoint y: 310, endPoint x: 862, endPoint y: 304, distance: 71.9
click at [862, 304] on div at bounding box center [852, 308] width 113 height 11
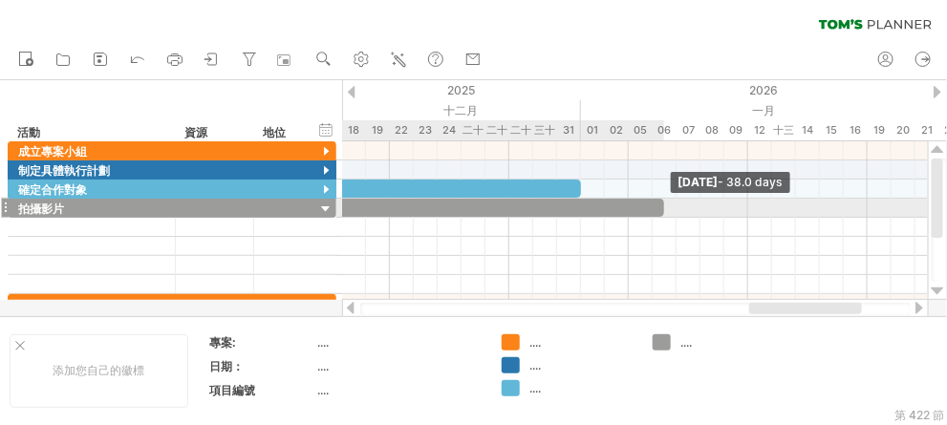
drag, startPoint x: 484, startPoint y: 205, endPoint x: 665, endPoint y: 214, distance: 181.9
click at [665, 214] on span at bounding box center [665, 208] width 8 height 18
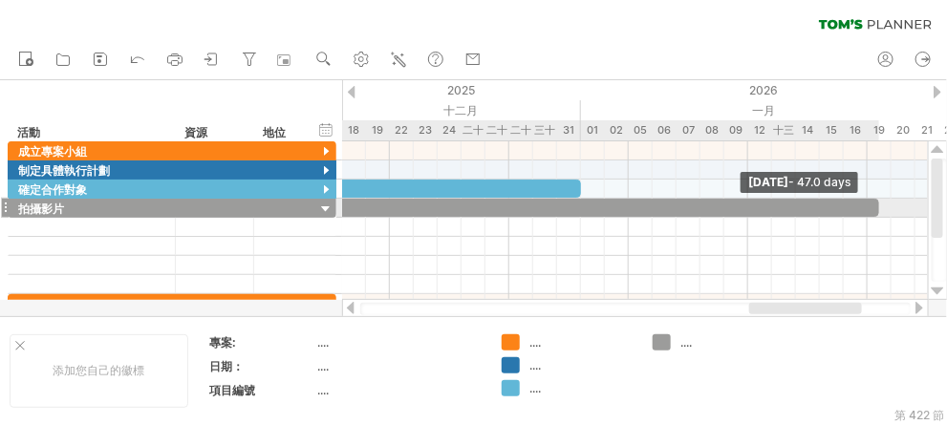
drag, startPoint x: 664, startPoint y: 206, endPoint x: 884, endPoint y: 217, distance: 220.2
click at [884, 217] on div "[DATE] - 47.0 days [DATE]" at bounding box center [635, 220] width 586 height 159
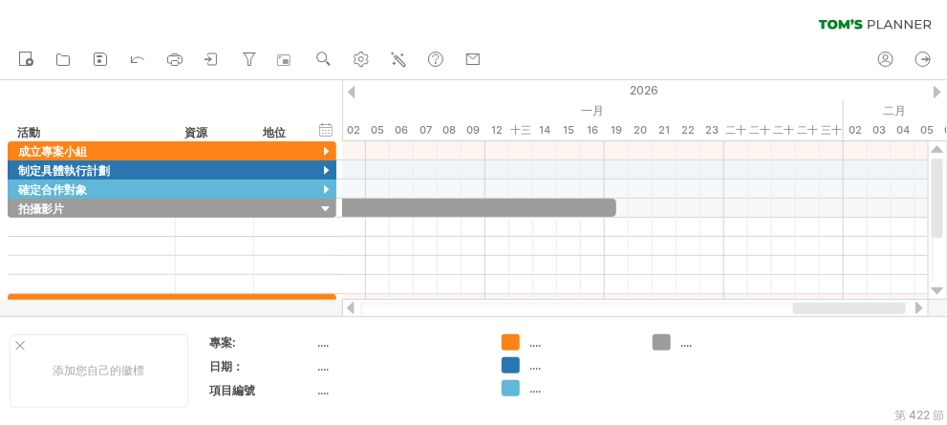
drag, startPoint x: 797, startPoint y: 311, endPoint x: 841, endPoint y: 310, distance: 44.0
click at [841, 310] on div at bounding box center [849, 308] width 113 height 11
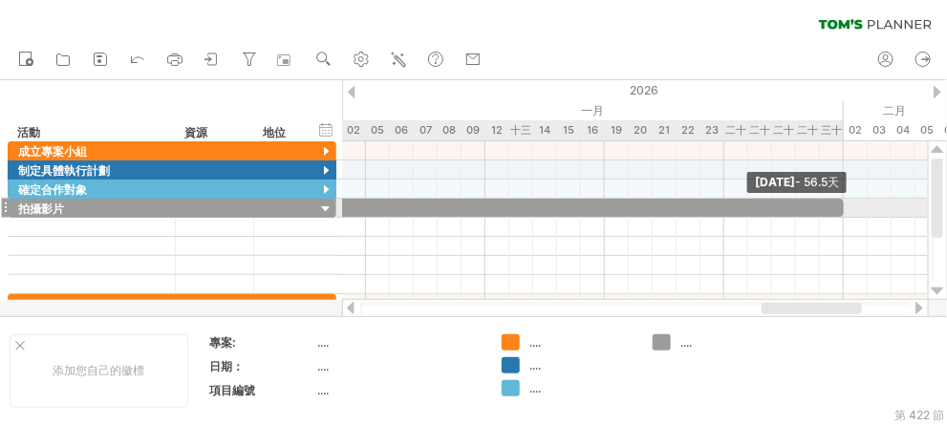
drag, startPoint x: 618, startPoint y: 210, endPoint x: 848, endPoint y: 210, distance: 229.4
click at [848, 210] on div "[DATE] - 56.5天 [DATE]" at bounding box center [635, 220] width 586 height 159
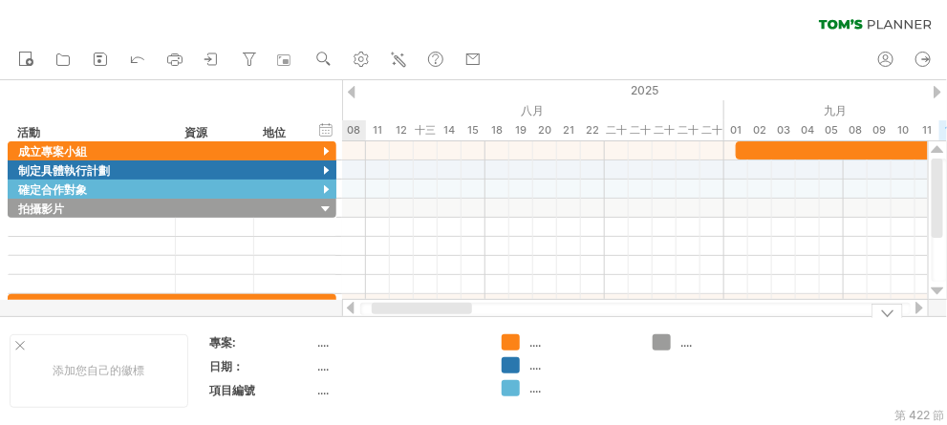
drag, startPoint x: 808, startPoint y: 309, endPoint x: 420, endPoint y: 358, distance: 391.2
click at [420, 358] on div "嘗試造訪 [DOMAIN_NAME] 再次連接... 0% 清除過濾器 新的" at bounding box center [473, 212] width 947 height 425
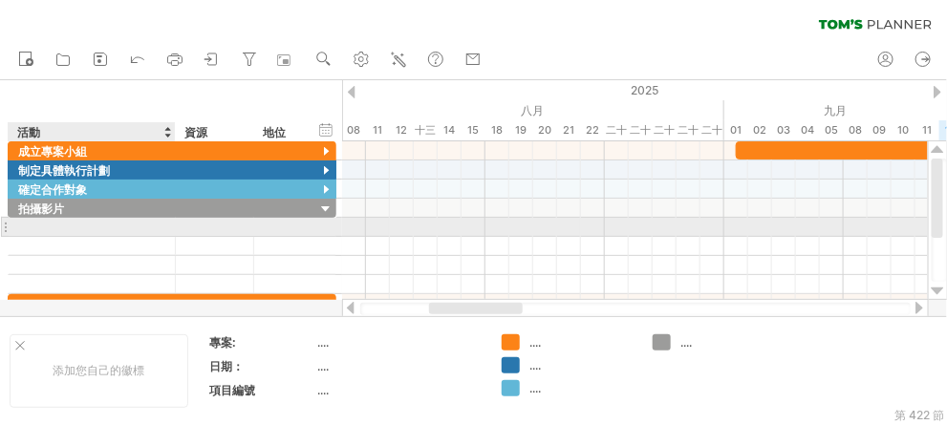
click at [59, 229] on div at bounding box center [91, 227] width 147 height 18
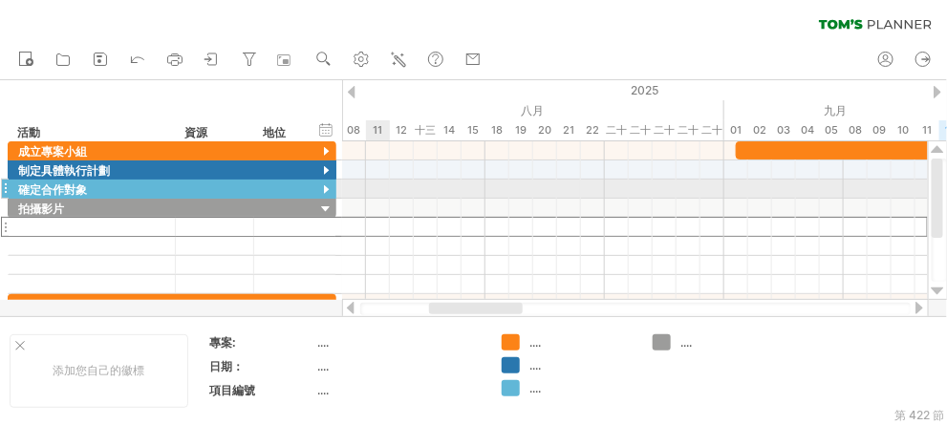
click at [386, 181] on div at bounding box center [635, 189] width 586 height 19
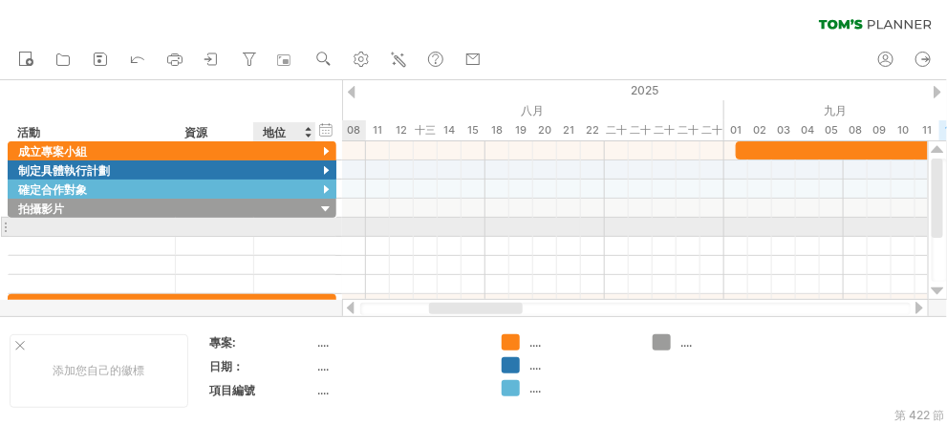
click at [309, 225] on div at bounding box center [314, 227] width 10 height 19
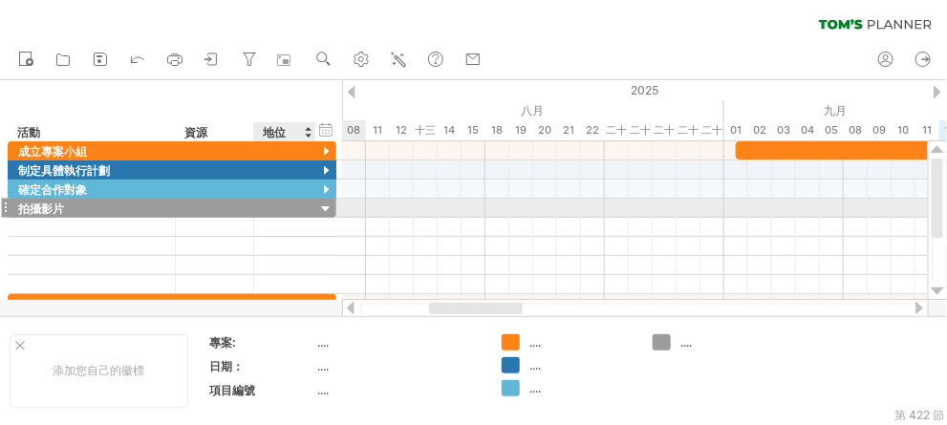
click at [322, 204] on div at bounding box center [326, 210] width 18 height 18
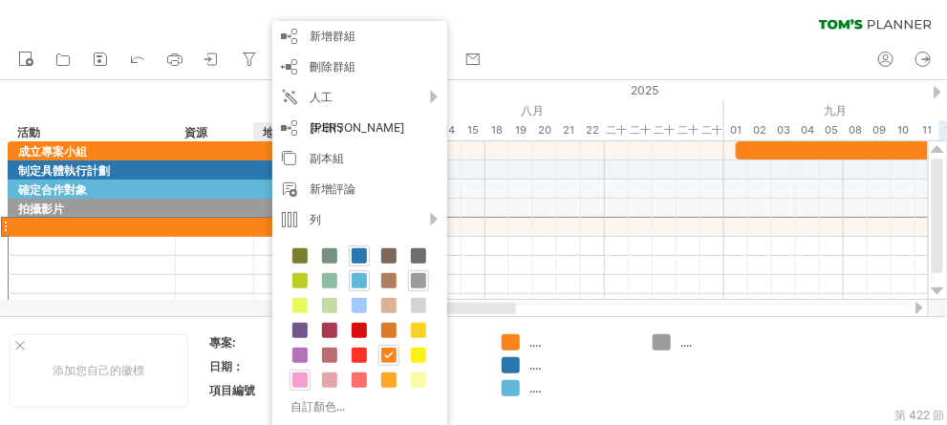
click at [296, 373] on span at bounding box center [300, 380] width 15 height 15
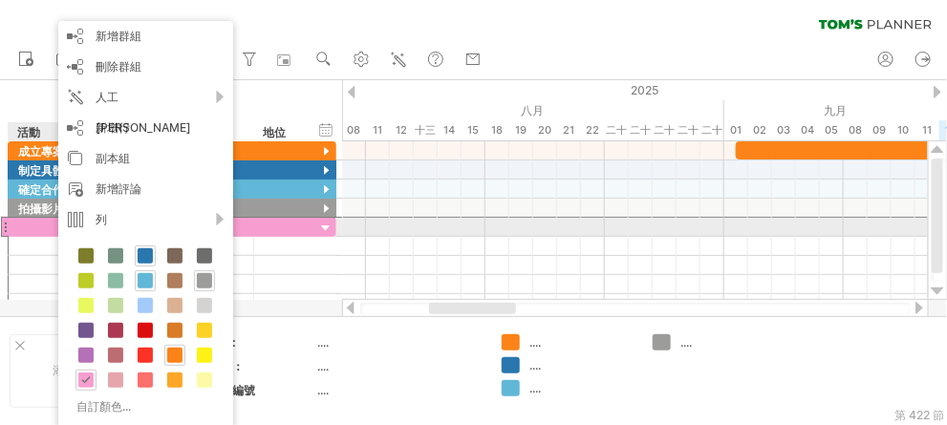
click at [40, 224] on div at bounding box center [91, 227] width 147 height 18
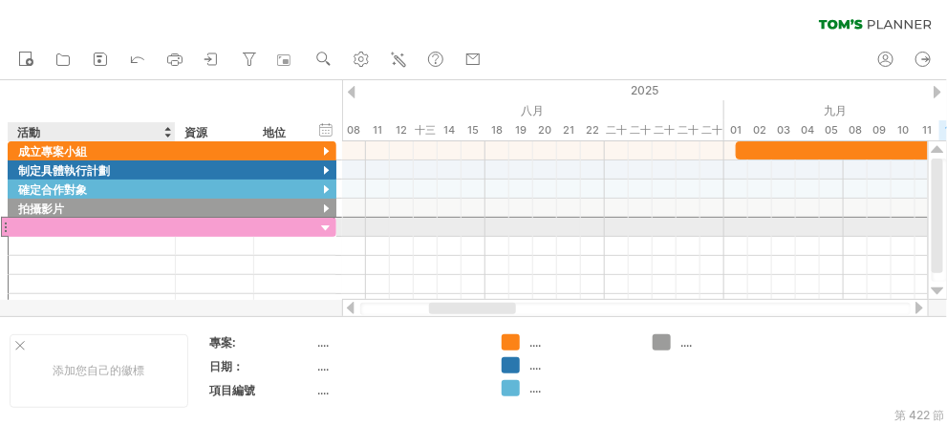
click at [40, 224] on input "text" at bounding box center [91, 227] width 147 height 18
paste input "**"
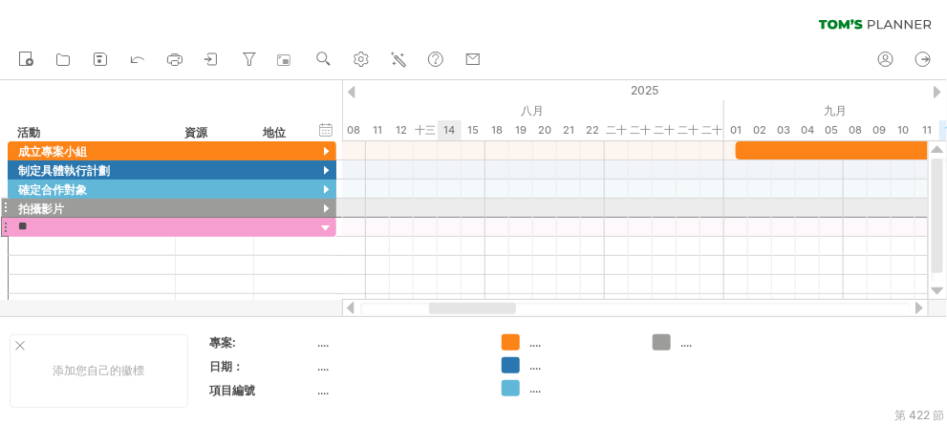
type input "**"
click at [480, 211] on div at bounding box center [635, 208] width 586 height 19
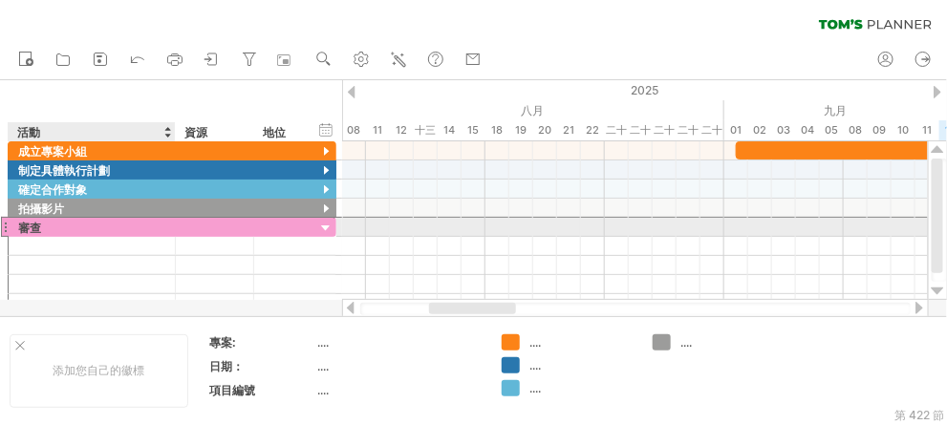
click at [49, 229] on div "審查" at bounding box center [91, 227] width 147 height 18
drag, startPoint x: 46, startPoint y: 223, endPoint x: 18, endPoint y: 233, distance: 29.6
click at [18, 233] on input "**" at bounding box center [91, 227] width 147 height 18
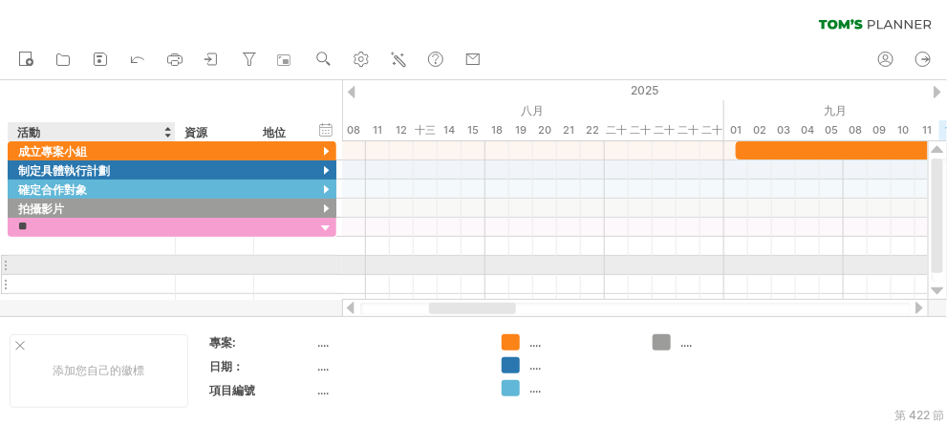
click at [37, 271] on div "** 審查" at bounding box center [172, 266] width 329 height 96
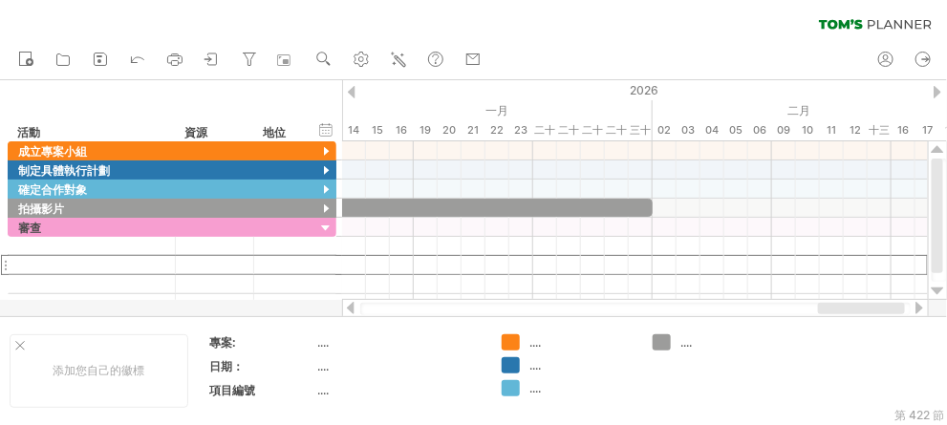
drag, startPoint x: 508, startPoint y: 307, endPoint x: 892, endPoint y: 308, distance: 384.3
click at [898, 303] on div at bounding box center [861, 308] width 87 height 11
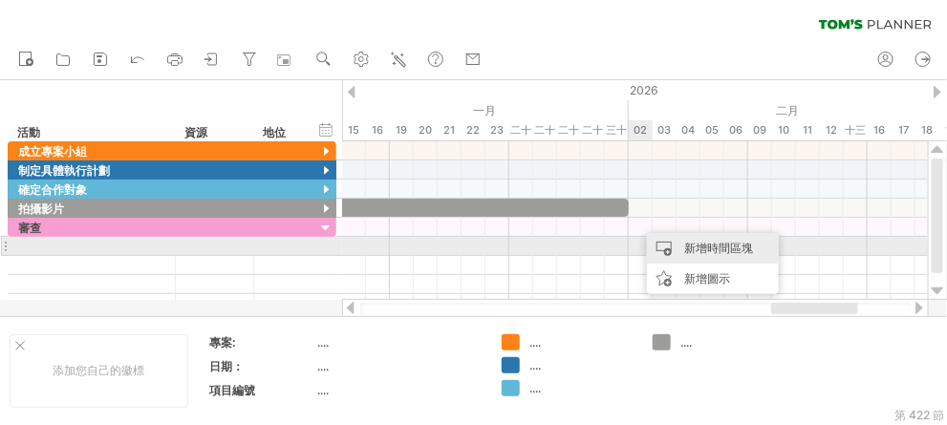
click at [689, 250] on font "新增時間區塊" at bounding box center [718, 248] width 69 height 14
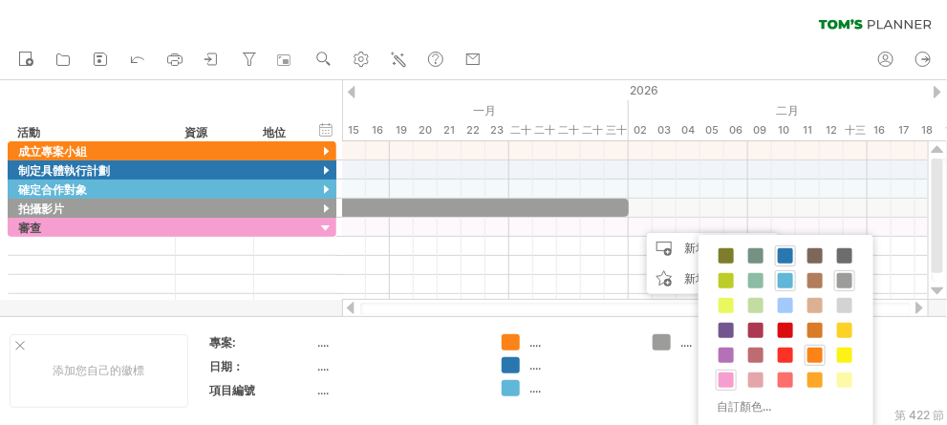
click at [728, 373] on span at bounding box center [726, 380] width 15 height 15
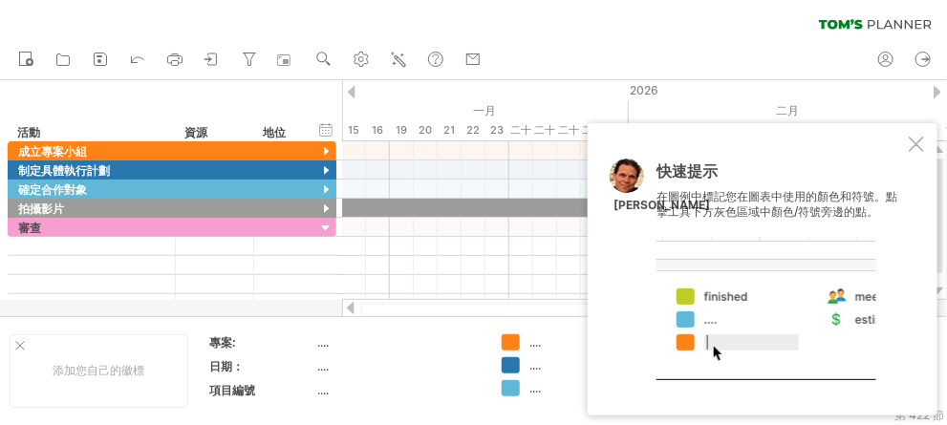
click at [715, 347] on div at bounding box center [767, 308] width 220 height 143
click at [353, 227] on div at bounding box center [635, 227] width 586 height 19
click at [540, 221] on div at bounding box center [635, 227] width 586 height 19
click at [912, 150] on div at bounding box center [916, 144] width 15 height 15
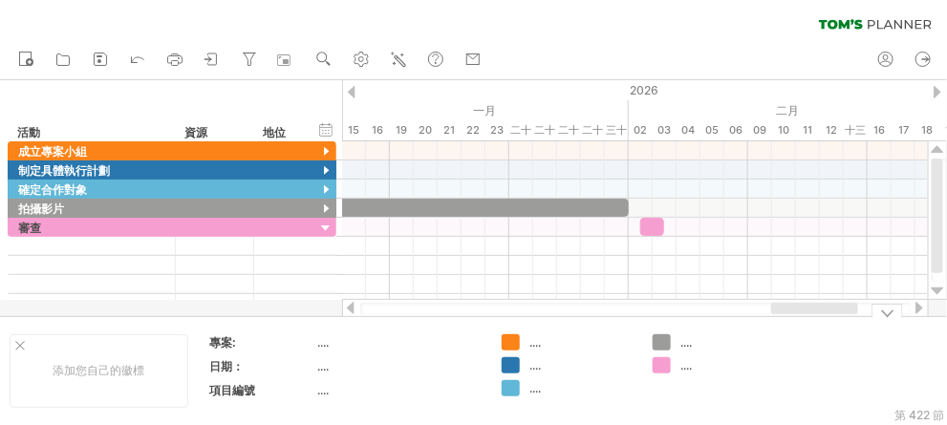
click at [681, 367] on font "...." at bounding box center [686, 365] width 11 height 14
click at [683, 369] on font "...." at bounding box center [686, 365] width 11 height 14
click at [684, 371] on font "...." at bounding box center [686, 365] width 11 height 14
click at [671, 368] on div "...." at bounding box center [719, 366] width 132 height 16
click at [666, 369] on div "嘗試造訪 [DOMAIN_NAME] 再次連接... 0% 清除過濾器 新的" at bounding box center [473, 212] width 947 height 425
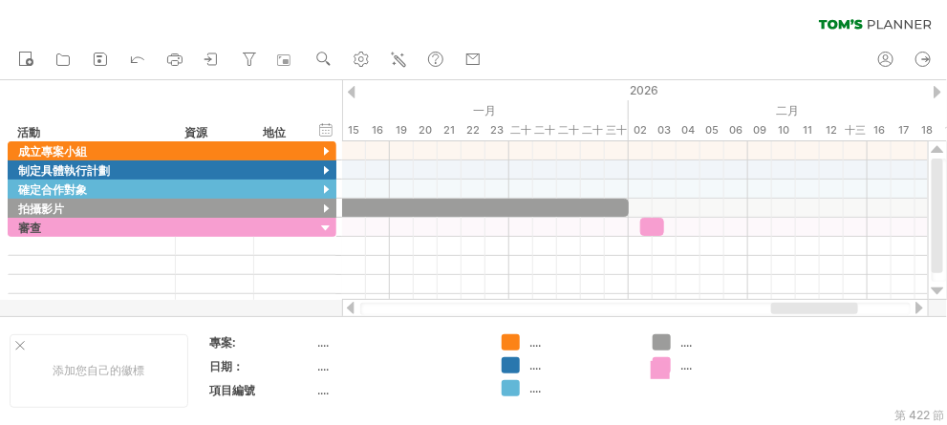
click at [664, 374] on div "嘗試造訪 [DOMAIN_NAME] 再次連接... 0% 清除過濾器 新的" at bounding box center [473, 212] width 947 height 425
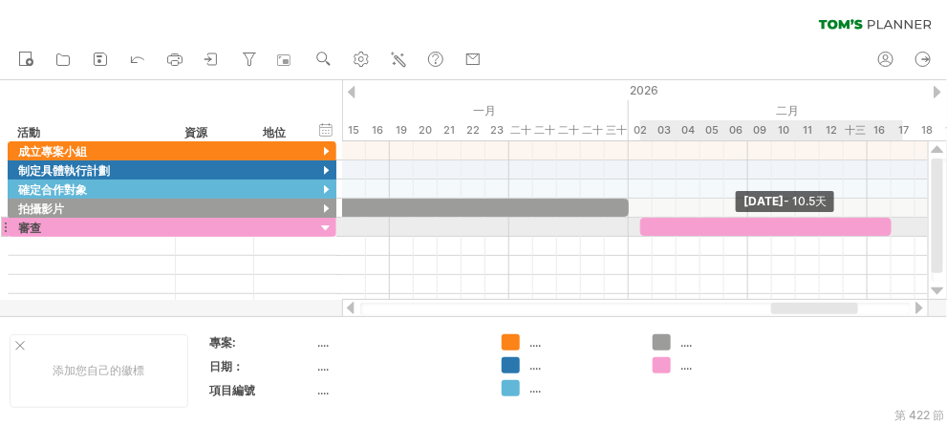
drag, startPoint x: 662, startPoint y: 224, endPoint x: 895, endPoint y: 224, distance: 232.3
click at [895, 224] on span at bounding box center [892, 227] width 8 height 18
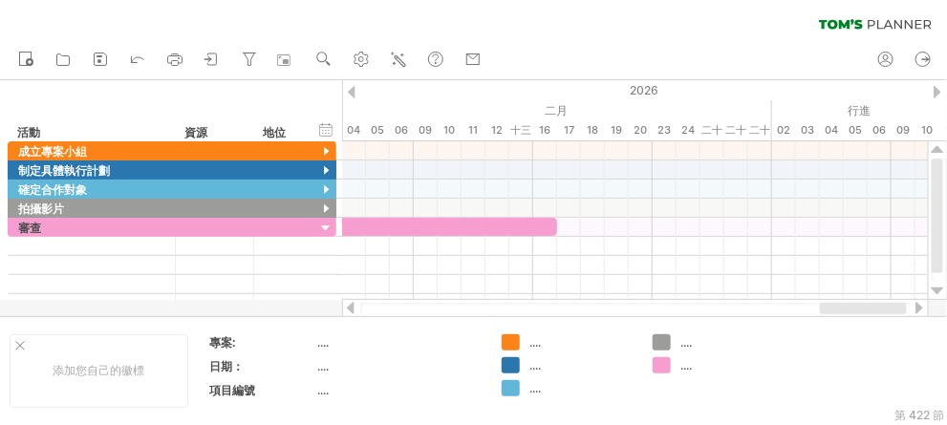
drag, startPoint x: 820, startPoint y: 311, endPoint x: 869, endPoint y: 306, distance: 49.0
click at [869, 306] on div at bounding box center [863, 308] width 87 height 11
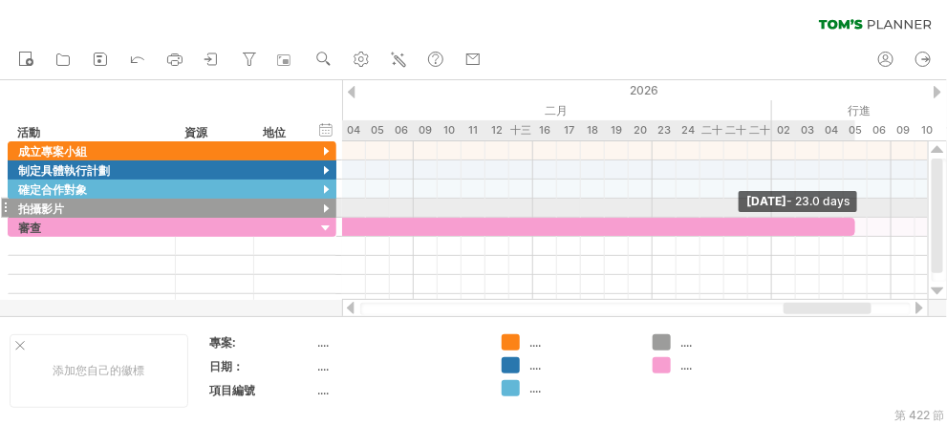
drag, startPoint x: 555, startPoint y: 226, endPoint x: 855, endPoint y: 203, distance: 300.1
click at [856, 203] on div "[DATE] - 23.0 days [DATE]" at bounding box center [635, 220] width 586 height 159
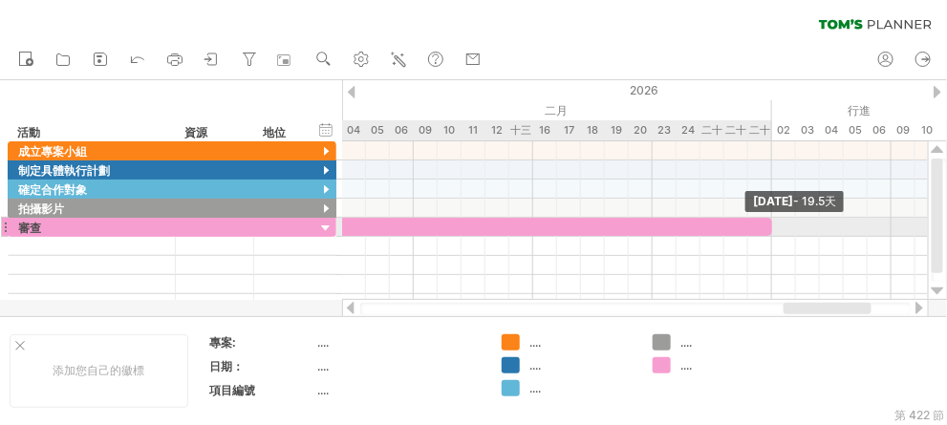
drag, startPoint x: 855, startPoint y: 220, endPoint x: 768, endPoint y: 231, distance: 87.7
click at [769, 231] on span at bounding box center [773, 227] width 8 height 18
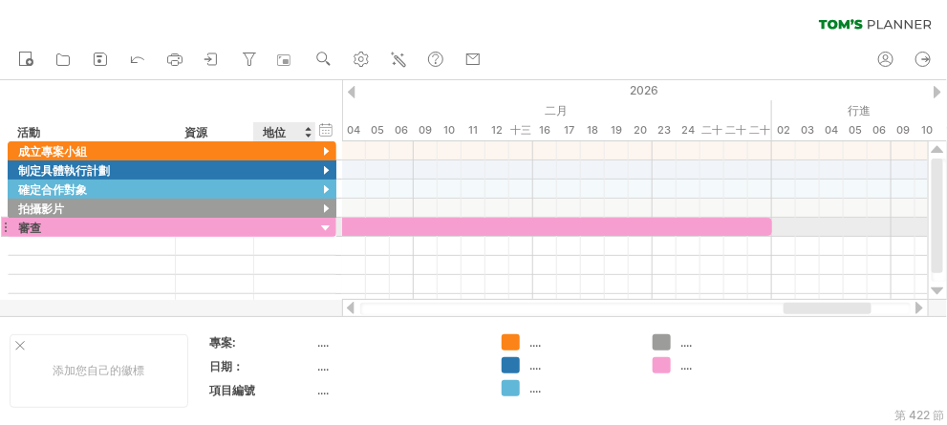
click at [329, 229] on div at bounding box center [326, 229] width 18 height 18
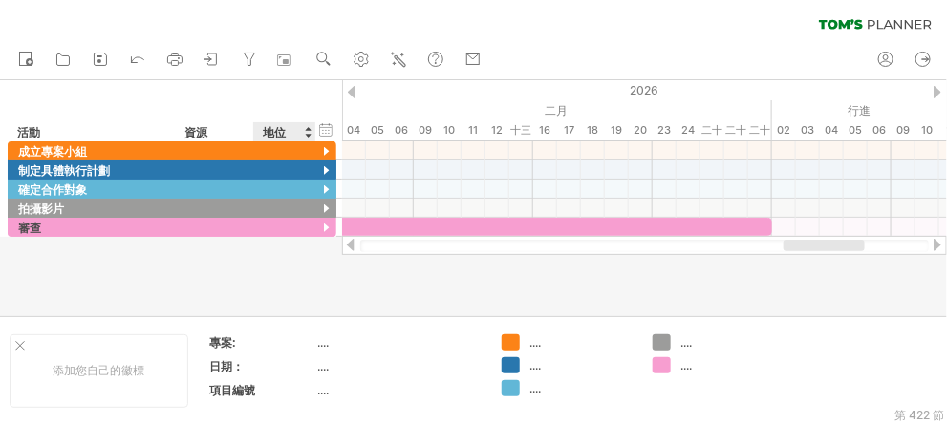
click at [323, 240] on div at bounding box center [473, 198] width 947 height 236
click at [757, 363] on div "...." at bounding box center [733, 366] width 104 height 16
click at [329, 220] on div at bounding box center [326, 229] width 18 height 18
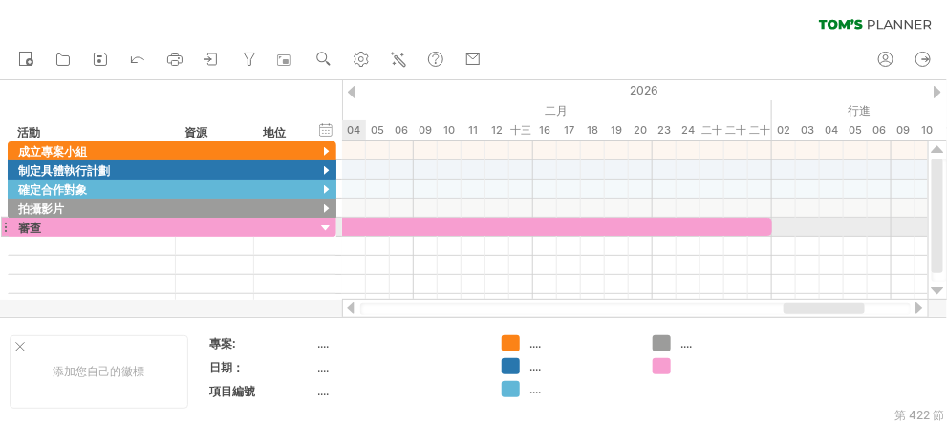
click at [324, 230] on div at bounding box center [326, 229] width 18 height 18
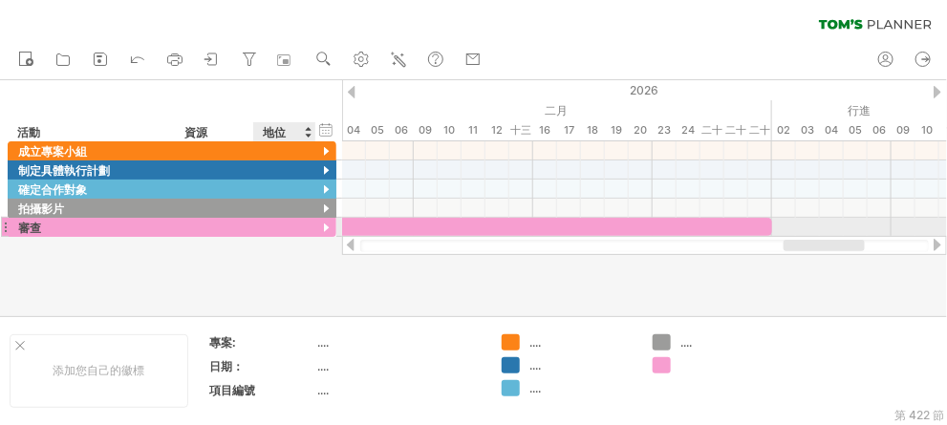
click at [322, 230] on div at bounding box center [326, 229] width 18 height 18
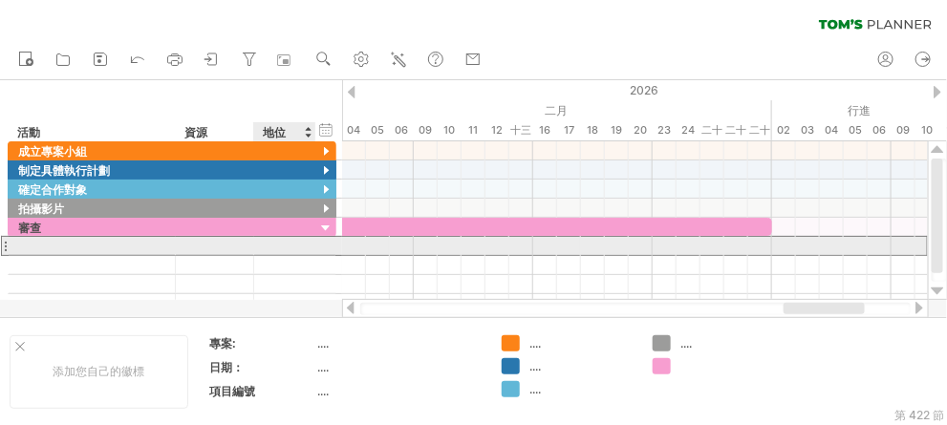
click at [292, 251] on div at bounding box center [285, 246] width 42 height 18
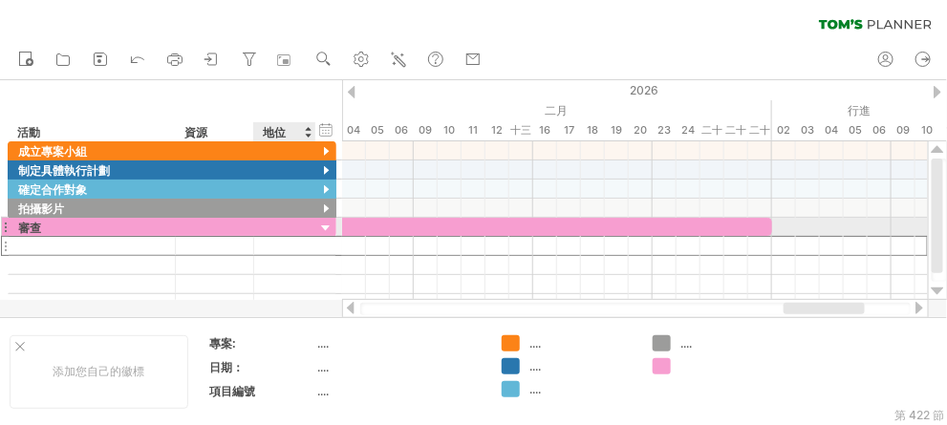
click at [322, 227] on div at bounding box center [326, 229] width 18 height 18
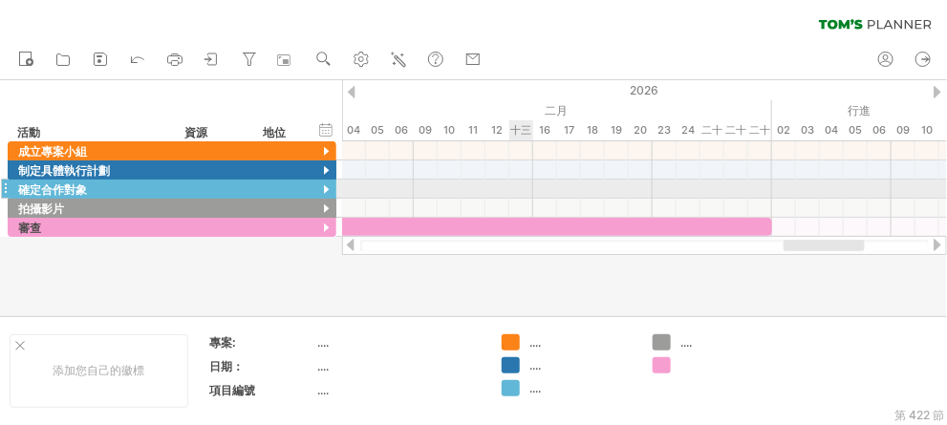
click at [512, 182] on div at bounding box center [644, 189] width 605 height 19
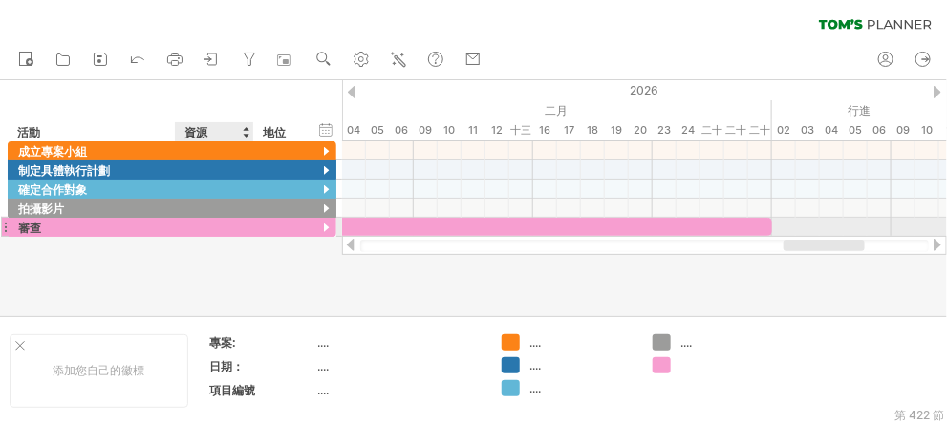
click at [250, 227] on div at bounding box center [252, 227] width 10 height 19
click at [326, 228] on div at bounding box center [326, 229] width 18 height 18
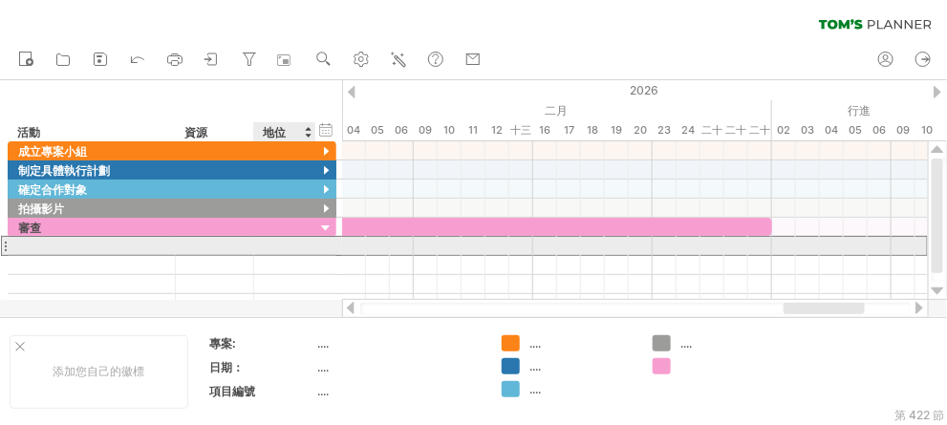
click at [315, 241] on div at bounding box center [172, 246] width 329 height 20
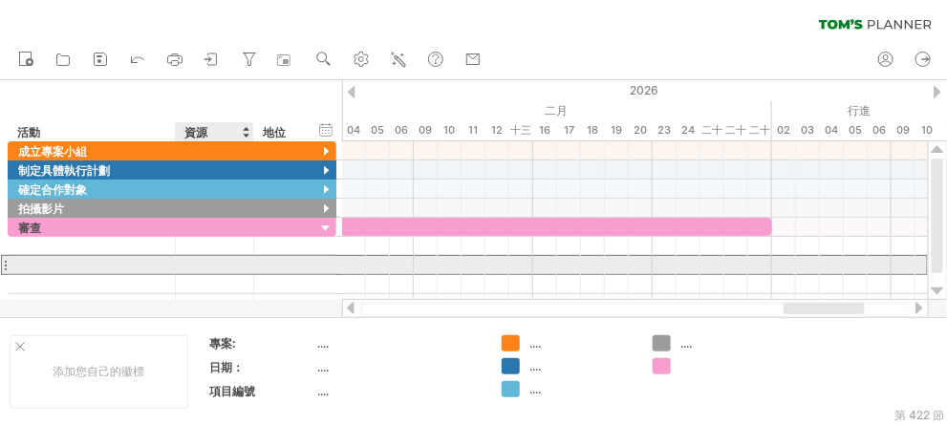
click at [243, 263] on div at bounding box center [215, 265] width 78 height 18
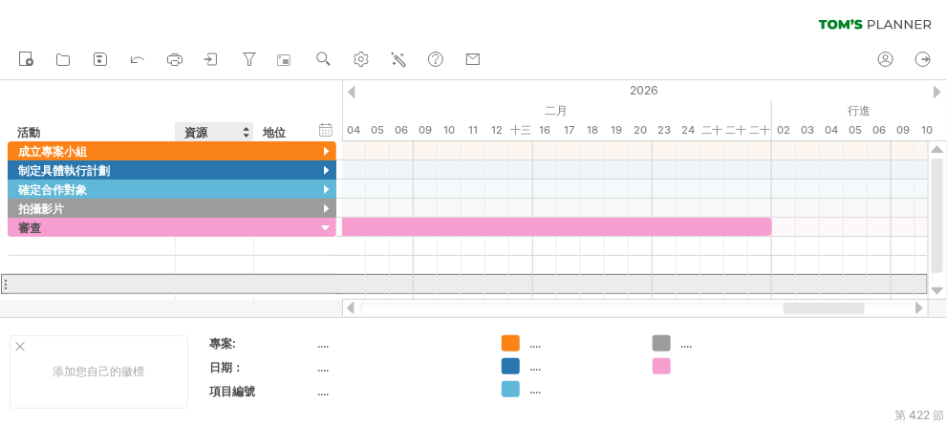
click at [241, 278] on div at bounding box center [214, 284] width 58 height 18
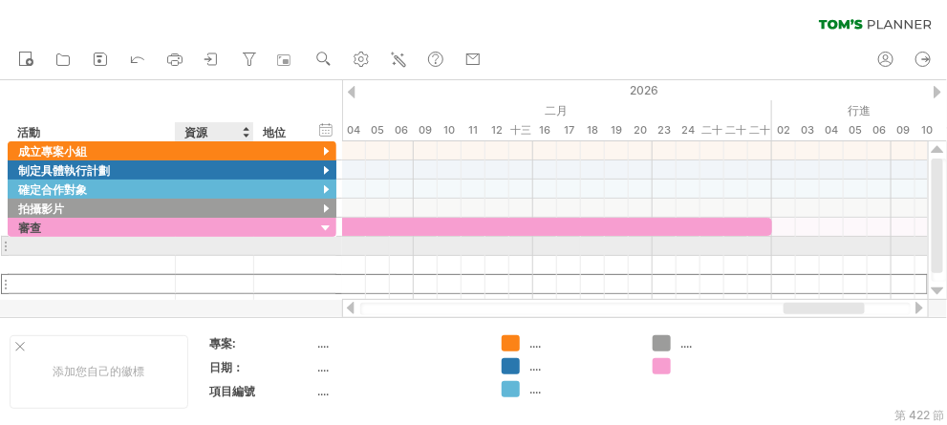
click at [249, 252] on div at bounding box center [252, 246] width 10 height 19
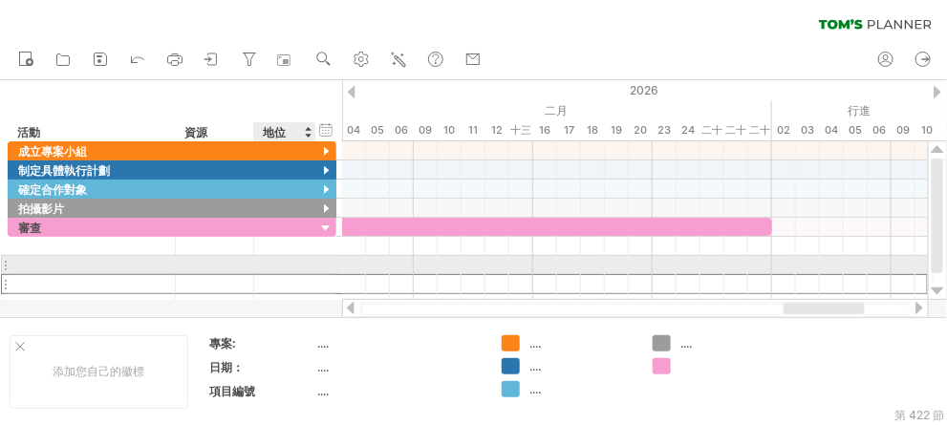
click at [187, 275] on div at bounding box center [214, 284] width 58 height 18
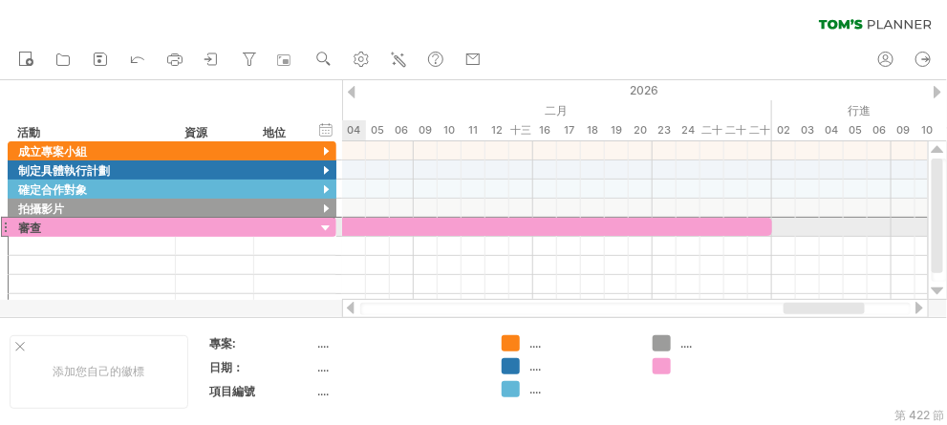
click at [4, 220] on div at bounding box center [5, 227] width 8 height 20
click at [1, 222] on div at bounding box center [5, 227] width 8 height 20
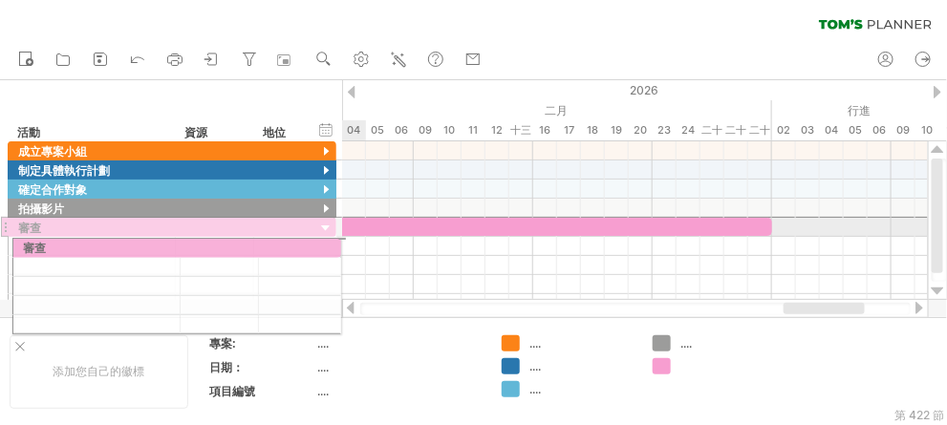
drag, startPoint x: 1, startPoint y: 222, endPoint x: 0, endPoint y: 245, distance: 23.0
click at [0, 245] on div "****** 成立專案小組 ******** 制定具體執行計劃 ****** 確定合作對象 ****** 拍攝影片 ** 審查" at bounding box center [168, 227] width 337 height 172
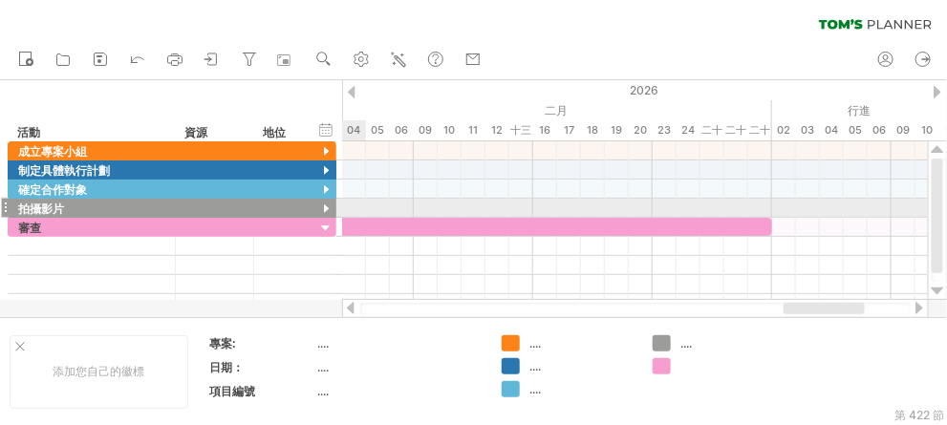
click at [328, 205] on div at bounding box center [326, 210] width 18 height 18
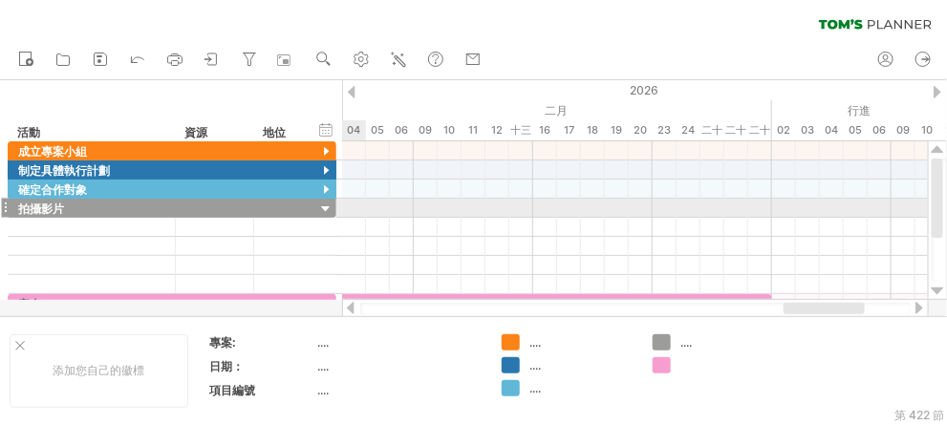
click at [324, 206] on div at bounding box center [326, 210] width 18 height 18
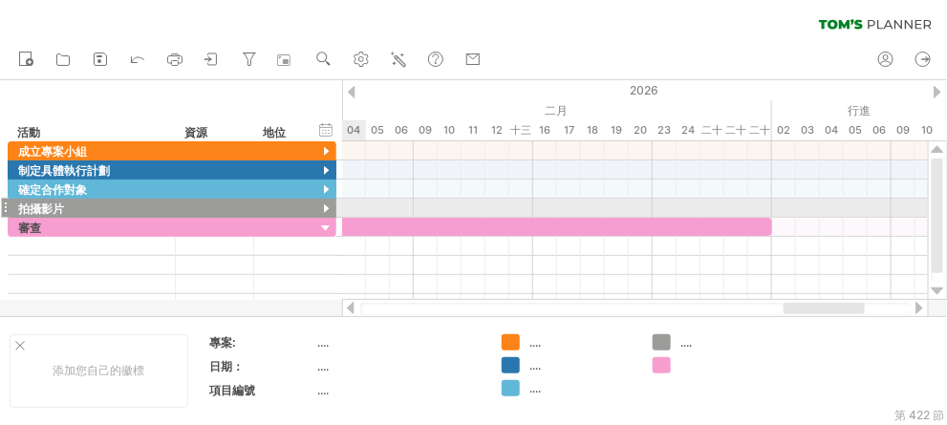
click at [324, 206] on div at bounding box center [326, 210] width 18 height 18
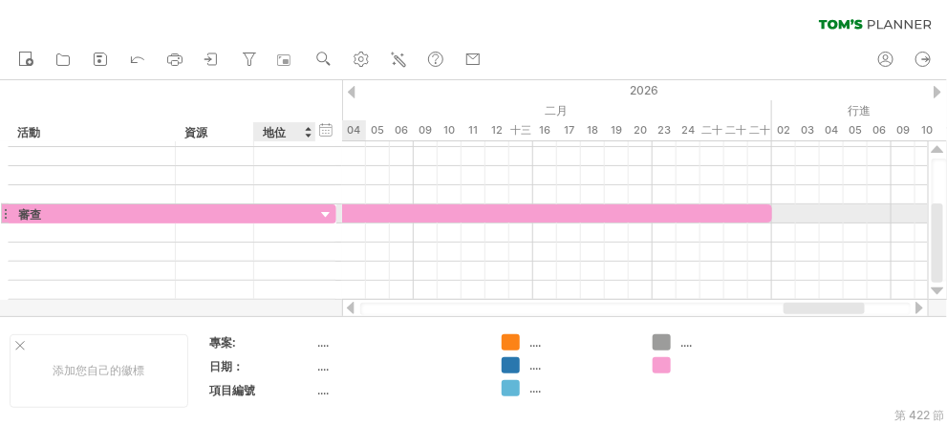
click at [327, 216] on div at bounding box center [326, 215] width 18 height 18
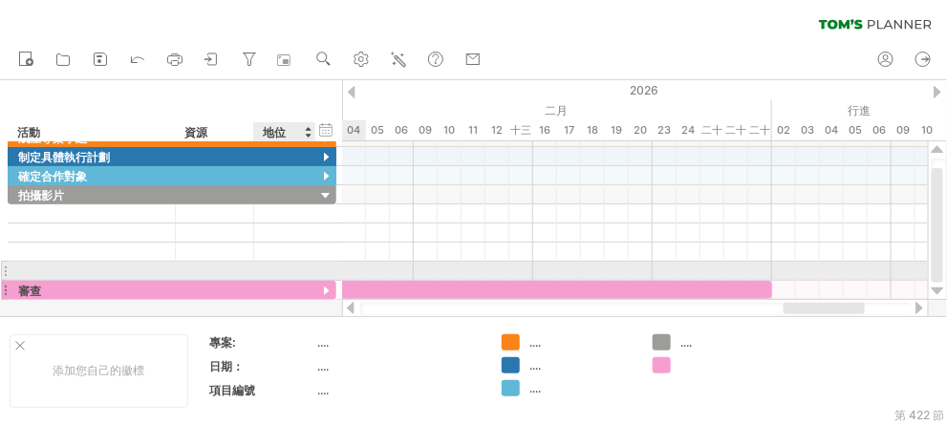
click at [325, 283] on div at bounding box center [326, 292] width 18 height 18
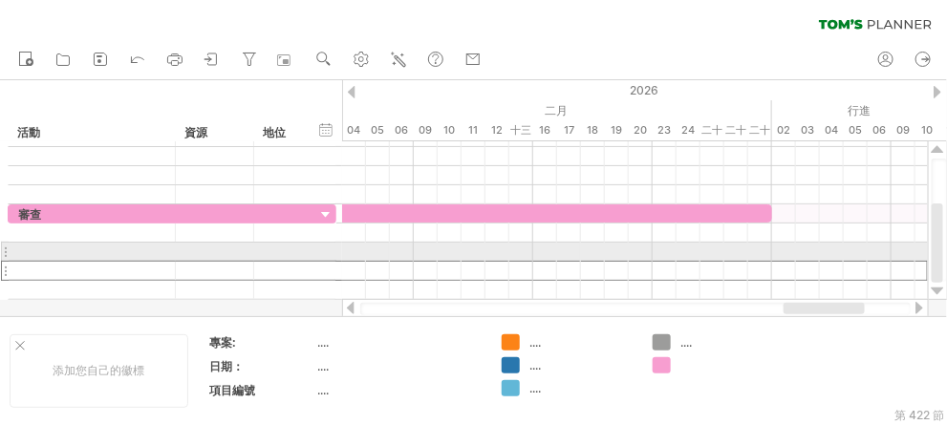
click at [6, 261] on div at bounding box center [5, 271] width 8 height 20
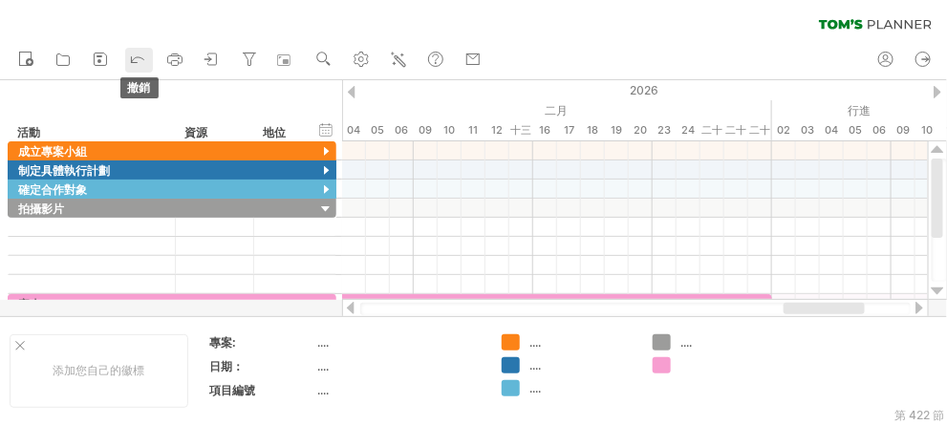
click at [133, 59] on icon at bounding box center [137, 58] width 19 height 19
click at [138, 58] on icon at bounding box center [137, 58] width 19 height 19
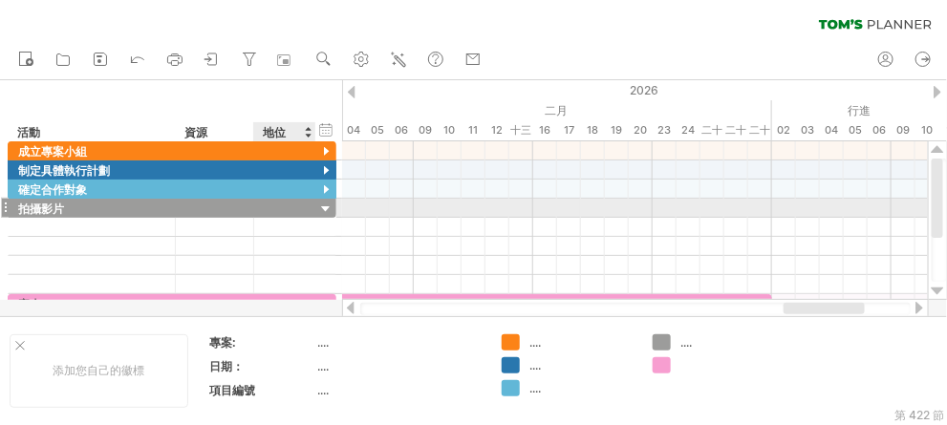
click at [326, 207] on div at bounding box center [326, 210] width 18 height 18
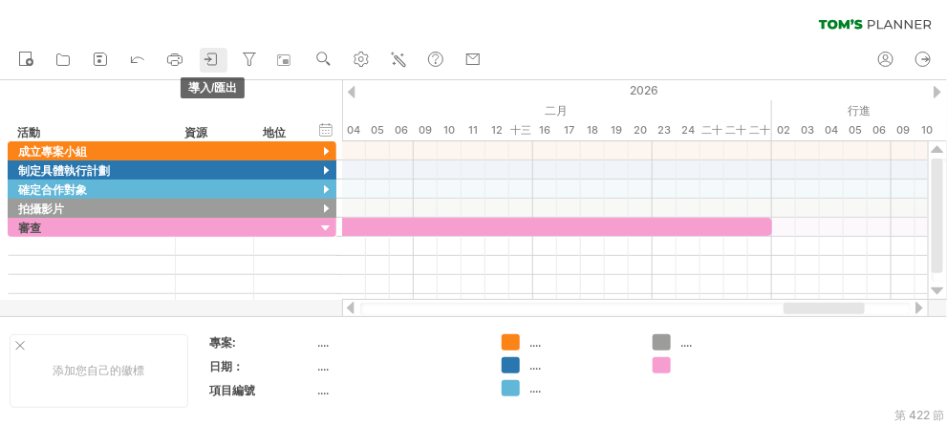
click at [216, 55] on icon at bounding box center [212, 59] width 19 height 19
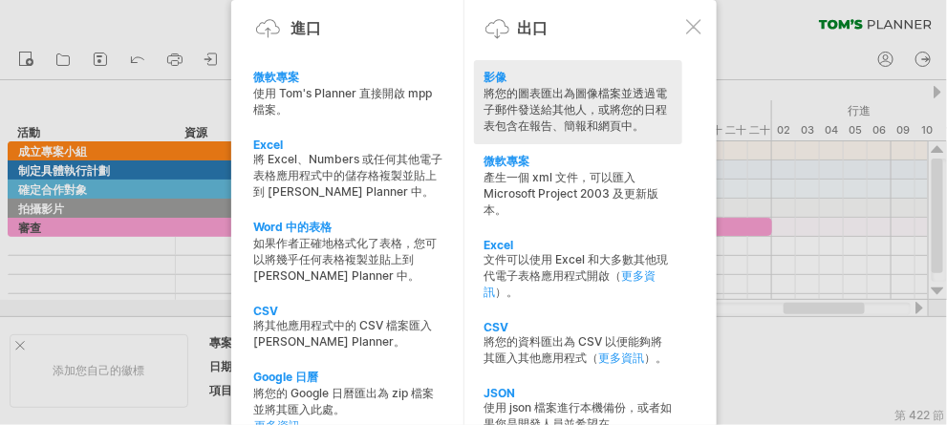
click at [529, 114] on font "將您的圖表匯出為圖像檔案並透過電子郵件發送給其他人，或將您的日程表包含在報告、簡報和網頁中。" at bounding box center [576, 109] width 184 height 47
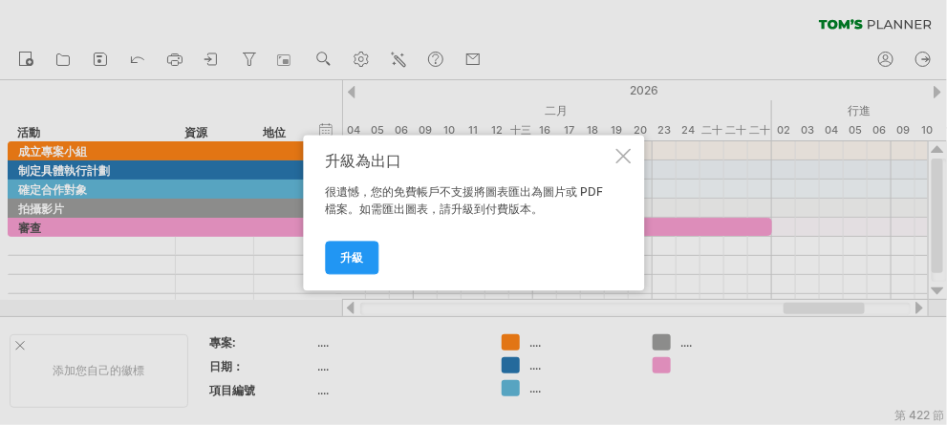
click at [621, 157] on div at bounding box center [623, 155] width 15 height 15
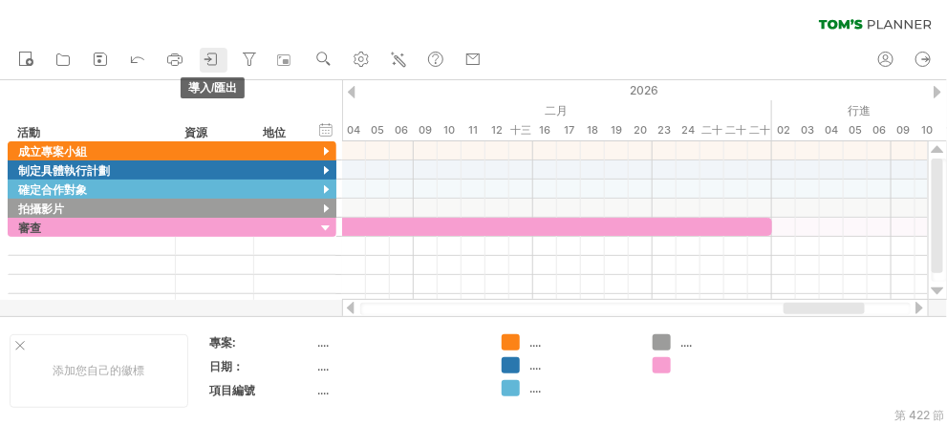
click at [207, 59] on icon at bounding box center [212, 59] width 19 height 19
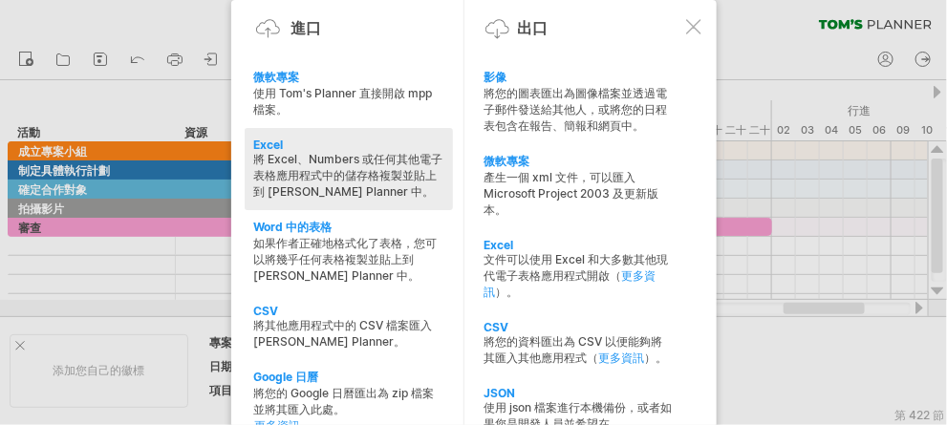
click at [308, 167] on font "將 Excel、Numbers 或任何其他電子表格應用程式中的儲存格複製並貼上到 [PERSON_NAME] Planner 中。" at bounding box center [348, 175] width 189 height 47
type textarea "**********"
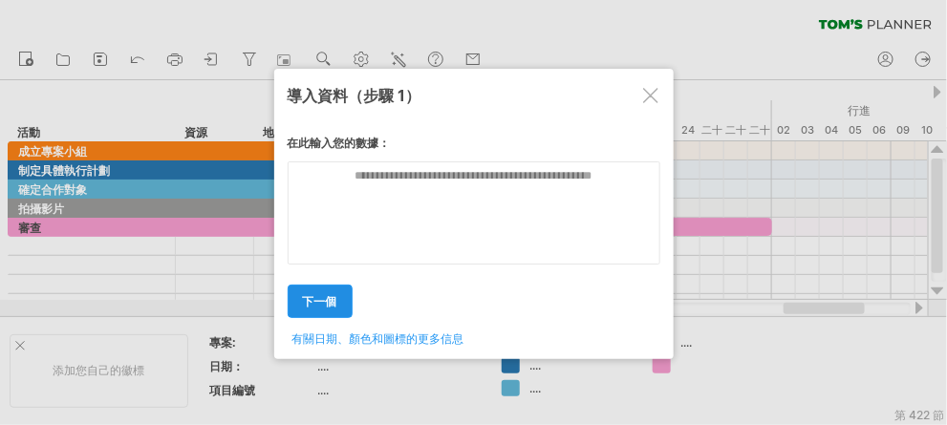
click at [319, 303] on font "下一個" at bounding box center [320, 301] width 34 height 14
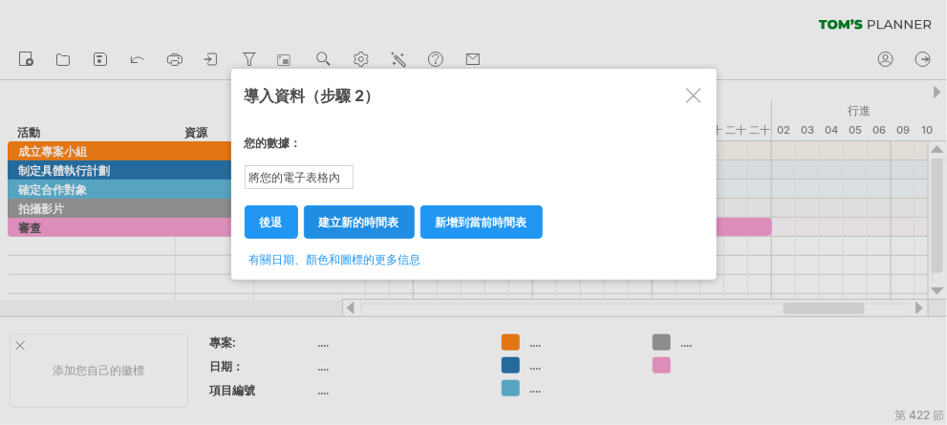
click at [405, 224] on link "建立新的時間表" at bounding box center [359, 222] width 111 height 33
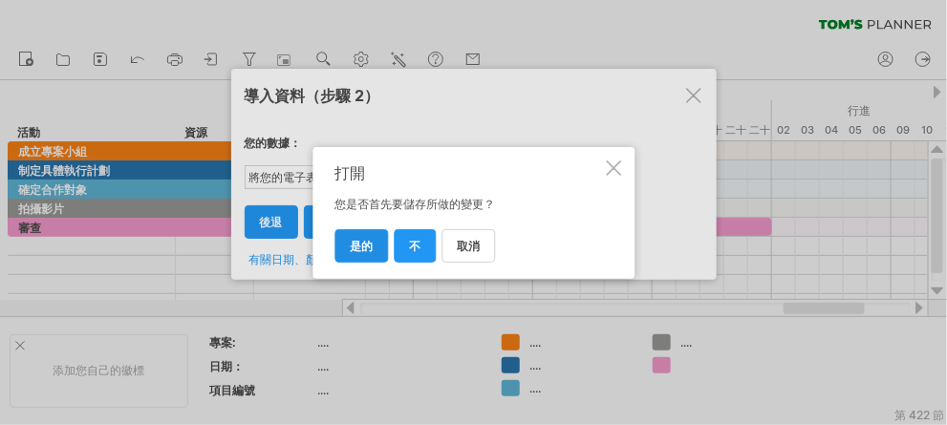
click at [374, 250] on link "是的" at bounding box center [362, 245] width 54 height 33
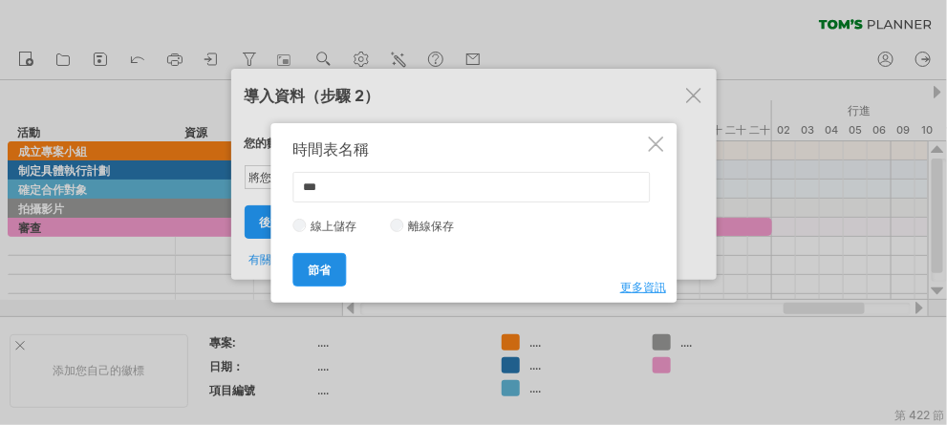
type input "***"
click at [327, 269] on font "節省" at bounding box center [319, 270] width 23 height 14
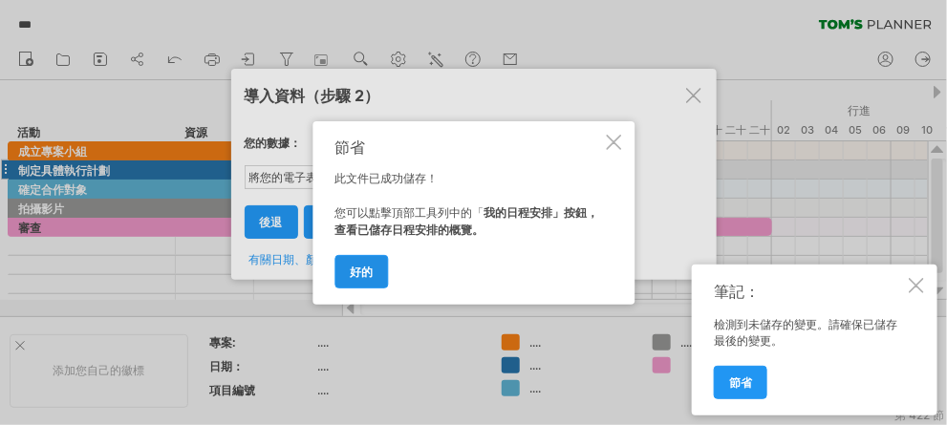
click at [359, 271] on font "好的" at bounding box center [361, 272] width 23 height 14
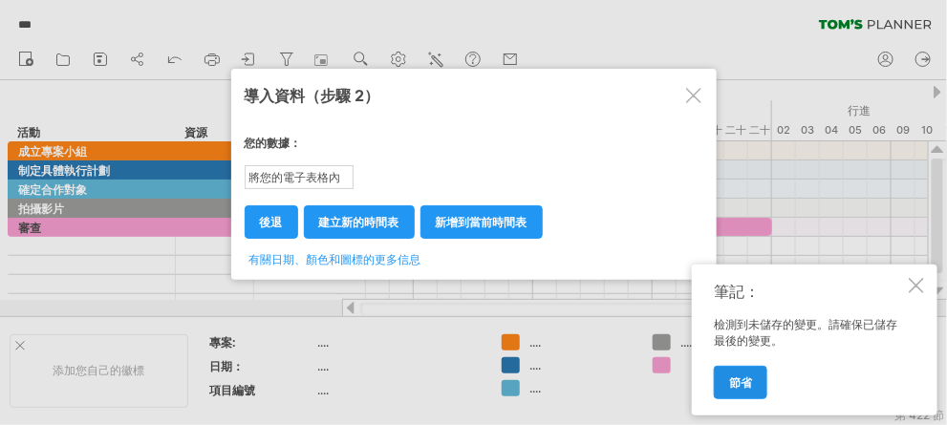
click at [752, 386] on link "節省" at bounding box center [741, 382] width 54 height 33
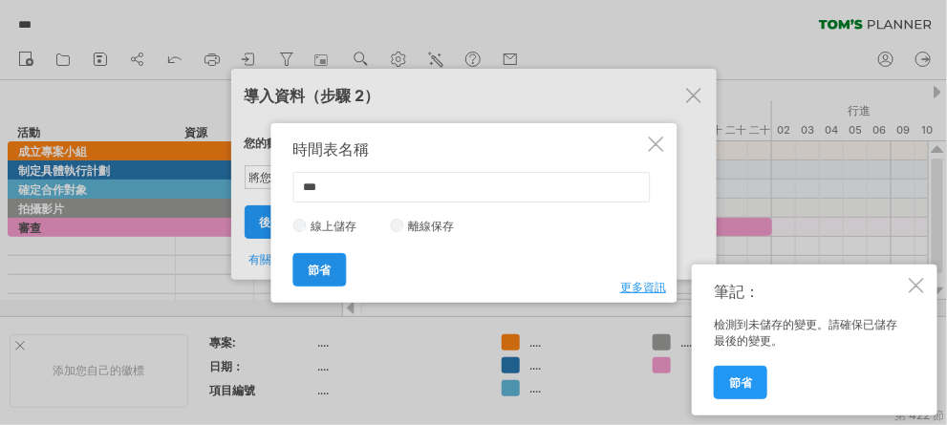
click at [324, 271] on font "節省" at bounding box center [319, 270] width 23 height 14
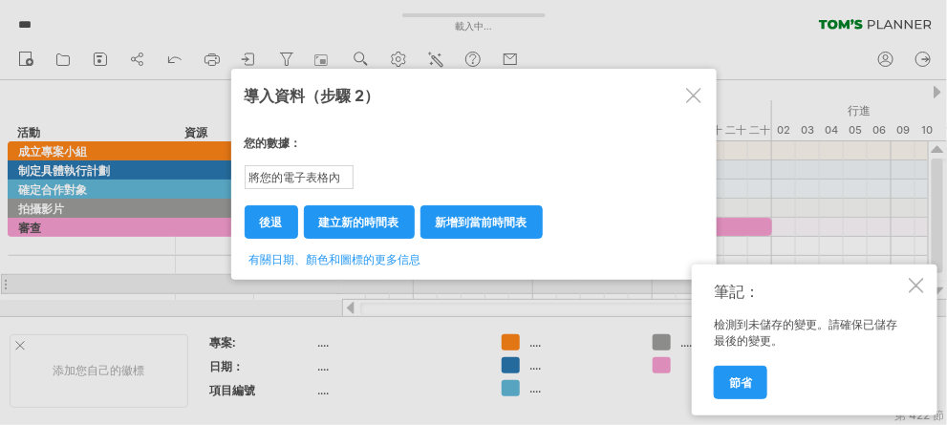
click at [913, 287] on div at bounding box center [916, 285] width 15 height 15
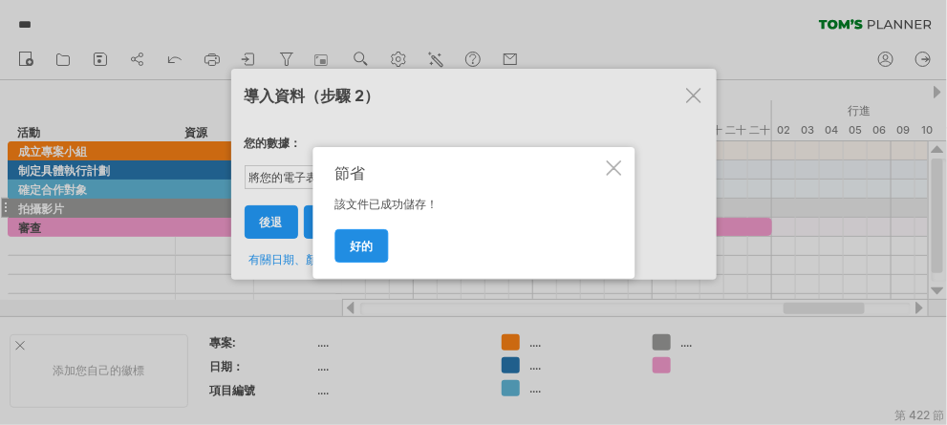
click at [359, 247] on font "好的" at bounding box center [361, 246] width 23 height 14
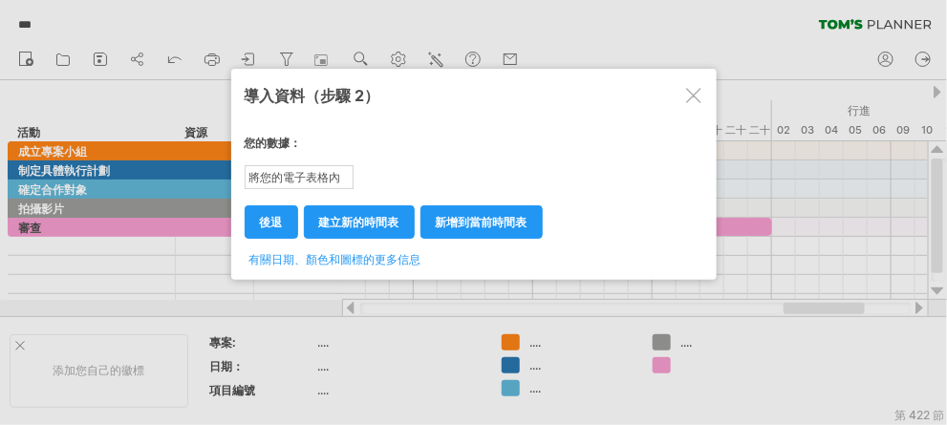
click at [696, 102] on div at bounding box center [693, 95] width 15 height 15
